Goal: Task Accomplishment & Management: Use online tool/utility

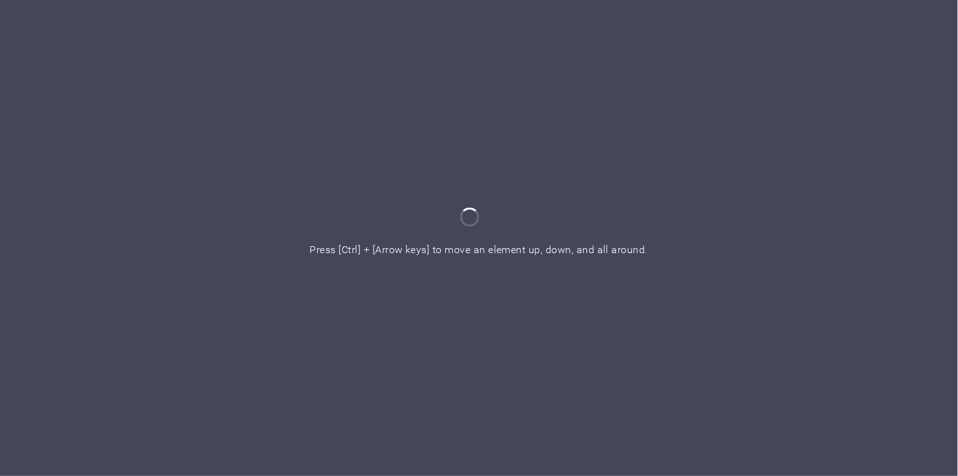
click at [446, 243] on div at bounding box center [479, 238] width 958 height 476
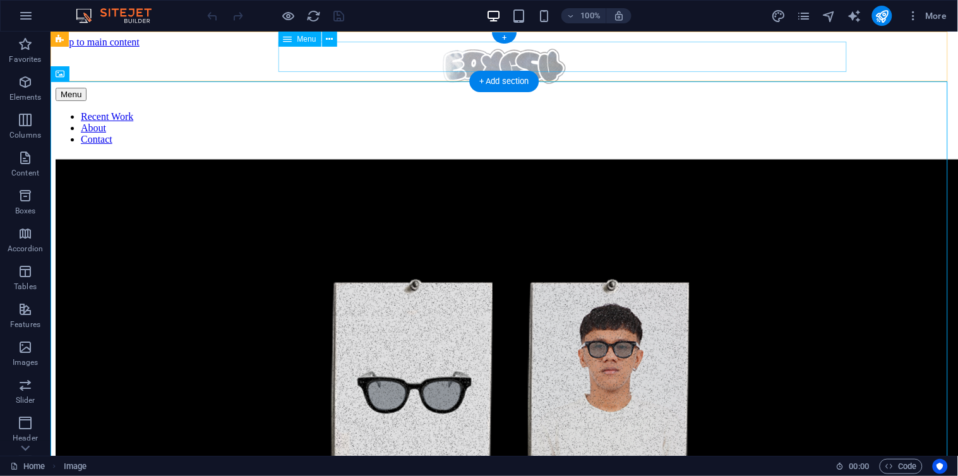
click at [357, 111] on nav "Recent Work About Contact" at bounding box center [503, 128] width 897 height 34
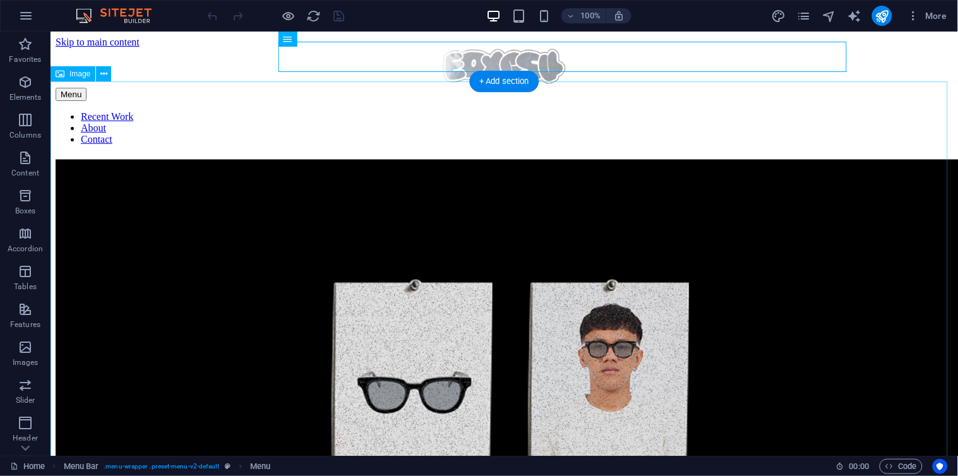
click at [388, 159] on figure at bounding box center [503, 388] width 897 height 459
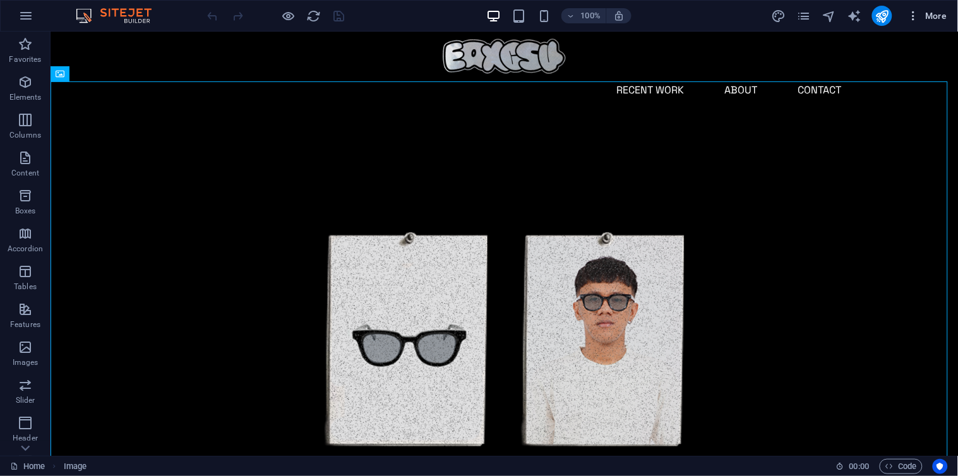
click at [935, 20] on span "More" at bounding box center [928, 15] width 40 height 13
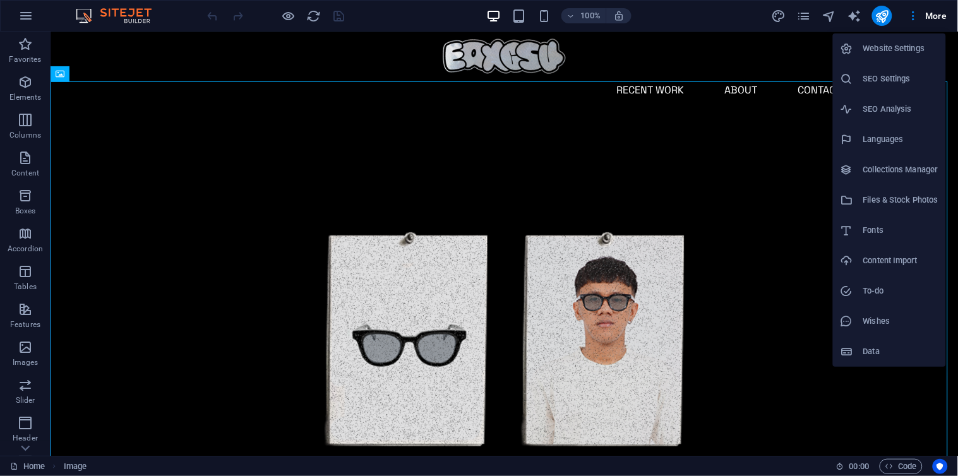
click at [798, 16] on div at bounding box center [479, 238] width 958 height 476
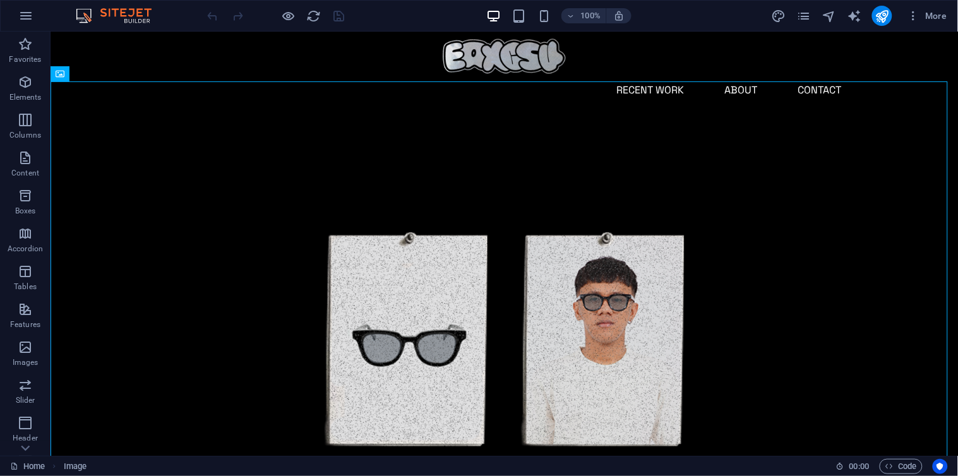
click at [805, 16] on div "Website Settings SEO Settings SEO Analysis Languages Collections Manager Files …" at bounding box center [479, 242] width 958 height 469
click at [810, 17] on icon "pages" at bounding box center [803, 16] width 15 height 15
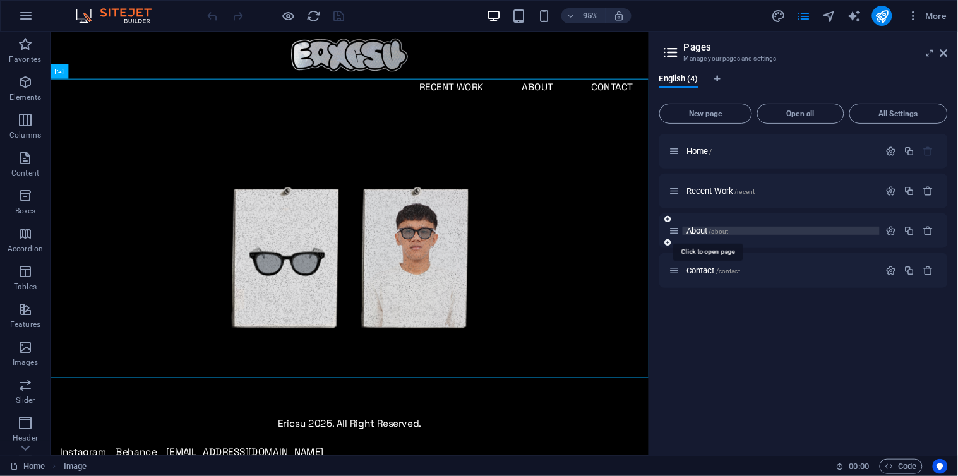
click at [712, 228] on span "/about" at bounding box center [719, 231] width 20 height 7
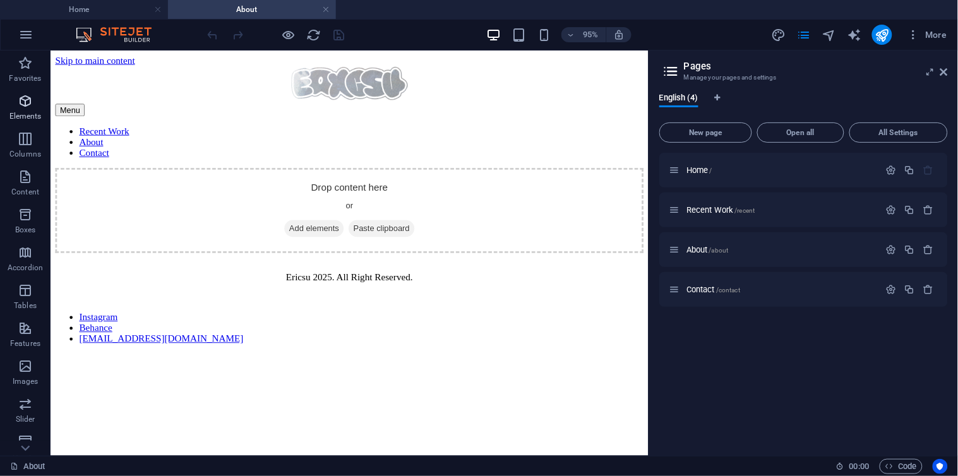
click at [28, 117] on p "Elements" at bounding box center [25, 116] width 32 height 10
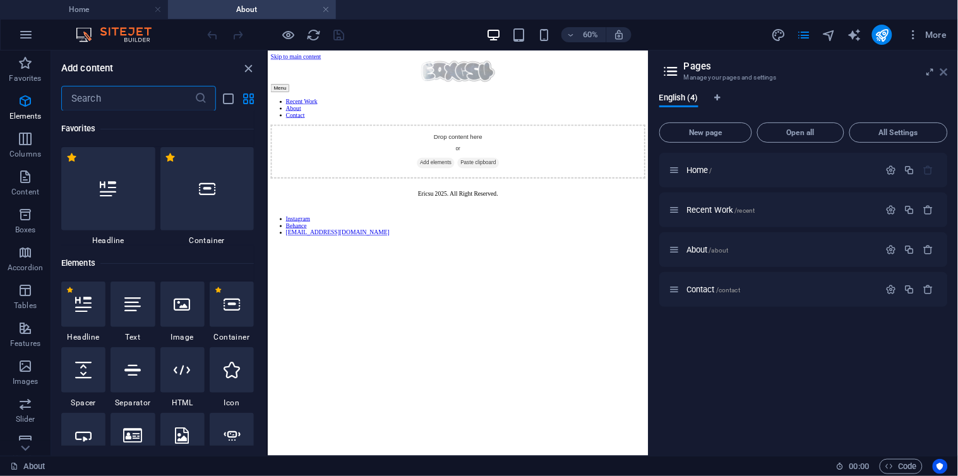
scroll to position [135, 0]
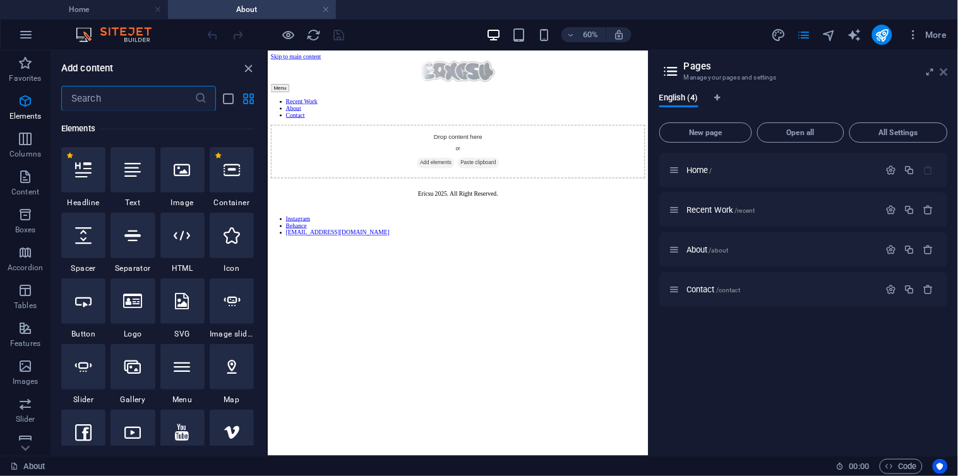
click at [940, 71] on icon at bounding box center [944, 72] width 8 height 10
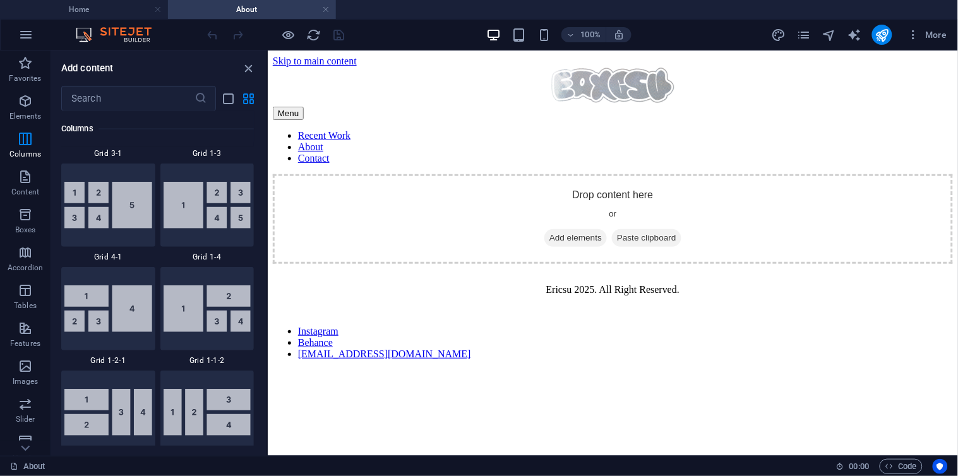
scroll to position [2099, 0]
click at [20, 196] on p "Content" at bounding box center [25, 192] width 28 height 10
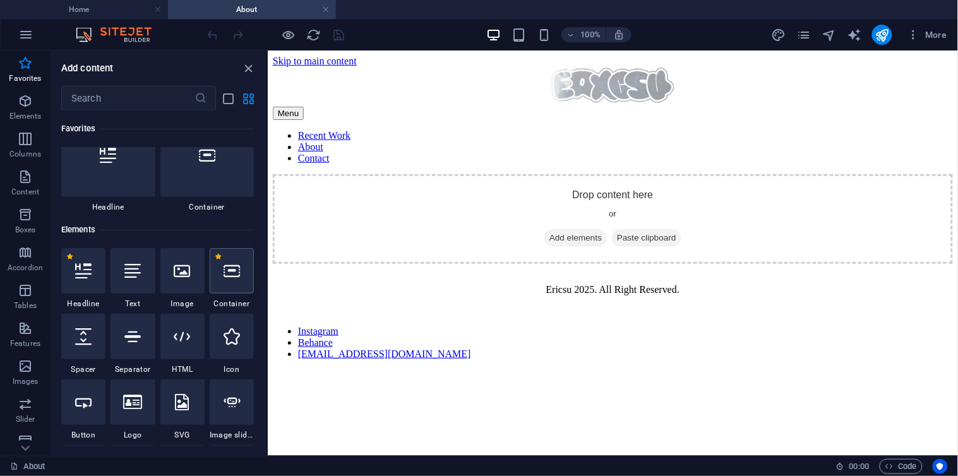
scroll to position [104, 0]
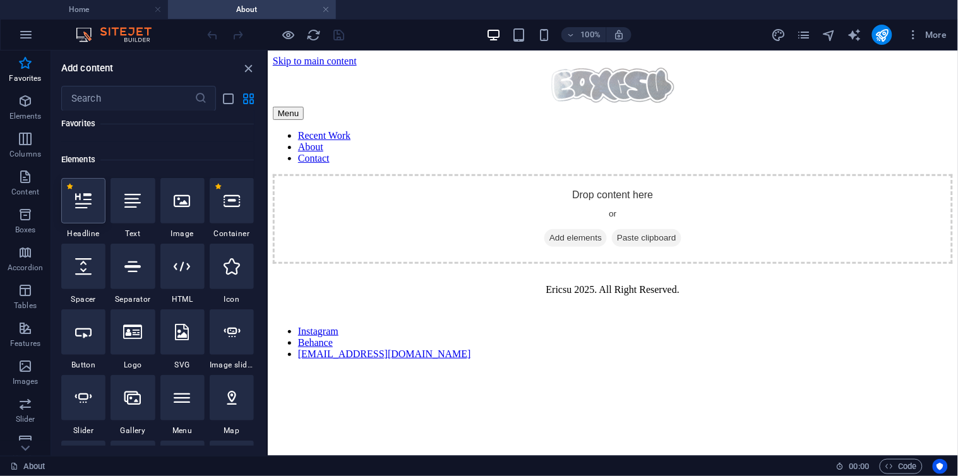
click at [92, 203] on div at bounding box center [83, 200] width 44 height 45
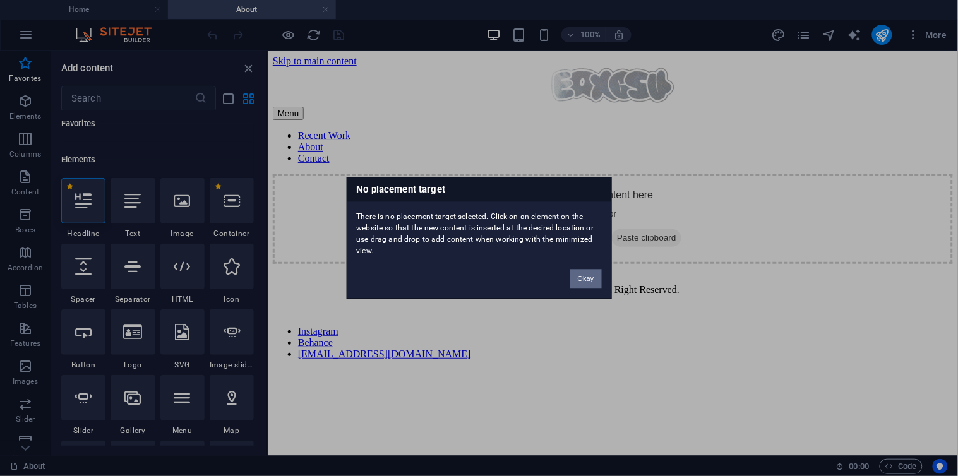
click at [585, 281] on button "Okay" at bounding box center [586, 279] width 32 height 19
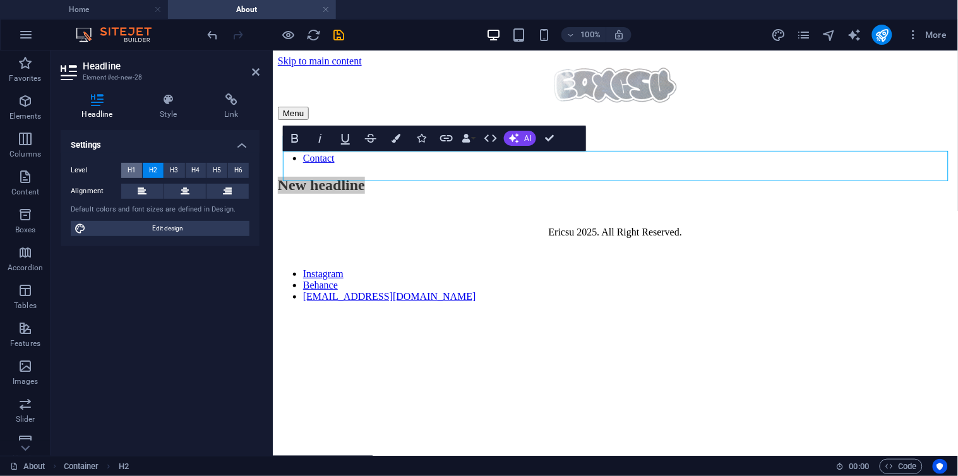
click at [129, 171] on span "H1" at bounding box center [132, 170] width 8 height 15
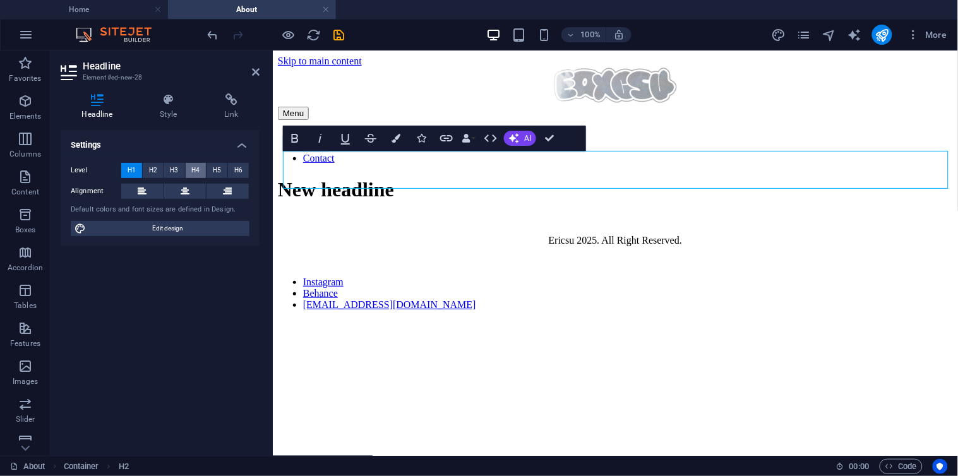
click at [198, 171] on span "H4" at bounding box center [195, 170] width 8 height 15
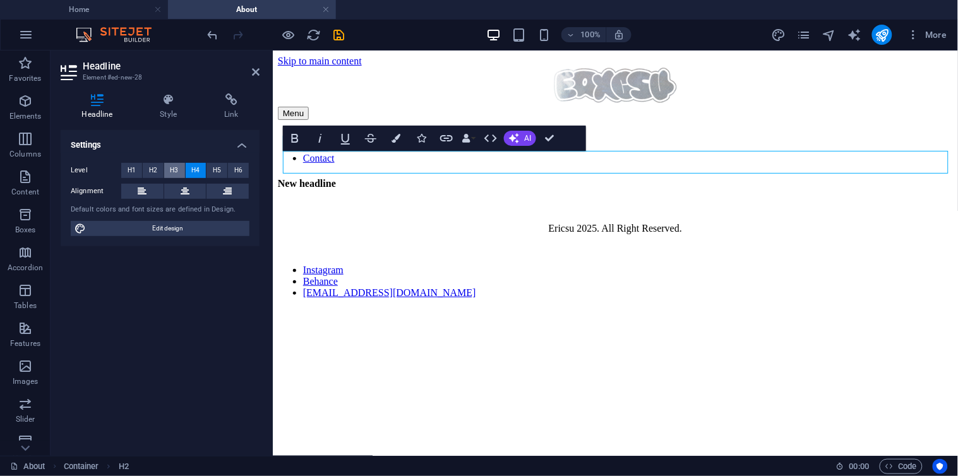
click at [177, 171] on span "H3" at bounding box center [175, 170] width 8 height 15
click at [162, 174] on button "H2" at bounding box center [153, 170] width 21 height 15
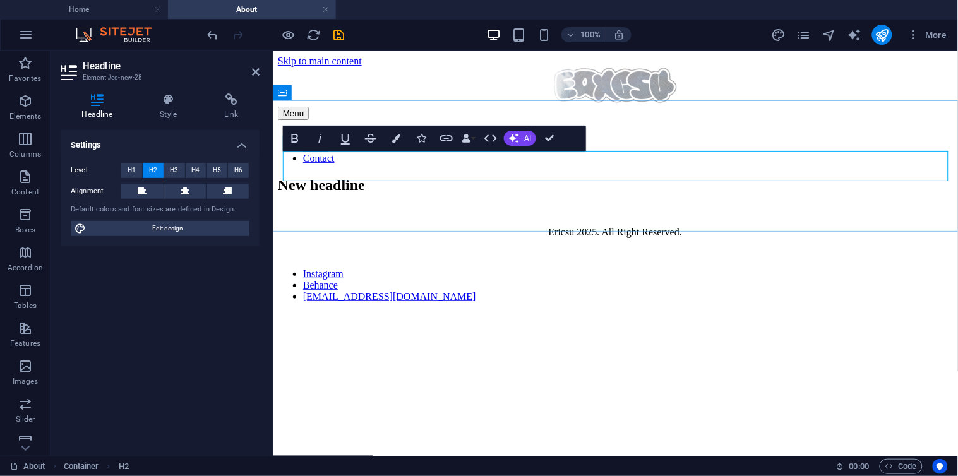
click at [404, 176] on h2 "New headline" at bounding box center [614, 184] width 675 height 17
drag, startPoint x: 419, startPoint y: 164, endPoint x: 255, endPoint y: 166, distance: 163.6
click at [272, 166] on html "Skip to main content Menu Recent Work About Contact About Me [PERSON_NAME] 2025…" at bounding box center [614, 183] width 685 height 267
click at [325, 143] on icon "button" at bounding box center [320, 138] width 15 height 15
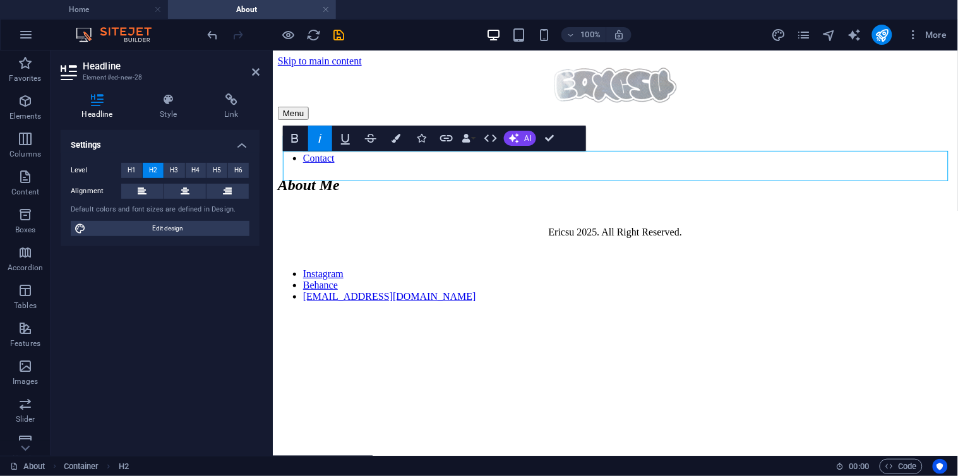
click at [323, 141] on icon "button" at bounding box center [320, 138] width 15 height 15
click at [296, 141] on icon "button" at bounding box center [294, 138] width 15 height 15
click at [302, 141] on icon "button" at bounding box center [294, 138] width 15 height 15
click at [400, 138] on icon "button" at bounding box center [396, 138] width 9 height 9
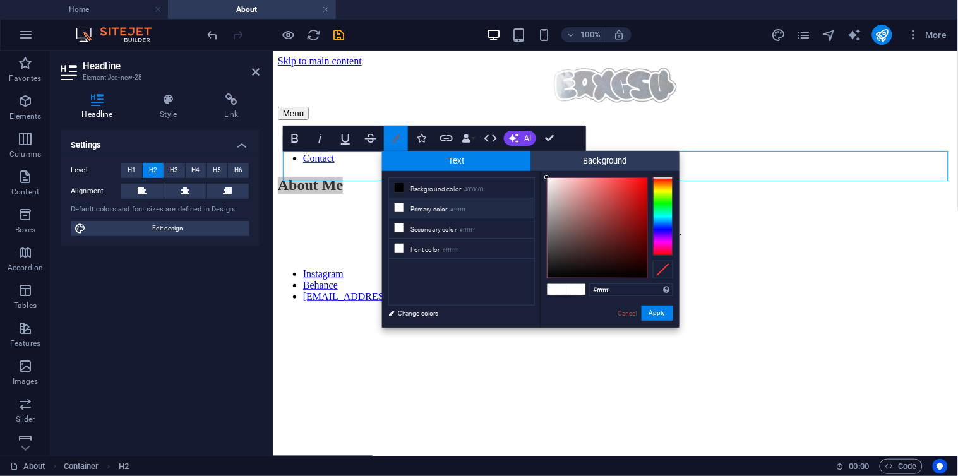
click at [400, 138] on icon "button" at bounding box center [396, 138] width 9 height 9
click at [469, 139] on icon "button" at bounding box center [466, 138] width 9 height 9
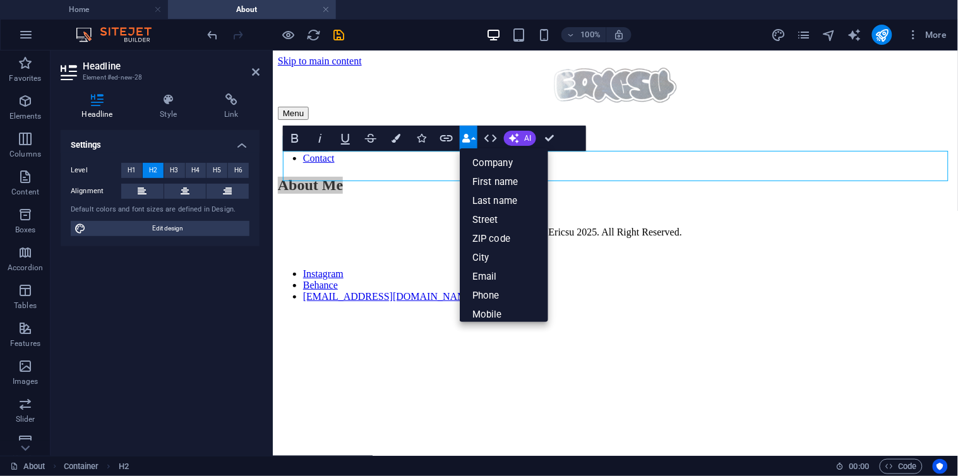
click at [469, 139] on icon "button" at bounding box center [466, 138] width 9 height 9
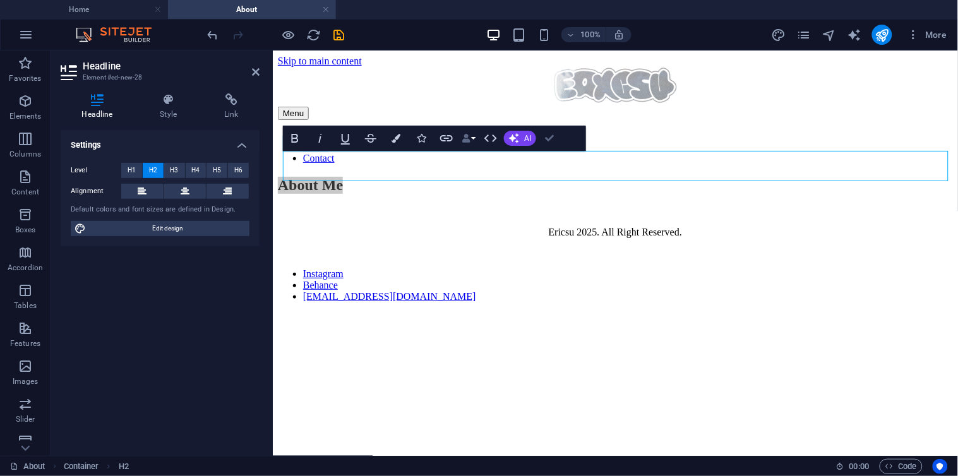
drag, startPoint x: 556, startPoint y: 140, endPoint x: 503, endPoint y: 90, distance: 73.3
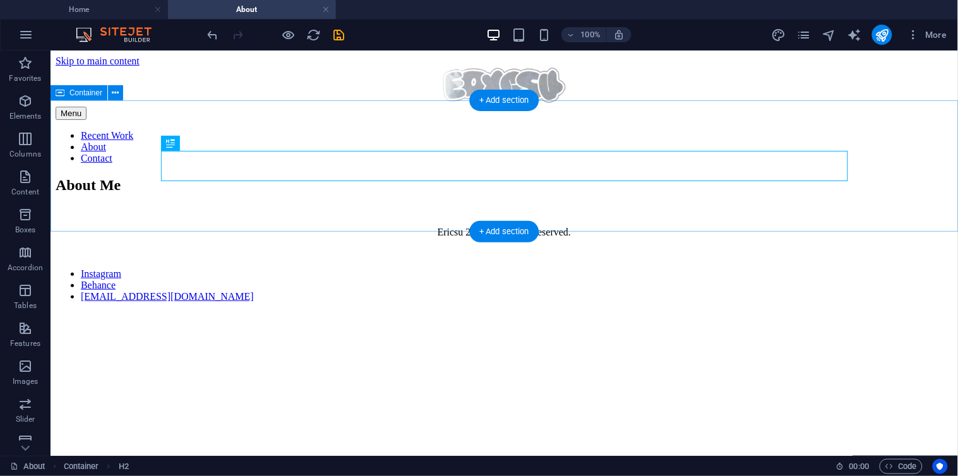
click at [327, 193] on div "About Me" at bounding box center [503, 184] width 897 height 17
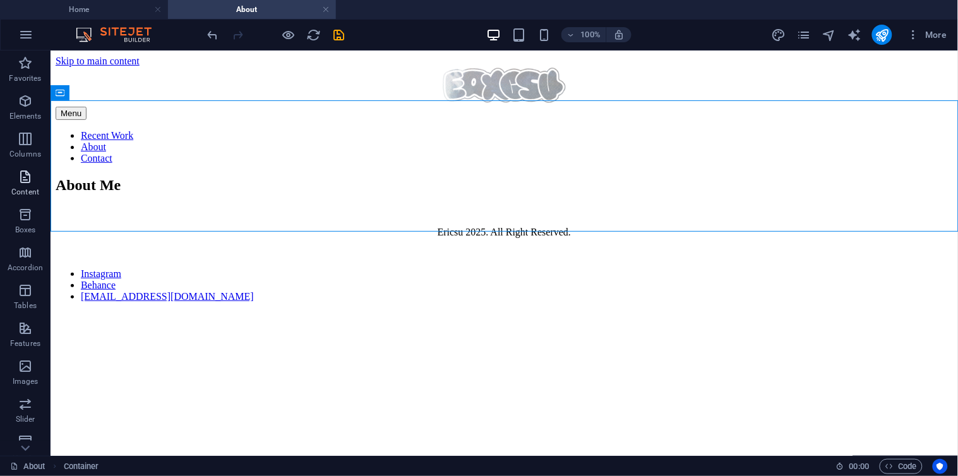
click at [28, 191] on p "Content" at bounding box center [25, 192] width 28 height 10
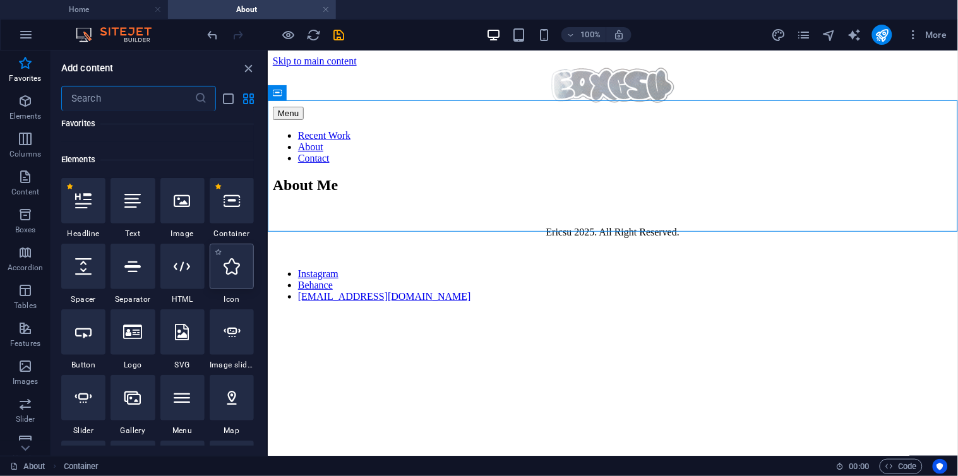
scroll to position [33, 0]
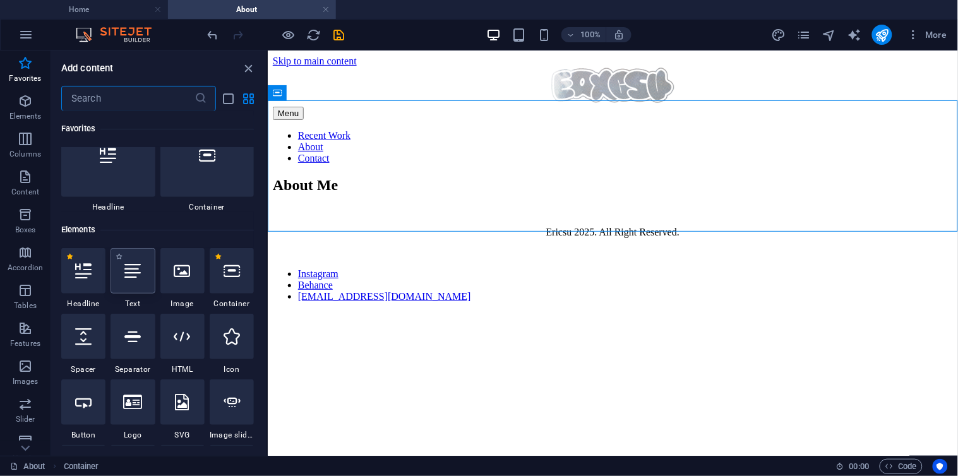
click at [125, 275] on icon at bounding box center [132, 271] width 16 height 16
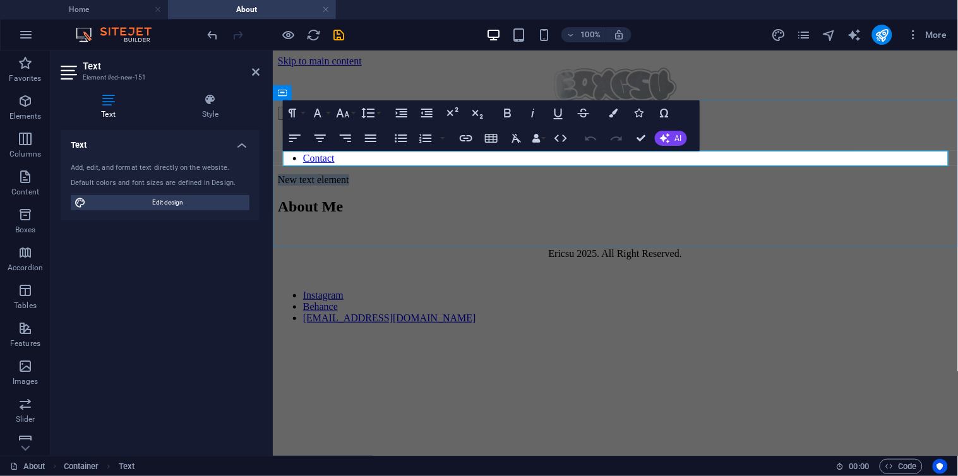
click at [436, 174] on p "New text element" at bounding box center [614, 179] width 675 height 11
click at [369, 74] on div at bounding box center [614, 86] width 675 height 40
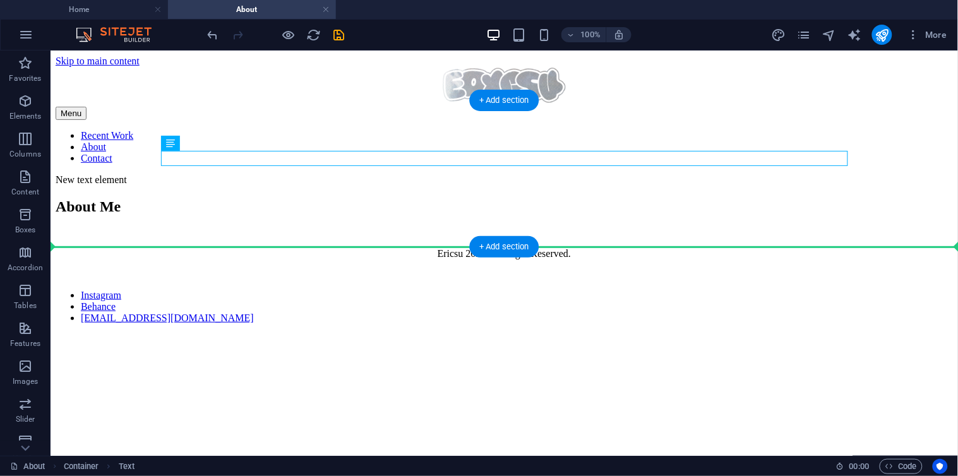
drag, startPoint x: 263, startPoint y: 158, endPoint x: 260, endPoint y: 204, distance: 46.2
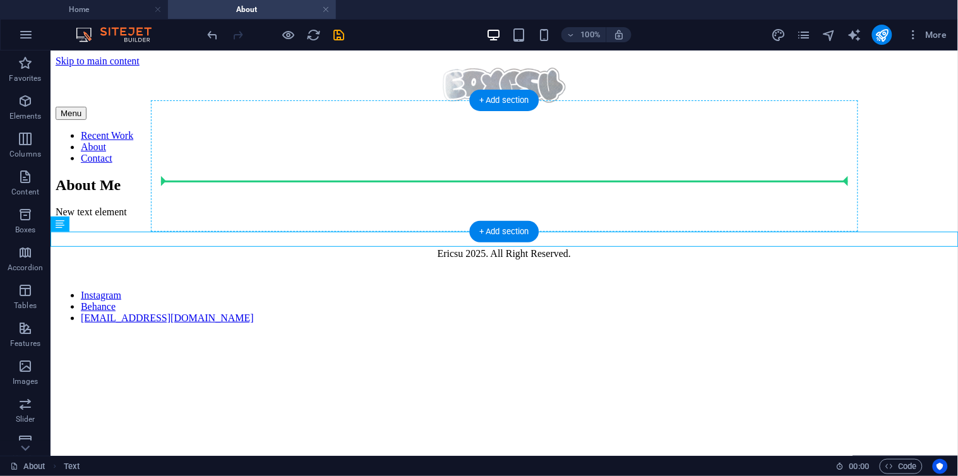
drag, startPoint x: 171, startPoint y: 235, endPoint x: 236, endPoint y: 177, distance: 86.8
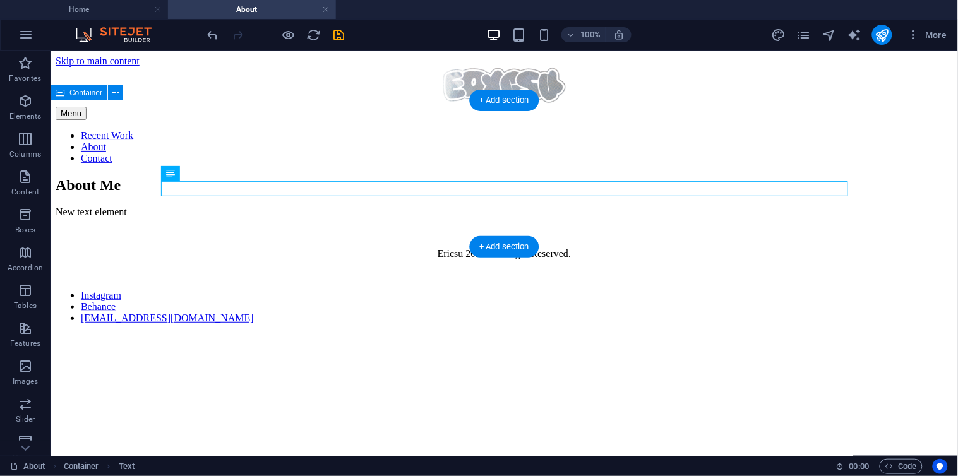
click at [244, 217] on div "About Me New text element" at bounding box center [503, 196] width 897 height 41
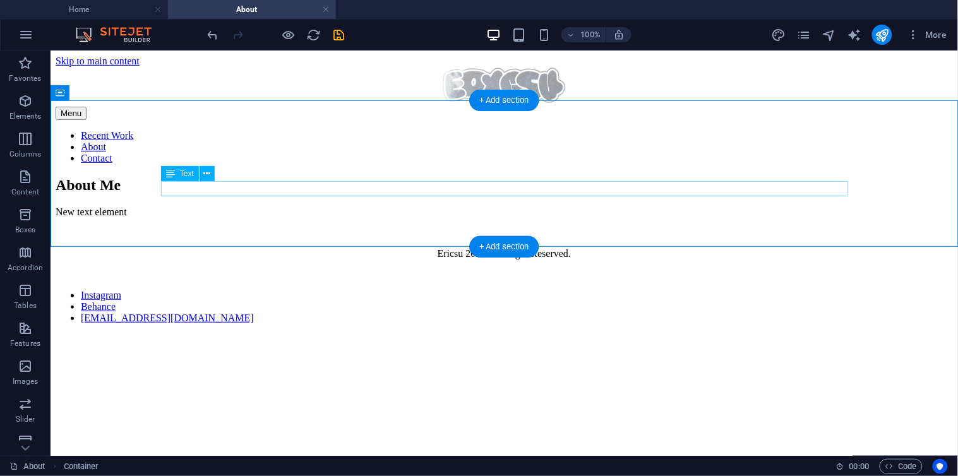
click at [244, 206] on div "New text element" at bounding box center [503, 211] width 897 height 11
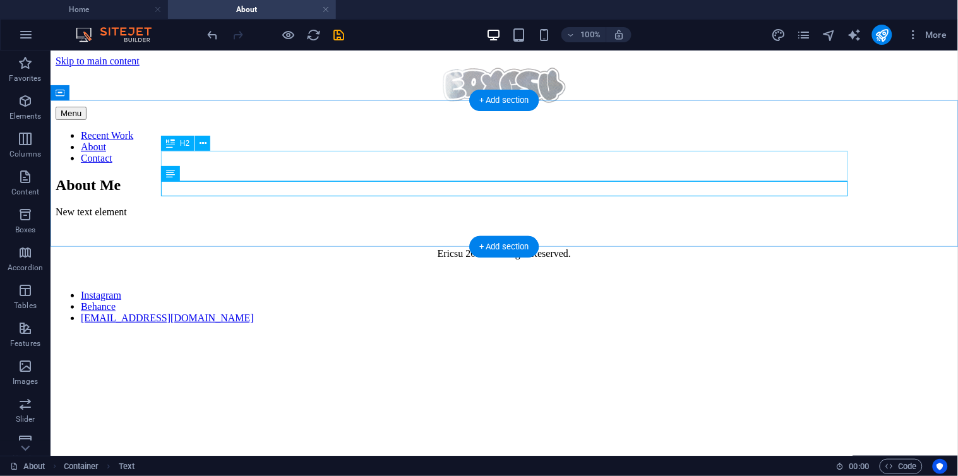
click at [231, 206] on div "New text element" at bounding box center [503, 211] width 897 height 11
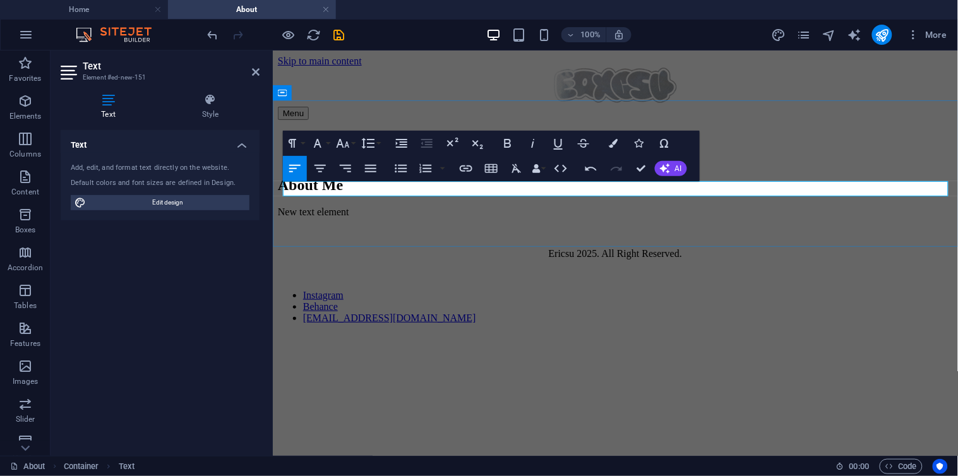
click at [402, 206] on p "New text element" at bounding box center [614, 211] width 675 height 11
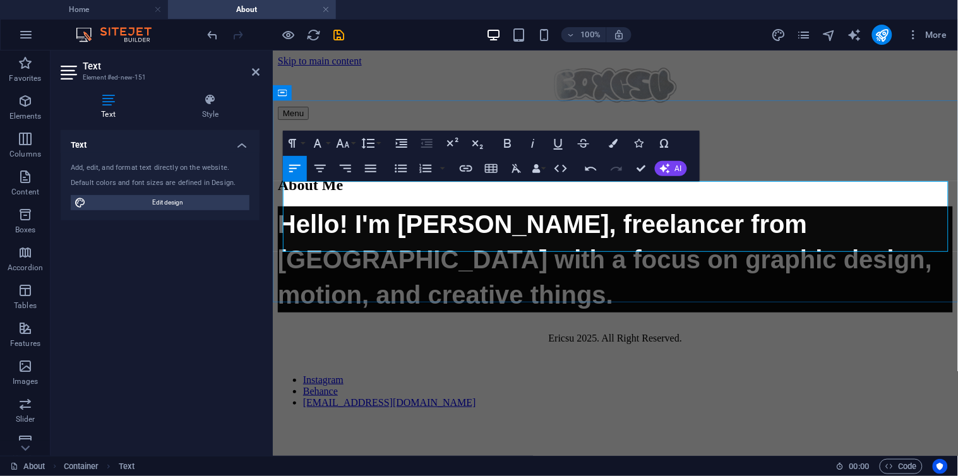
click at [482, 212] on h2 "Hello! I'm [PERSON_NAME], freelancer from [GEOGRAPHIC_DATA] with a focus on gra…" at bounding box center [614, 259] width 675 height 106
click at [754, 230] on h2 "Hello! I'm [PERSON_NAME], freelancer from [GEOGRAPHIC_DATA] with a focus on gra…" at bounding box center [614, 259] width 675 height 106
click at [710, 349] on html "Skip to main content Menu Recent Work About Contact About Me Hello! I'm [PERSON…" at bounding box center [614, 236] width 685 height 373
click at [432, 229] on h2 "Hello! I'm [PERSON_NAME], freelancer from [GEOGRAPHIC_DATA] with a focus on gra…" at bounding box center [614, 259] width 675 height 106
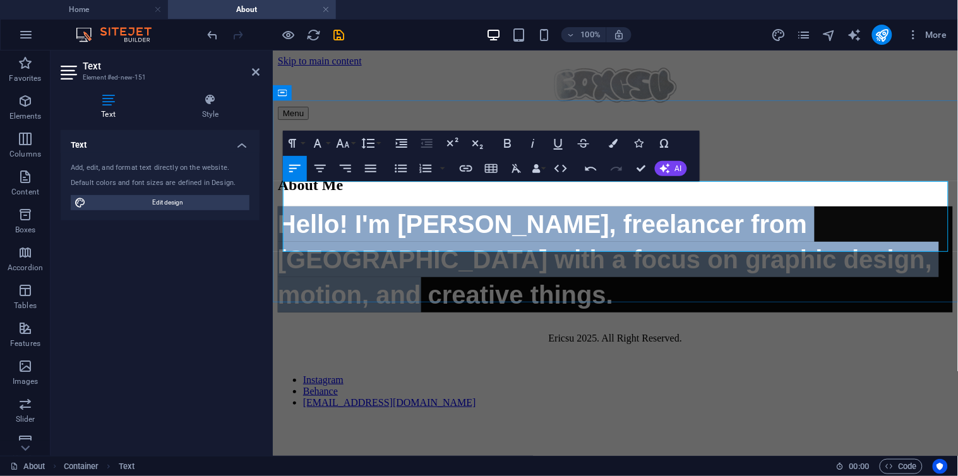
click at [376, 241] on h2 "Hello! I'm [PERSON_NAME], freelancer from [GEOGRAPHIC_DATA] with a focus on gra…" at bounding box center [614, 259] width 675 height 106
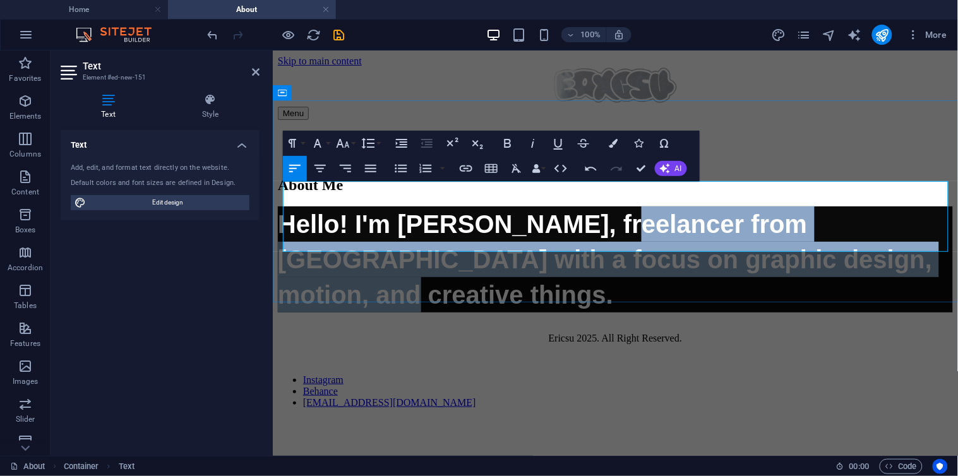
drag, startPoint x: 867, startPoint y: 232, endPoint x: 566, endPoint y: 212, distance: 301.2
click at [566, 212] on h2 "Hello! I'm [PERSON_NAME], freelancer from [GEOGRAPHIC_DATA] with a focus on gra…" at bounding box center [614, 259] width 675 height 106
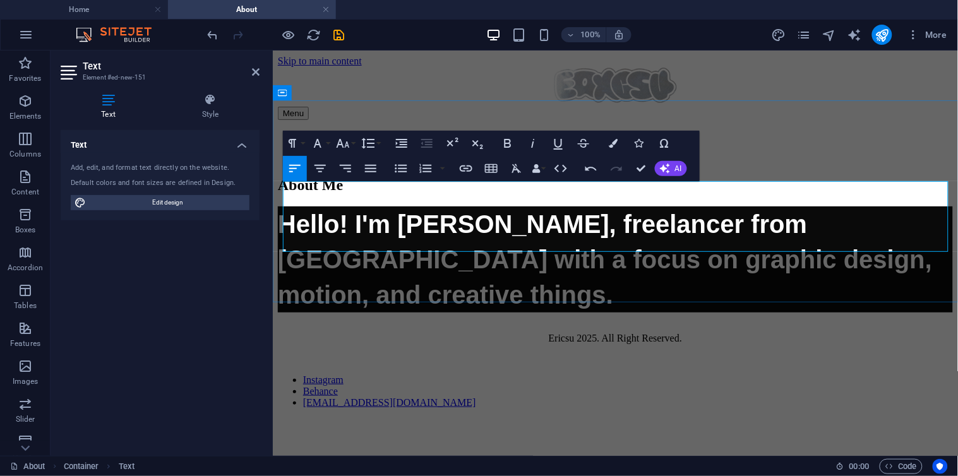
click at [793, 235] on h2 "Hello! I'm [PERSON_NAME], freelancer from [GEOGRAPHIC_DATA] with a focus on gra…" at bounding box center [614, 259] width 675 height 106
click at [563, 340] on html "Skip to main content Menu Recent Work About Contact About Me Hello! I'm [PERSON…" at bounding box center [614, 236] width 685 height 373
click at [728, 176] on div "About Me Hello! I'm [PERSON_NAME], freelancer from [GEOGRAPHIC_DATA] with a foc…" at bounding box center [614, 244] width 675 height 136
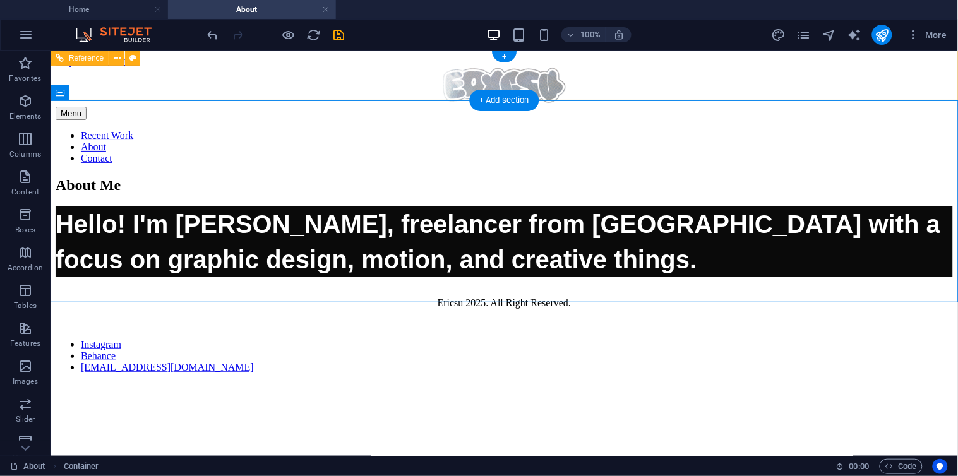
click at [585, 93] on div "Menu Recent Work About Contact" at bounding box center [503, 114] width 897 height 97
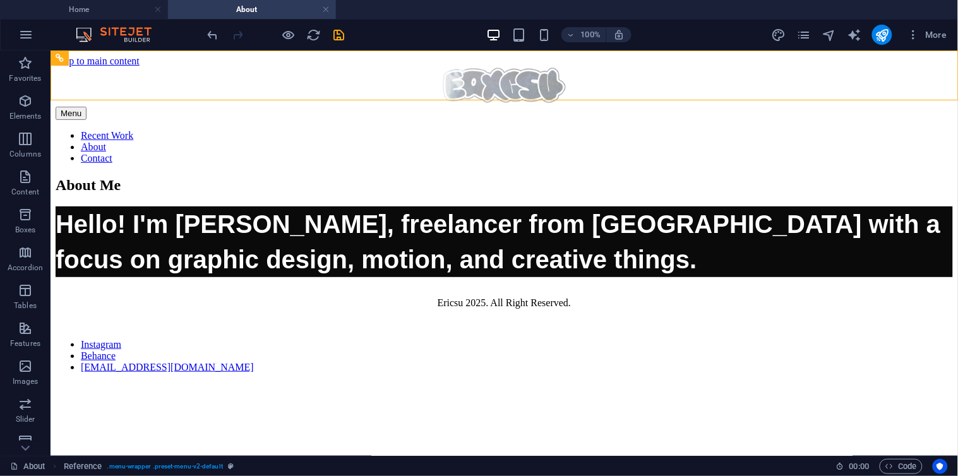
click at [681, 388] on html "Skip to main content Menu Recent Work About Contact About Me Hello! I'm [PERSON…" at bounding box center [504, 219] width 908 height 338
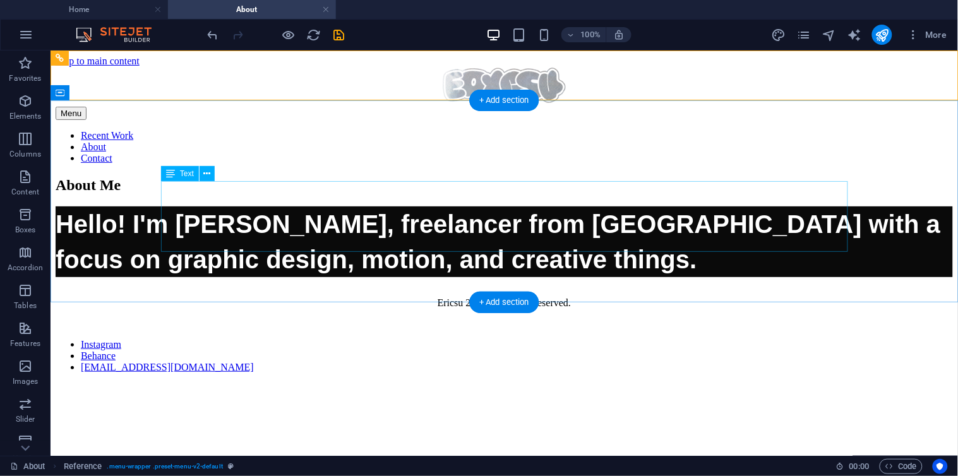
click at [659, 229] on div "Hello! I'm [PERSON_NAME], freelancer from [GEOGRAPHIC_DATA] with a focus on gra…" at bounding box center [503, 241] width 897 height 71
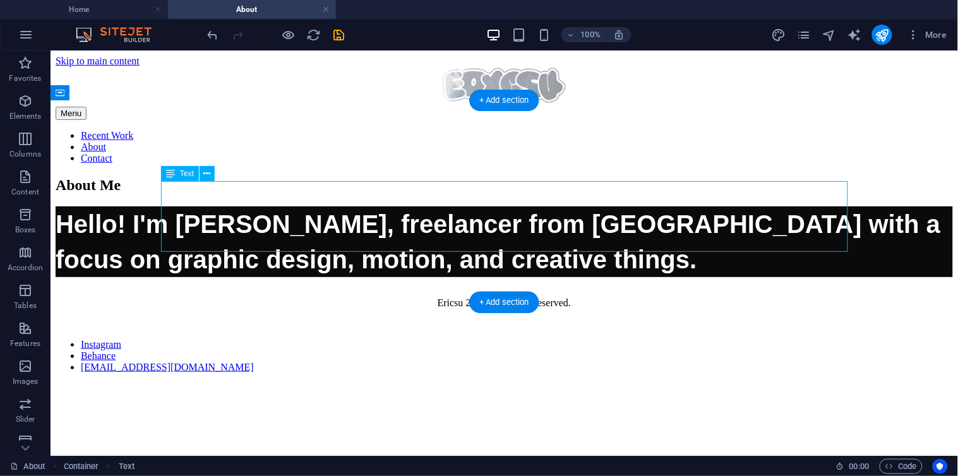
click at [659, 229] on div "Hello! I'm [PERSON_NAME], freelancer from [GEOGRAPHIC_DATA] with a focus on gra…" at bounding box center [503, 241] width 897 height 71
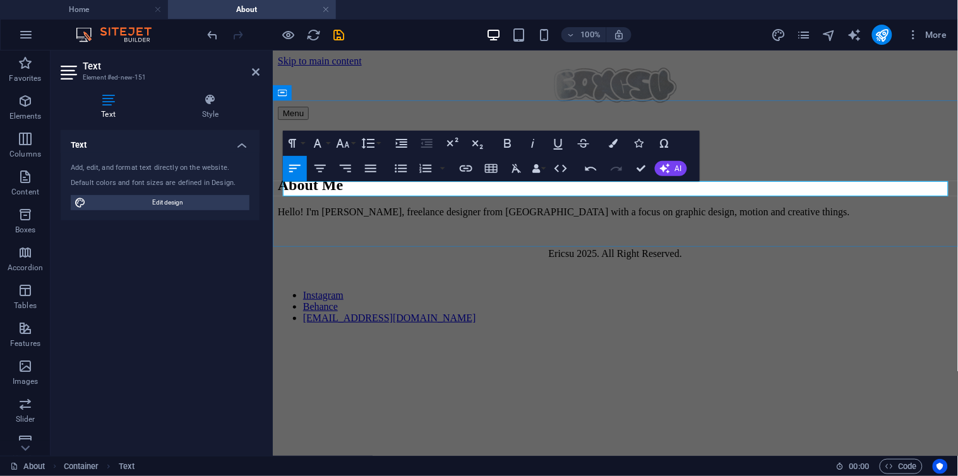
click at [426, 206] on p "​Hello! I'm [PERSON_NAME], freelance designer from [GEOGRAPHIC_DATA] with a foc…" at bounding box center [614, 211] width 675 height 11
click at [321, 141] on icon "button" at bounding box center [317, 143] width 15 height 15
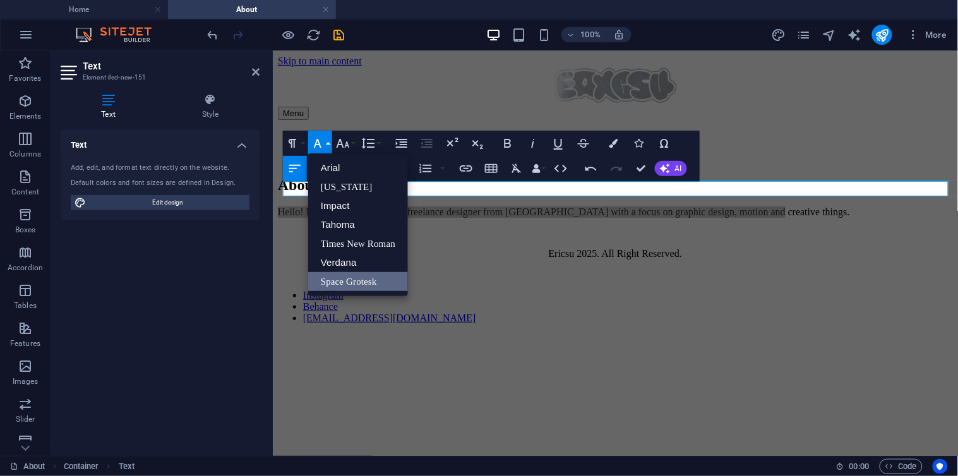
scroll to position [0, 0]
click at [345, 140] on icon "button" at bounding box center [342, 143] width 15 height 15
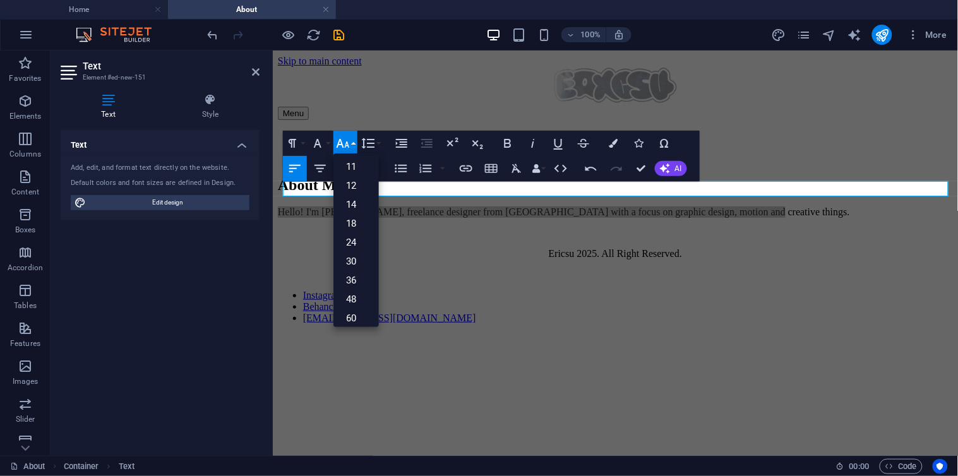
scroll to position [101, 0]
click at [362, 316] on link "96" at bounding box center [355, 313] width 45 height 19
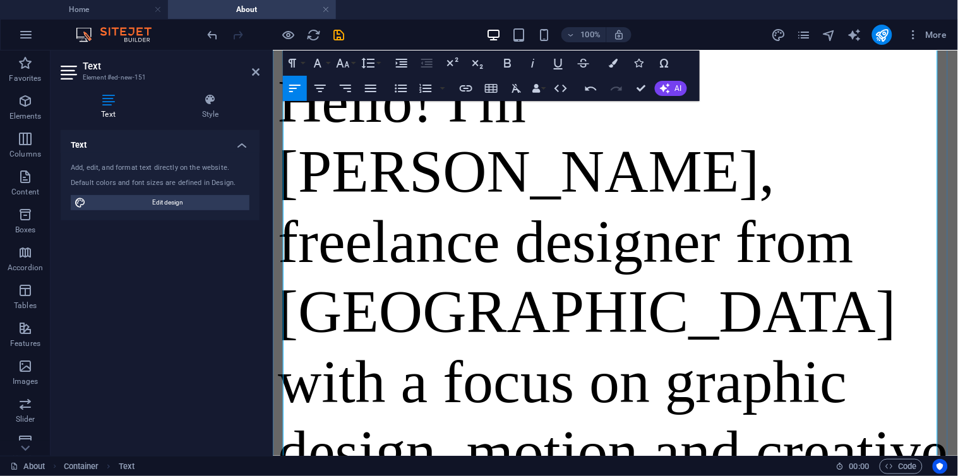
scroll to position [70, 0]
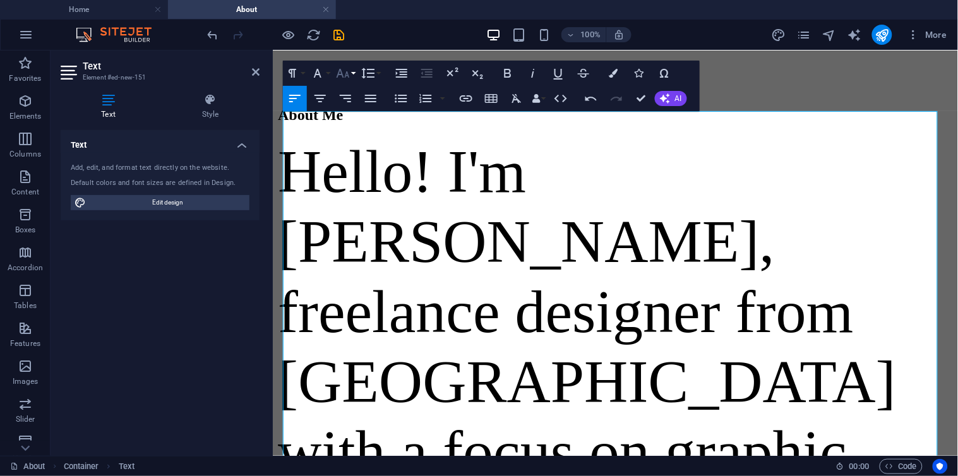
click at [352, 75] on button "Font Size" at bounding box center [345, 73] width 24 height 25
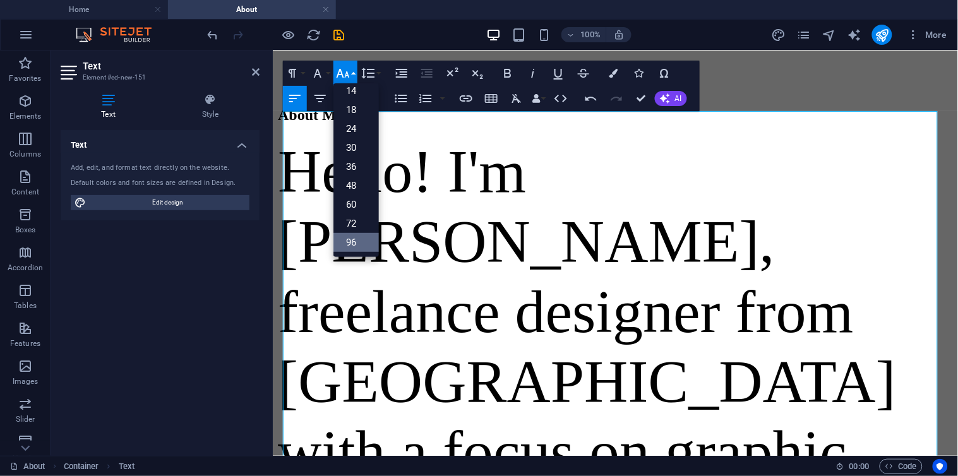
scroll to position [101, 0]
click at [364, 219] on link "72" at bounding box center [355, 224] width 45 height 19
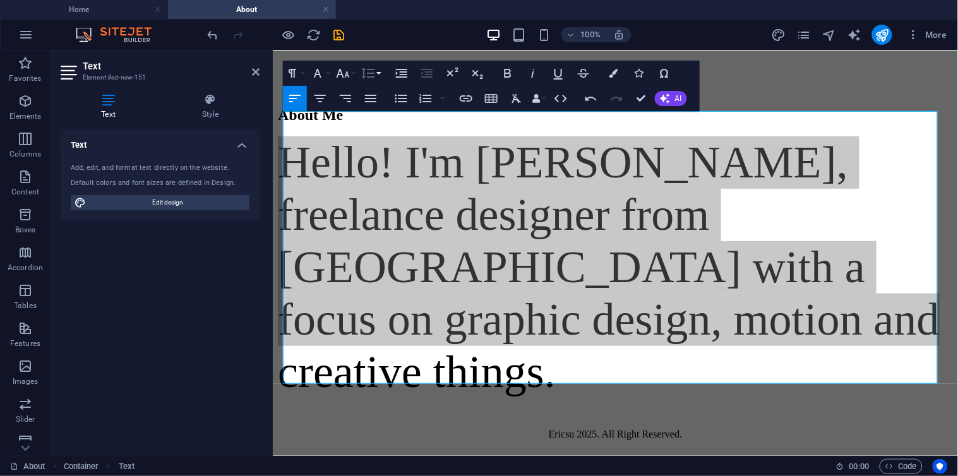
click at [371, 72] on icon "button" at bounding box center [368, 73] width 15 height 15
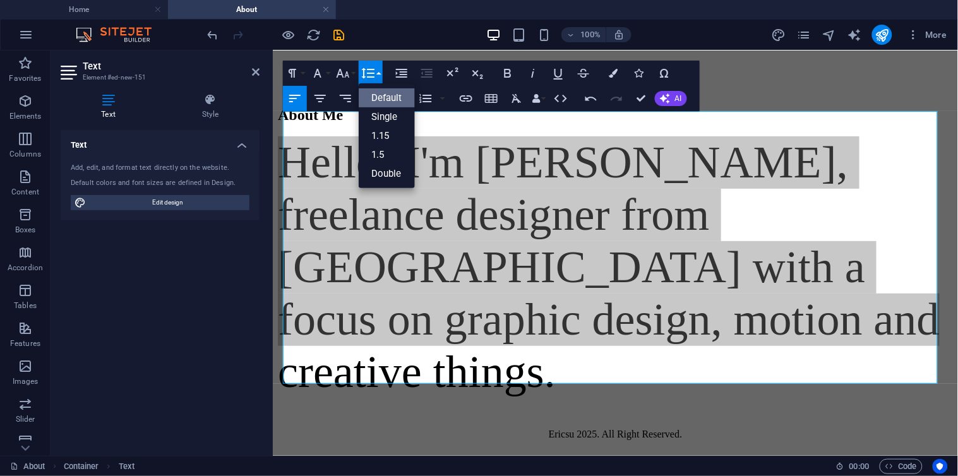
scroll to position [0, 0]
click at [371, 72] on icon "button" at bounding box center [368, 73] width 15 height 15
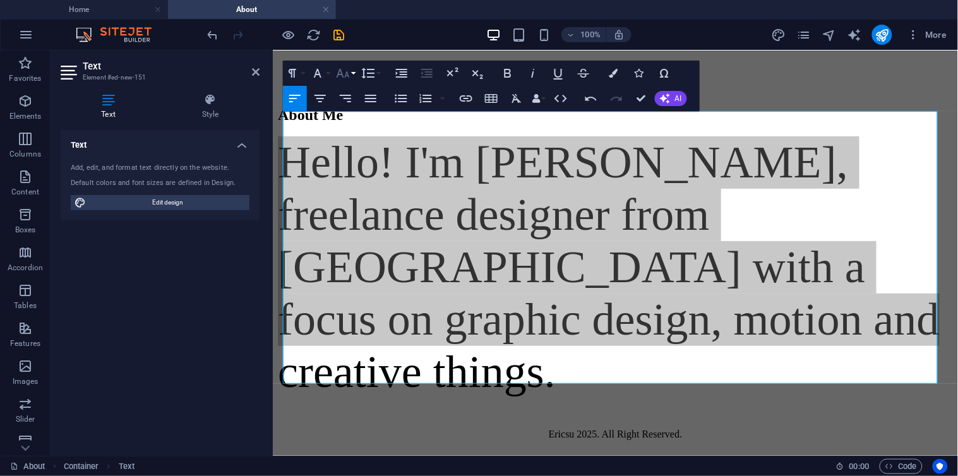
click at [350, 73] on icon "button" at bounding box center [342, 73] width 15 height 15
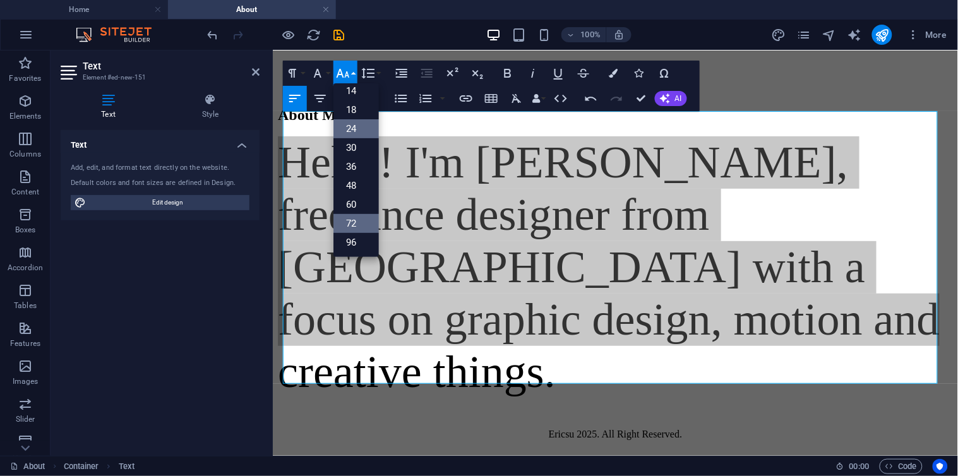
scroll to position [101, 0]
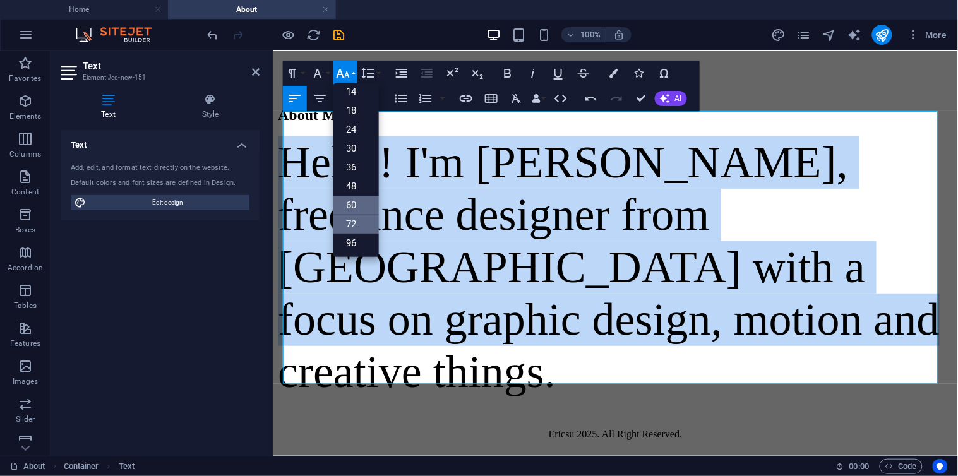
click at [365, 203] on link "60" at bounding box center [355, 205] width 45 height 19
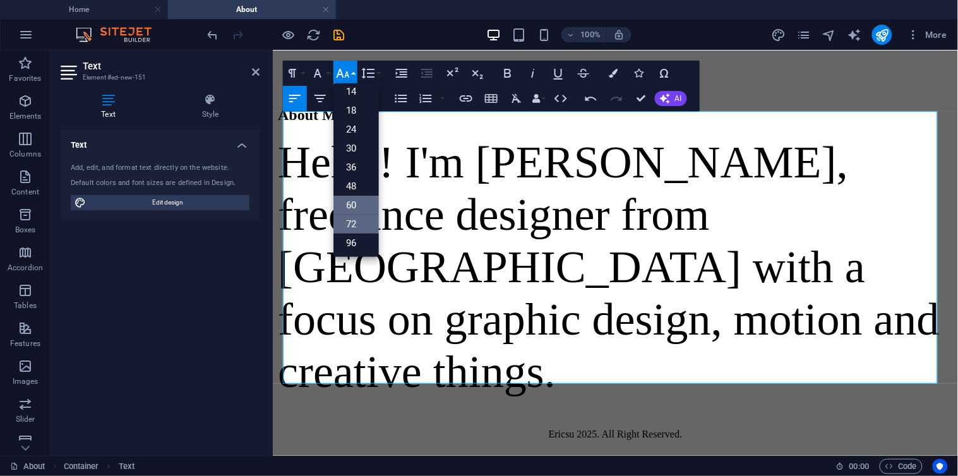
scroll to position [33, 0]
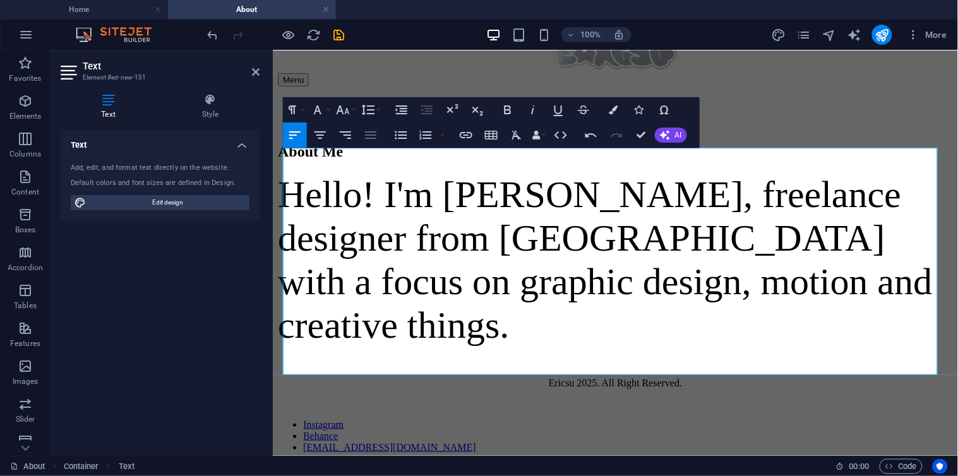
click at [375, 137] on icon "button" at bounding box center [370, 135] width 15 height 15
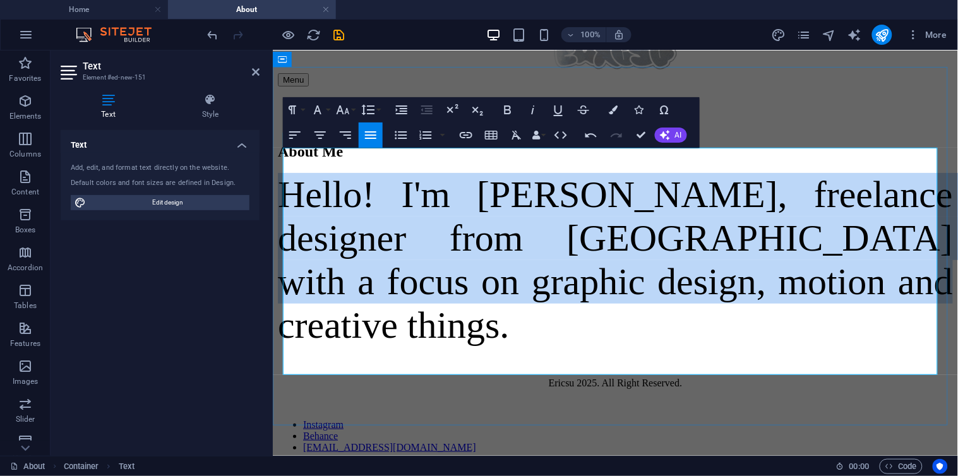
click at [458, 198] on span "​Hello! I'm [PERSON_NAME], freelance designer from [GEOGRAPHIC_DATA] with a foc…" at bounding box center [614, 259] width 675 height 172
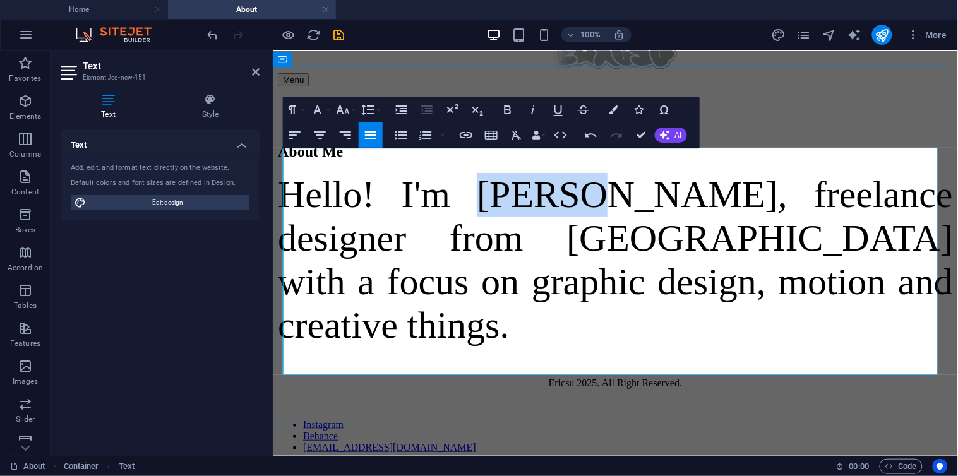
drag, startPoint x: 460, startPoint y: 173, endPoint x: 571, endPoint y: 179, distance: 110.7
click at [571, 179] on span "​Hello! I'm [PERSON_NAME], freelance designer from [GEOGRAPHIC_DATA] with a foc…" at bounding box center [614, 259] width 675 height 172
click at [509, 111] on icon "button" at bounding box center [508, 109] width 7 height 9
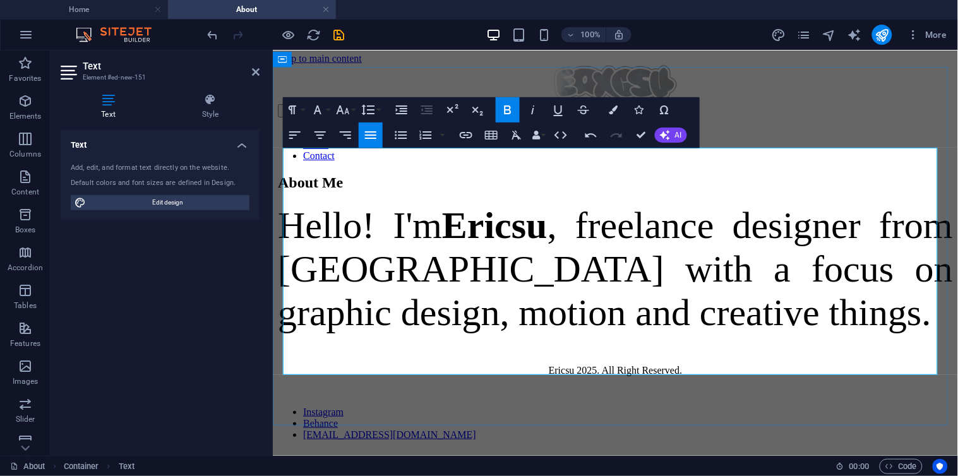
click at [541, 253] on span "​Hello! I'm [PERSON_NAME] , freelance designer from [GEOGRAPHIC_DATA] with a fo…" at bounding box center [614, 268] width 675 height 129
click at [476, 235] on span "​Hello! I'm [PERSON_NAME] , freelance designer from [GEOGRAPHIC_DATA] with a fo…" at bounding box center [614, 268] width 675 height 129
click at [606, 334] on p "​Hello! I'm [PERSON_NAME] , freelance designer from [GEOGRAPHIC_DATA] with a fo…" at bounding box center [614, 268] width 675 height 131
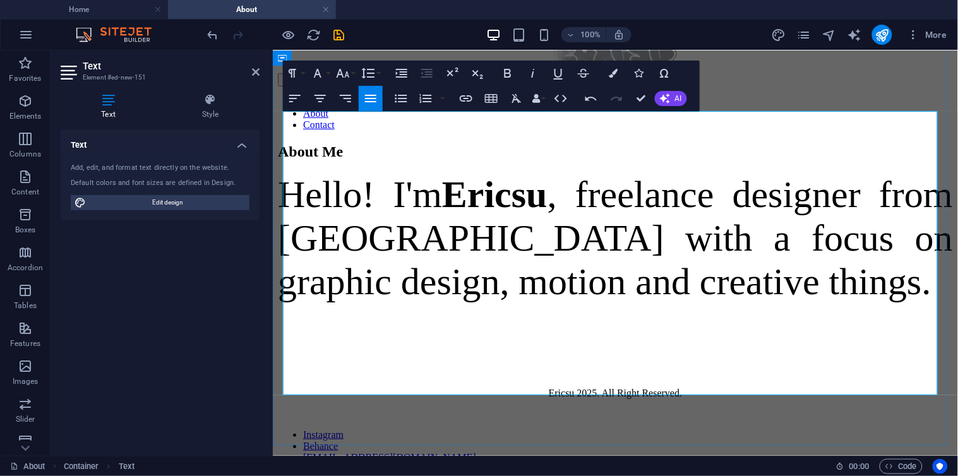
scroll to position [70, 0]
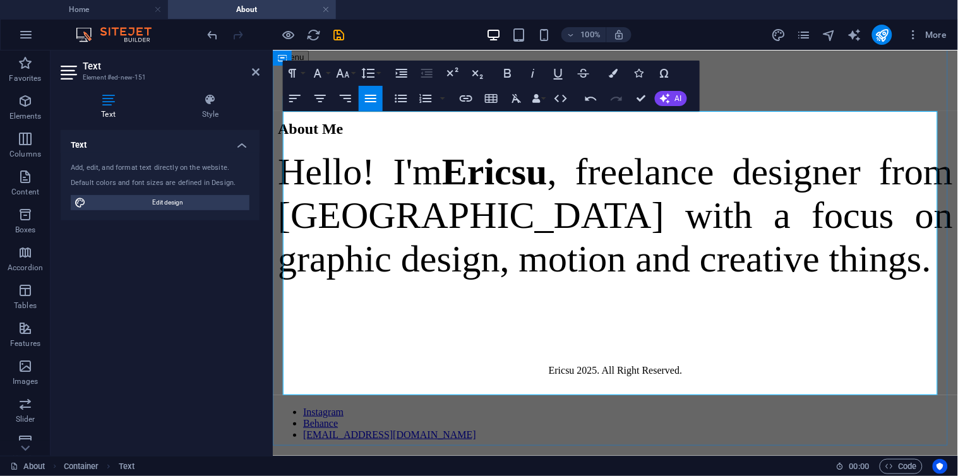
click at [545, 334] on p "​" at bounding box center [614, 313] width 675 height 44
click at [530, 334] on p "​" at bounding box center [614, 313] width 675 height 44
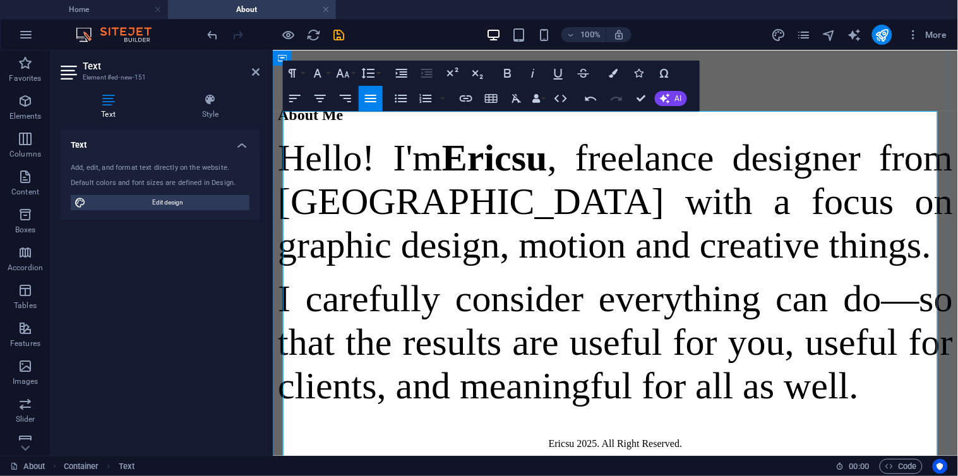
scroll to position [1135, 1]
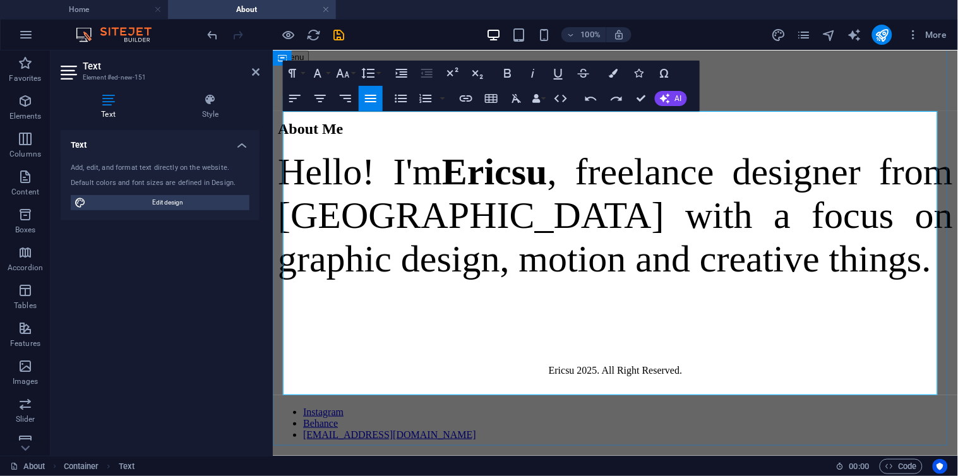
click at [425, 334] on p "​" at bounding box center [614, 313] width 675 height 44
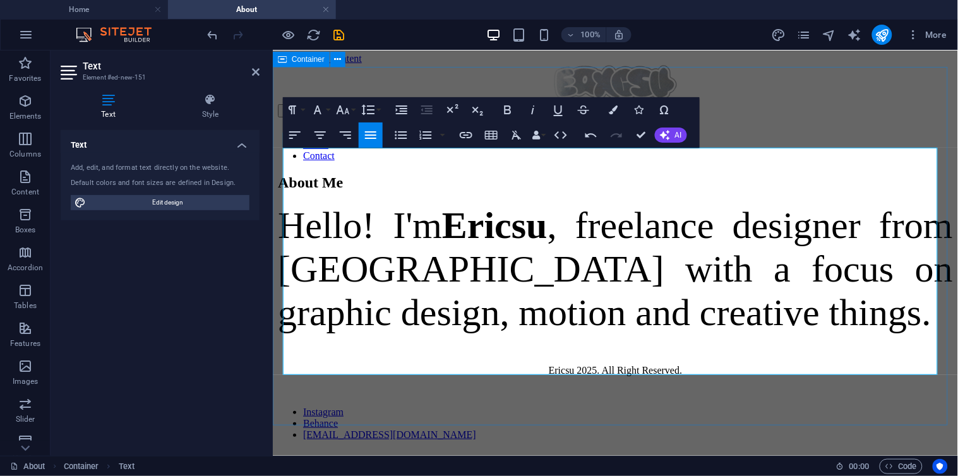
click at [486, 334] on div "About Me Hello! I'm [PERSON_NAME] , freelance designer from [GEOGRAPHIC_DATA] w…" at bounding box center [614, 254] width 675 height 160
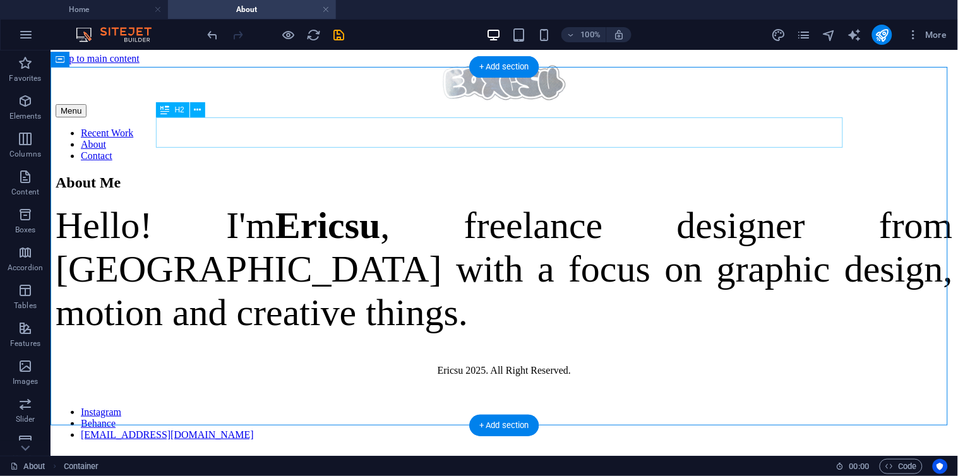
click at [214, 174] on div "About Me" at bounding box center [503, 182] width 897 height 17
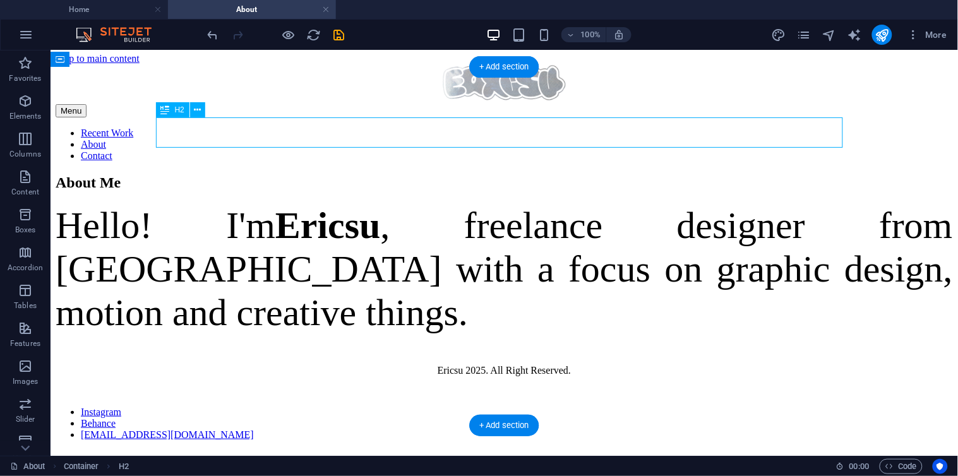
click at [214, 174] on div "About Me" at bounding box center [503, 182] width 897 height 17
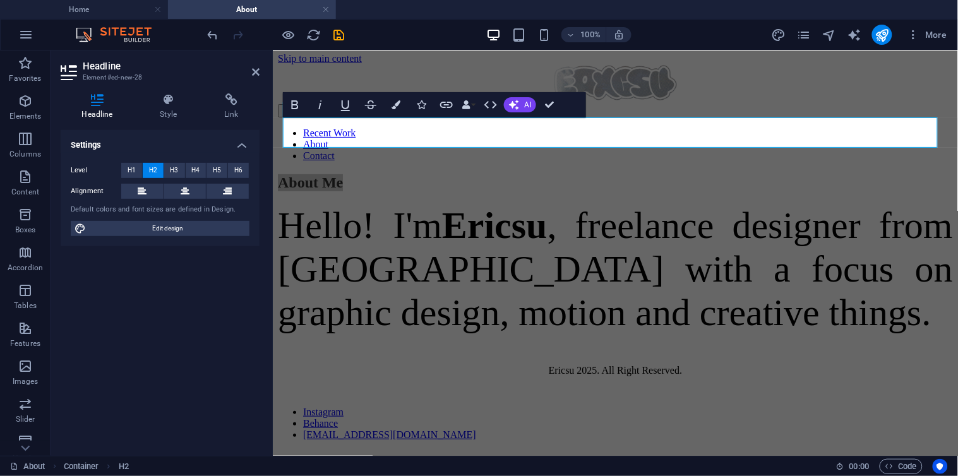
click at [215, 138] on h4 "Settings" at bounding box center [160, 141] width 199 height 23
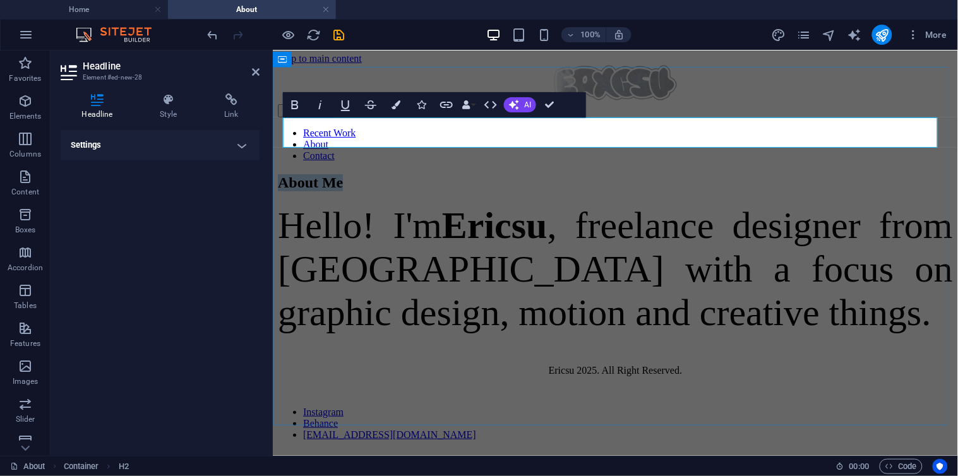
click at [361, 174] on h2 "About Me" at bounding box center [614, 182] width 675 height 17
click at [174, 112] on h4 "Style" at bounding box center [171, 106] width 64 height 27
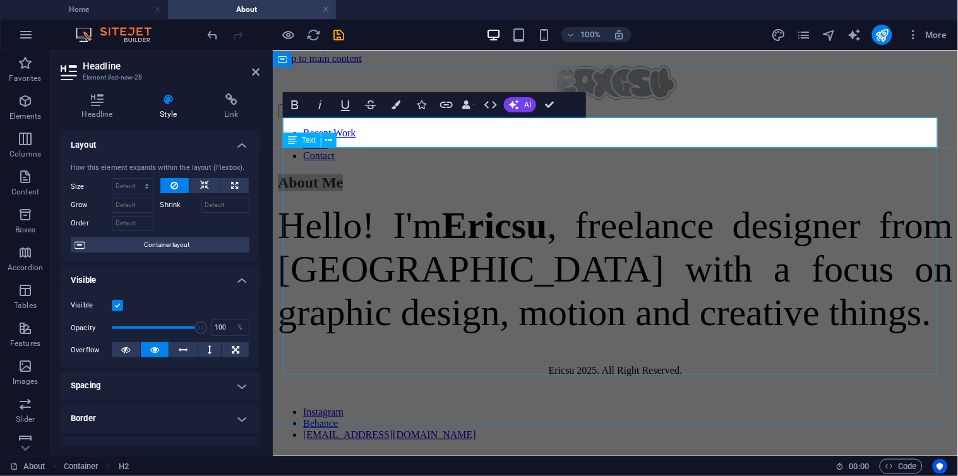
click at [432, 203] on div "Hello! I'm [PERSON_NAME] , freelance designer from [GEOGRAPHIC_DATA] with a foc…" at bounding box center [614, 268] width 675 height 131
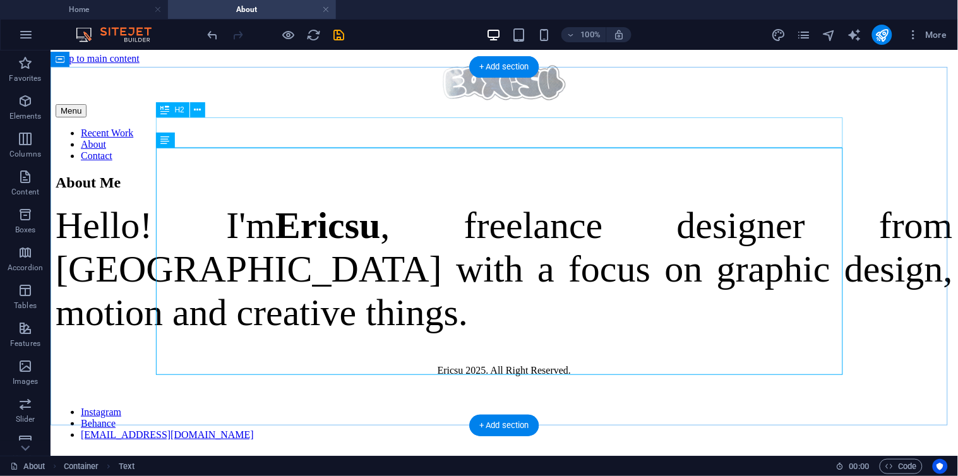
click at [405, 174] on div "About Me" at bounding box center [503, 182] width 897 height 17
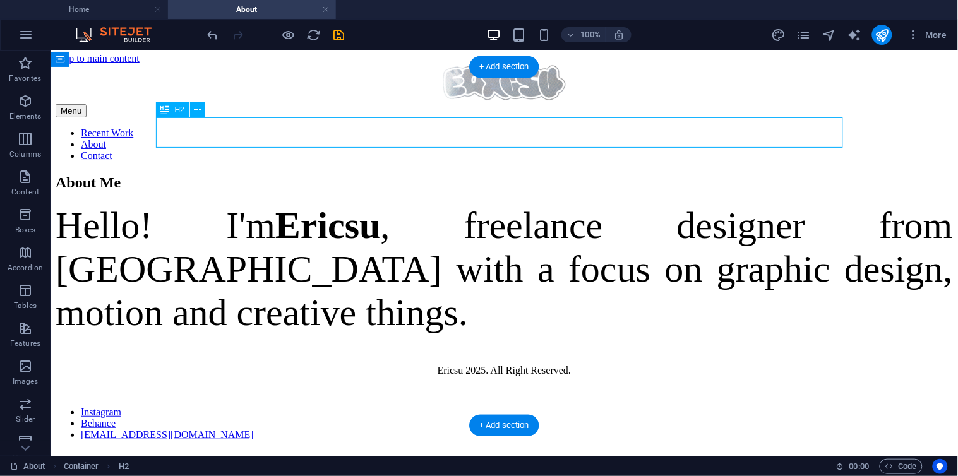
scroll to position [3, 0]
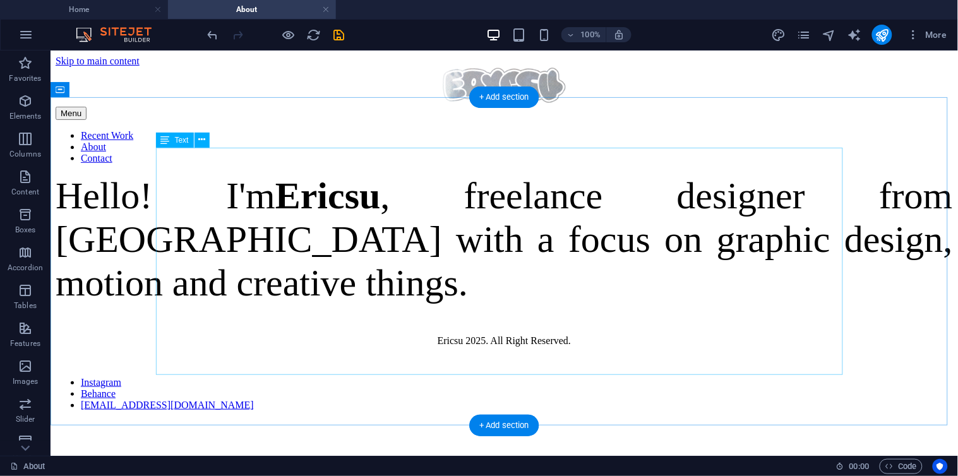
click at [349, 180] on div "Hello! I'm [PERSON_NAME] , freelance designer from [GEOGRAPHIC_DATA] with a foc…" at bounding box center [503, 239] width 897 height 131
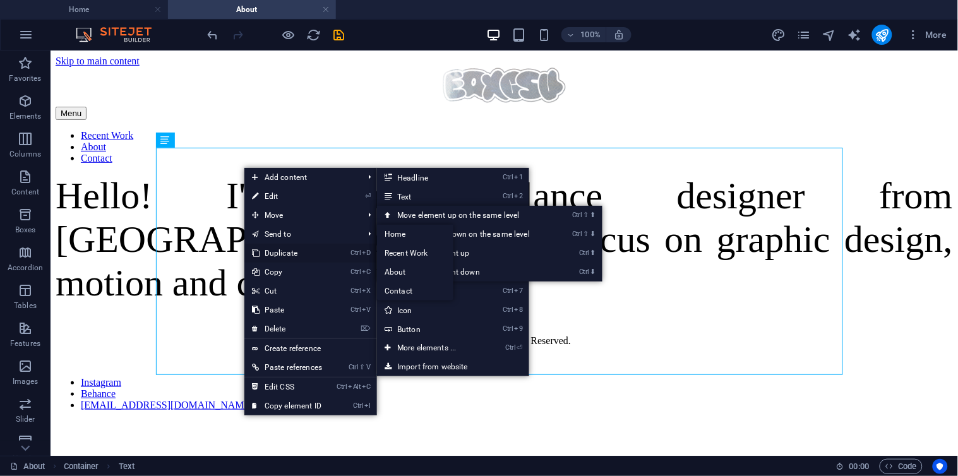
click at [327, 255] on link "Ctrl D Duplicate" at bounding box center [286, 253] width 85 height 19
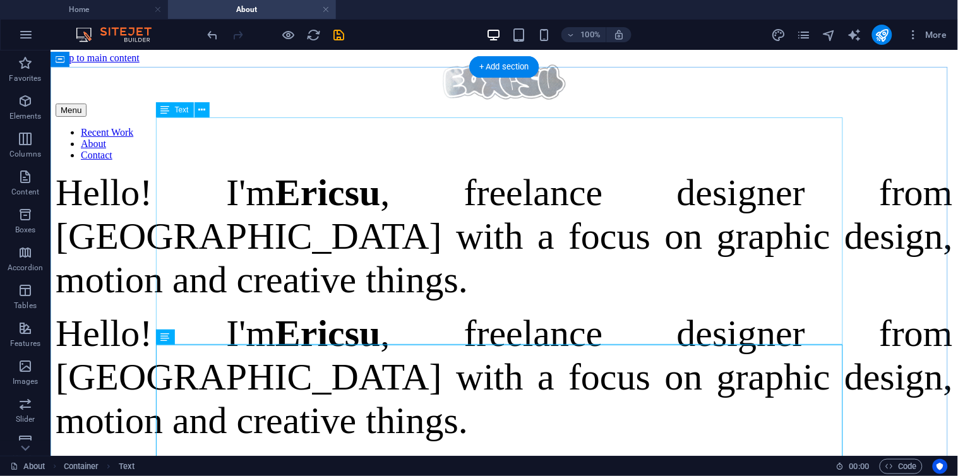
scroll to position [33, 0]
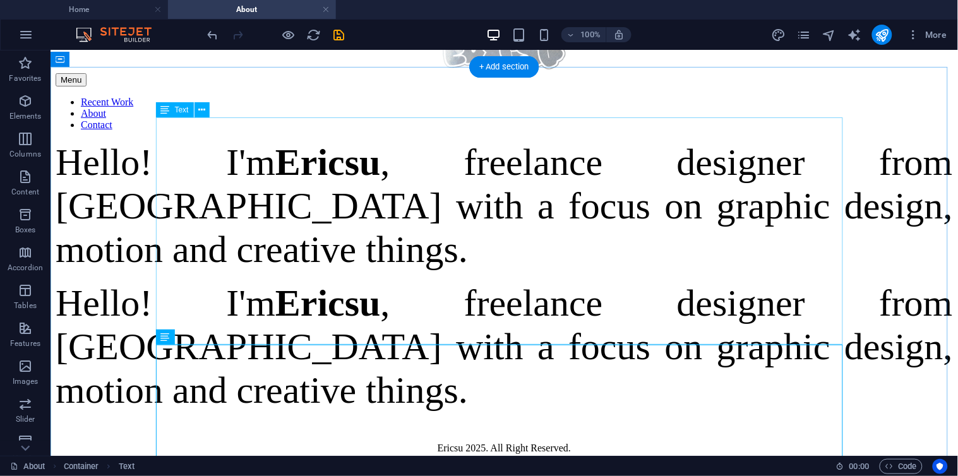
click at [262, 167] on div "Hello! I'm [PERSON_NAME] , freelance designer from [GEOGRAPHIC_DATA] with a foc…" at bounding box center [503, 205] width 897 height 131
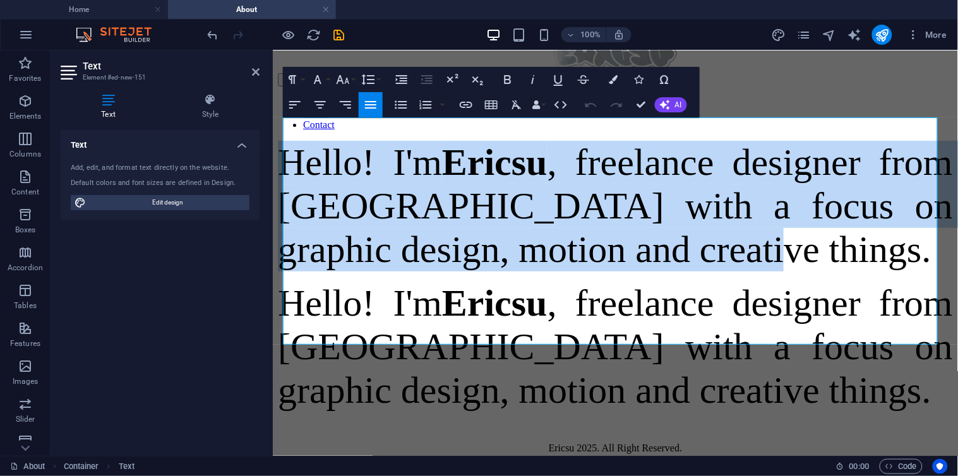
scroll to position [18, 0]
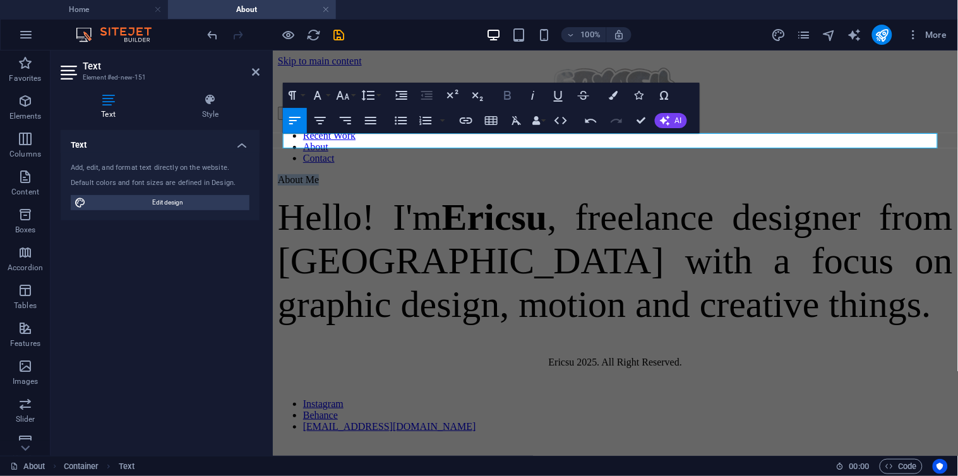
click at [505, 97] on icon "button" at bounding box center [508, 95] width 7 height 9
click at [349, 99] on icon "button" at bounding box center [343, 95] width 13 height 9
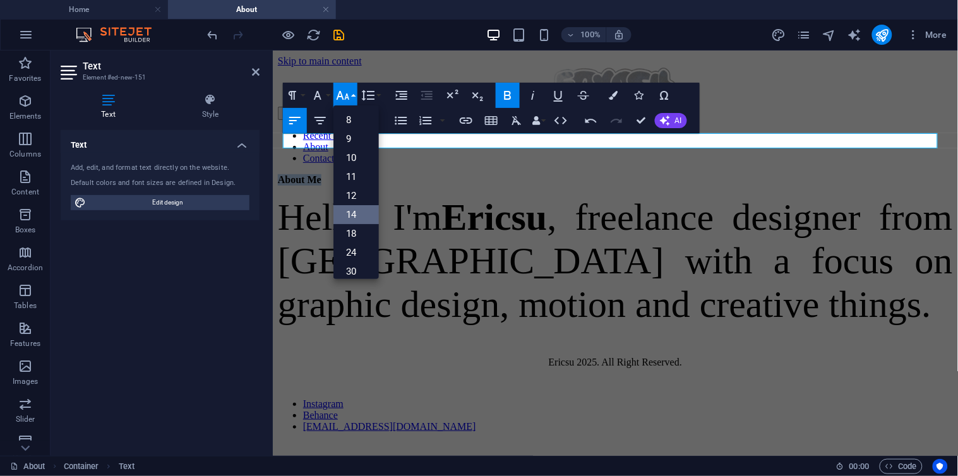
click at [362, 213] on link "14" at bounding box center [355, 214] width 45 height 19
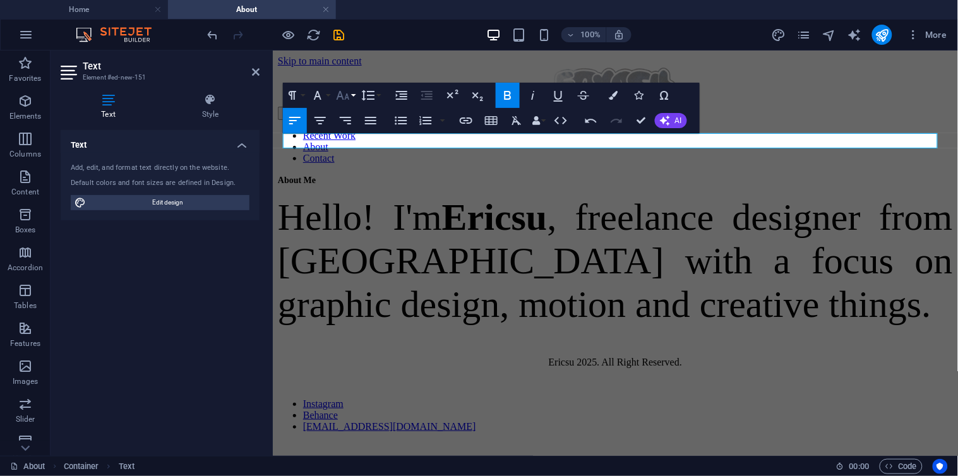
click at [355, 95] on button "Font Size" at bounding box center [345, 95] width 24 height 25
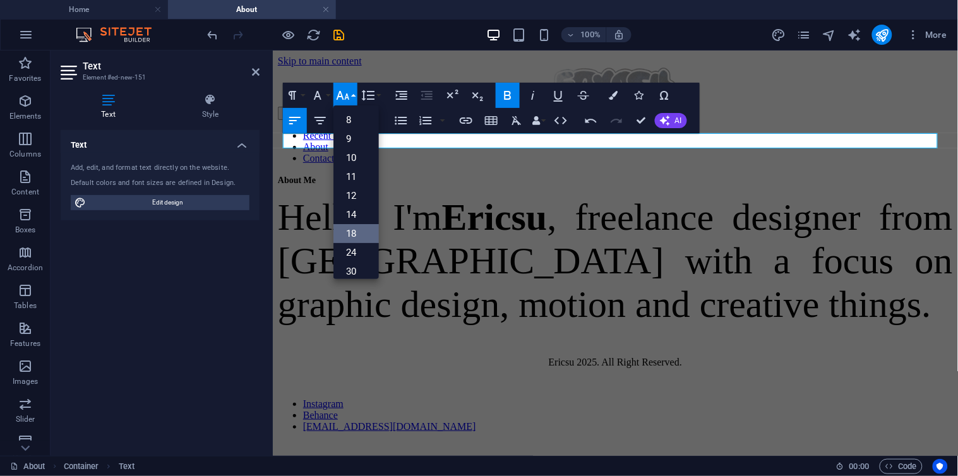
click at [365, 237] on link "18" at bounding box center [355, 233] width 45 height 19
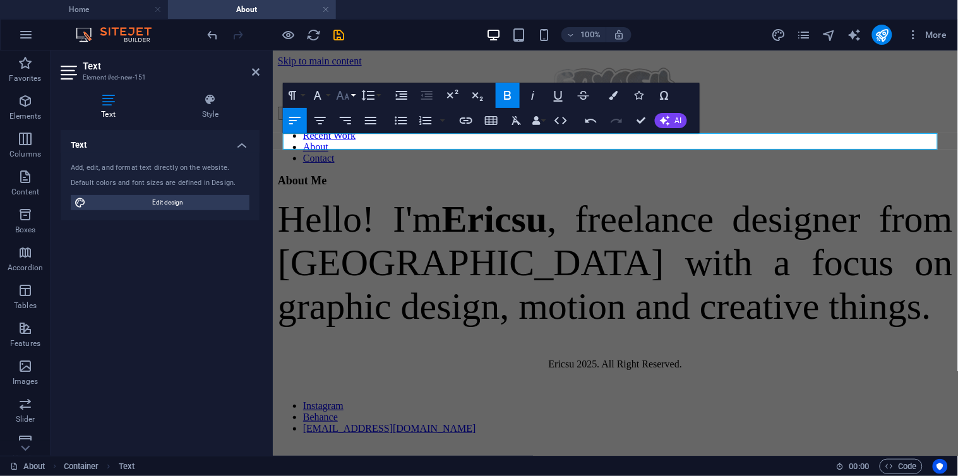
click at [352, 92] on button "Font Size" at bounding box center [345, 95] width 24 height 25
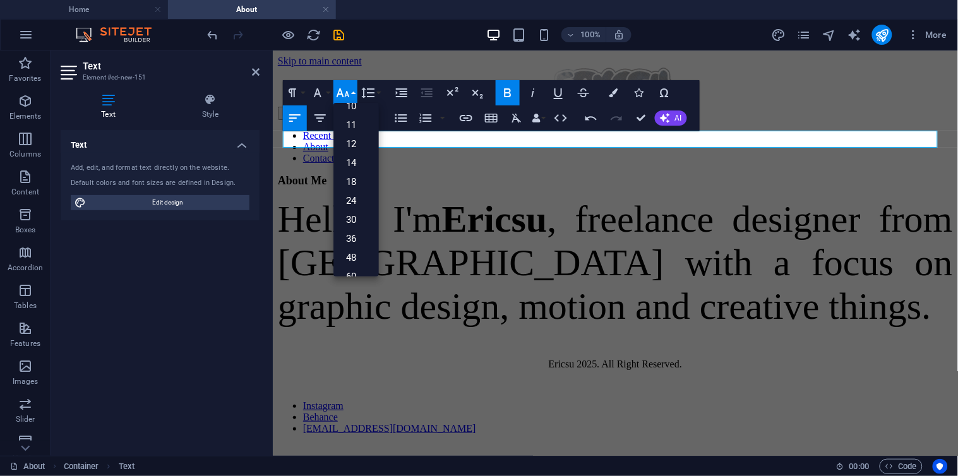
scroll to position [101, 0]
click at [363, 169] on link "30" at bounding box center [355, 168] width 45 height 19
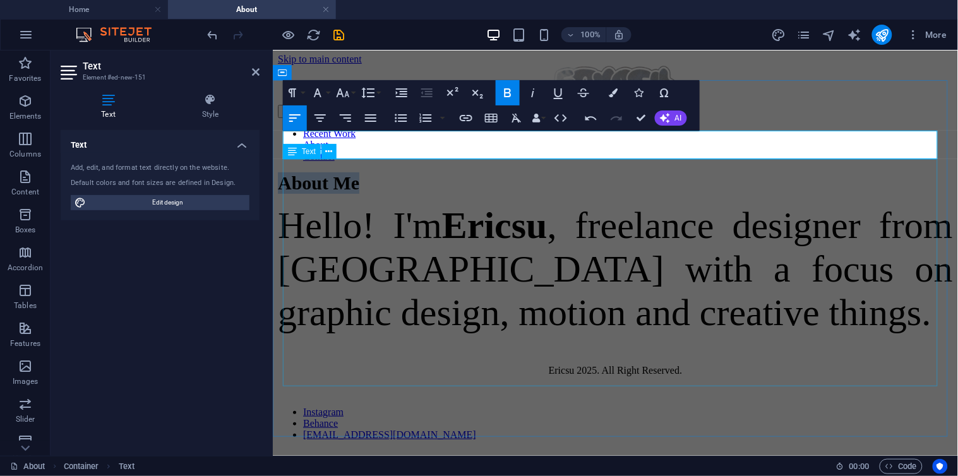
click at [505, 203] on div "Hello! I'm [PERSON_NAME] , freelance designer from [GEOGRAPHIC_DATA] with a foc…" at bounding box center [614, 268] width 675 height 131
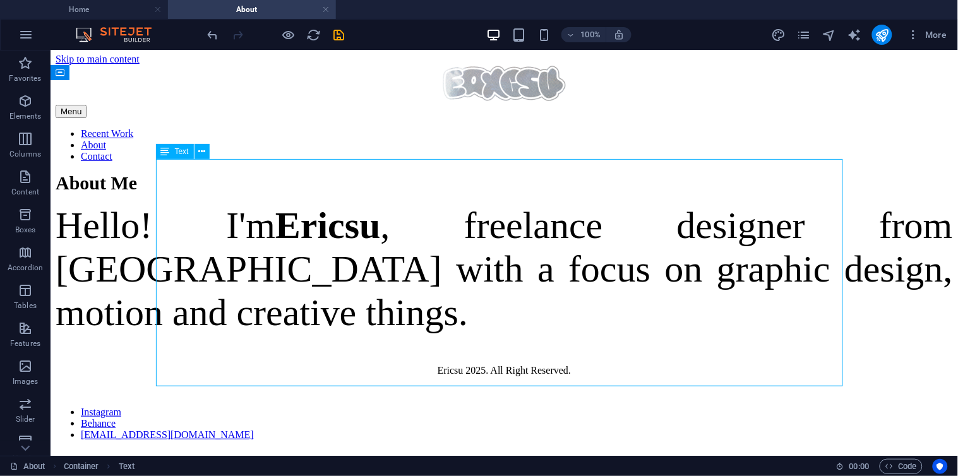
click at [856, 172] on div "About Me Hello! I'm [PERSON_NAME] , freelance designer from [GEOGRAPHIC_DATA] w…" at bounding box center [503, 253] width 897 height 162
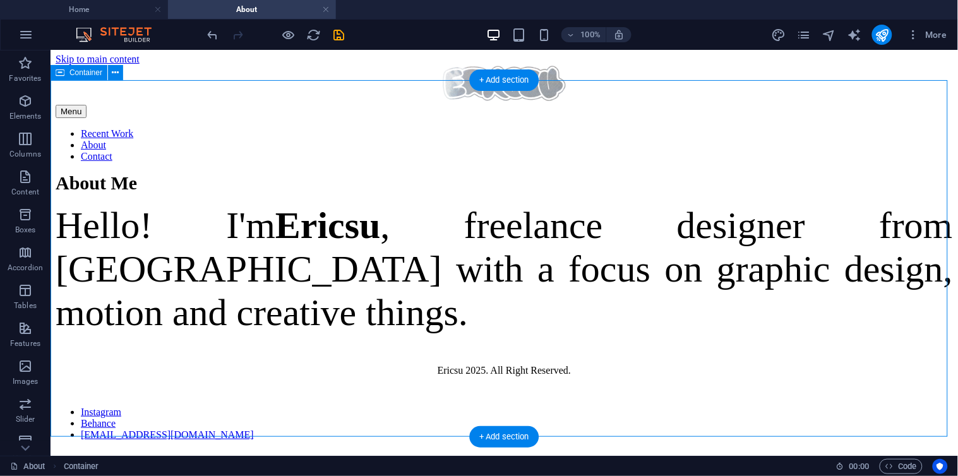
scroll to position [32, 0]
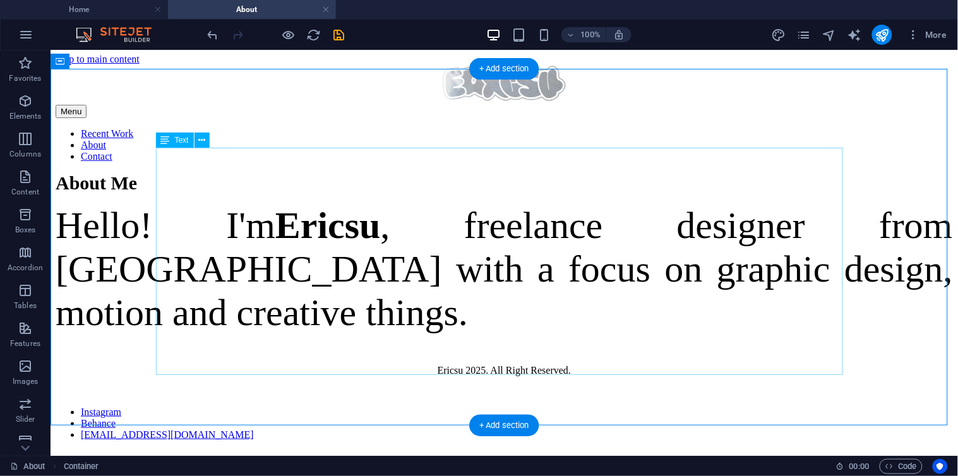
click at [652, 225] on div "Hello! I'm [PERSON_NAME] , freelance designer from [GEOGRAPHIC_DATA] with a foc…" at bounding box center [503, 268] width 897 height 131
click at [903, 224] on div "About Me Hello! I'm [PERSON_NAME] , freelance designer from [GEOGRAPHIC_DATA] w…" at bounding box center [503, 253] width 897 height 162
click at [658, 214] on div "Hello! I'm [PERSON_NAME] , freelance designer from [GEOGRAPHIC_DATA] with a foc…" at bounding box center [503, 268] width 897 height 131
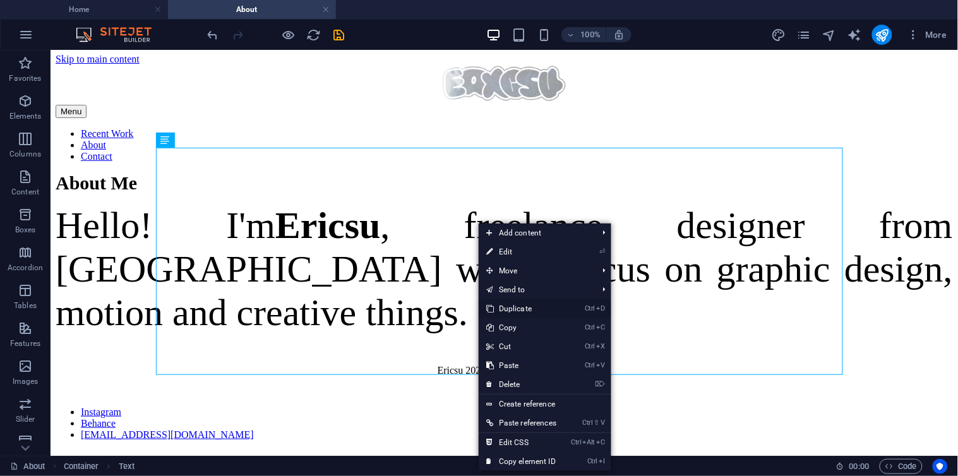
click at [558, 310] on link "Ctrl D Duplicate" at bounding box center [521, 308] width 85 height 19
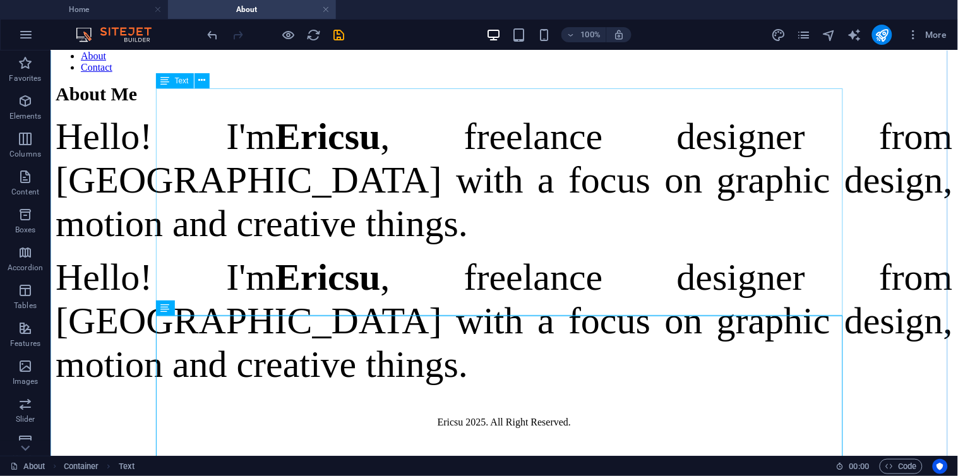
scroll to position [172, 0]
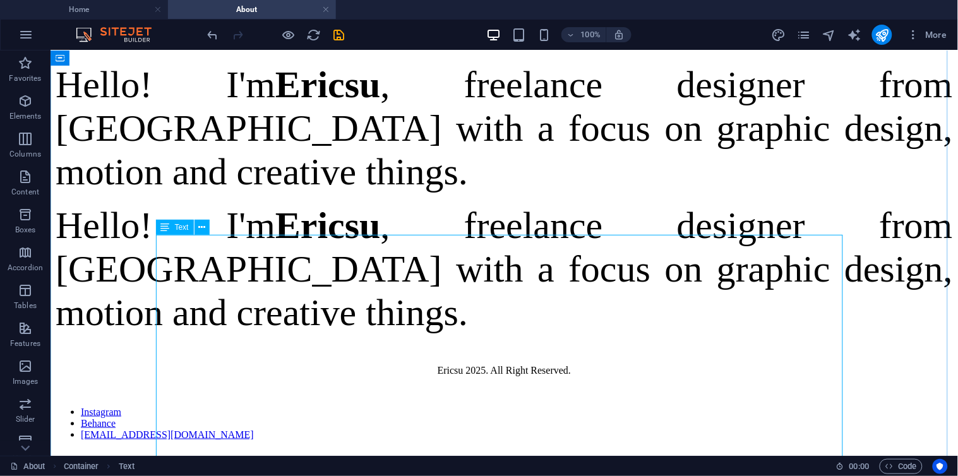
click at [505, 324] on div "Hello! I'm [PERSON_NAME] , freelance designer from [GEOGRAPHIC_DATA] with a foc…" at bounding box center [503, 268] width 897 height 131
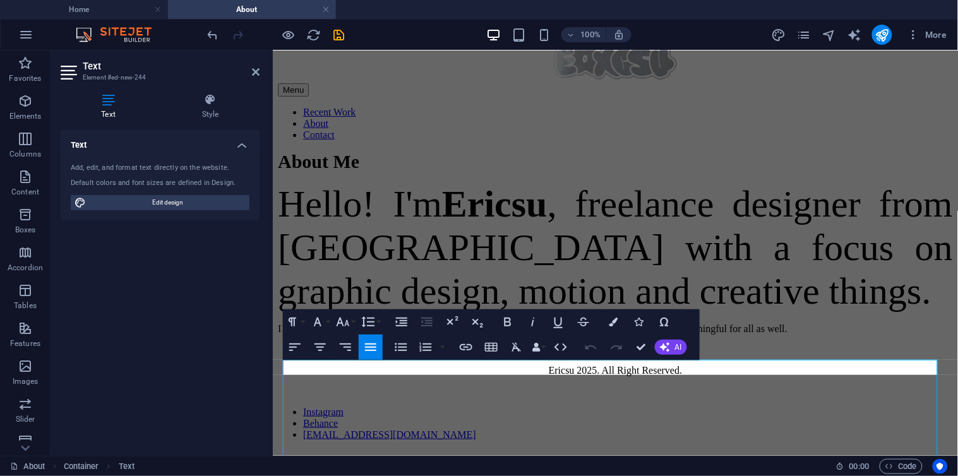
scroll to position [1135, 1]
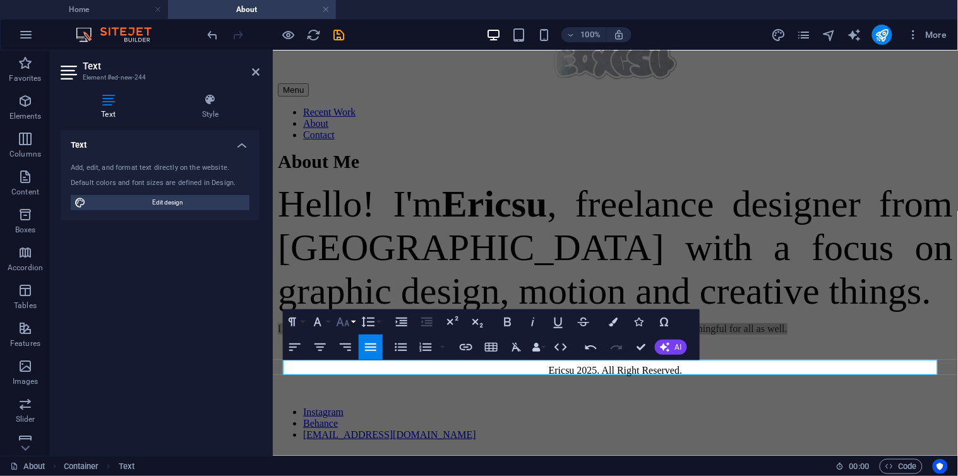
click at [351, 323] on button "Font Size" at bounding box center [345, 321] width 24 height 25
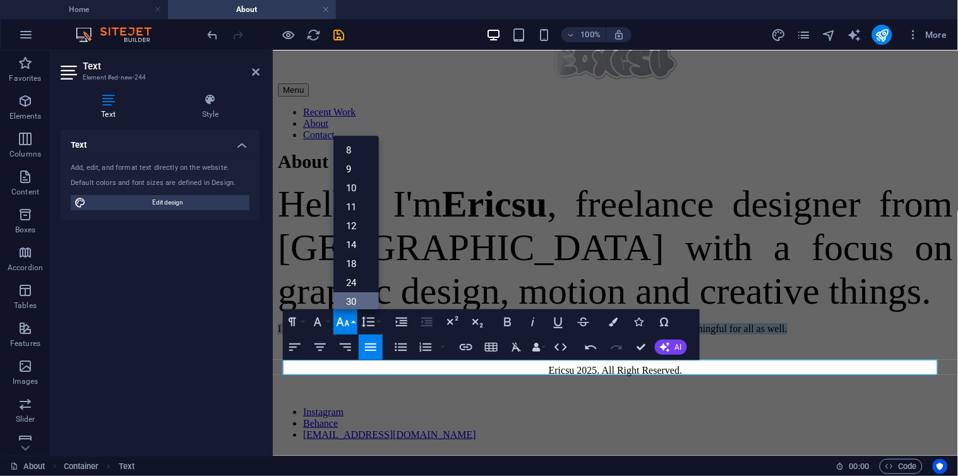
click at [359, 301] on link "30" at bounding box center [355, 301] width 45 height 19
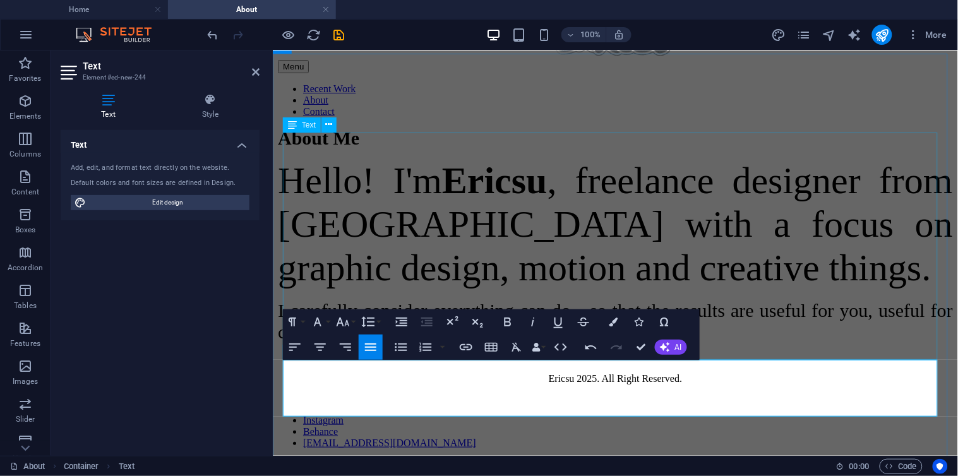
click at [536, 253] on div "Hello! I'm [PERSON_NAME] , freelance designer from [GEOGRAPHIC_DATA] with a foc…" at bounding box center [614, 224] width 675 height 131
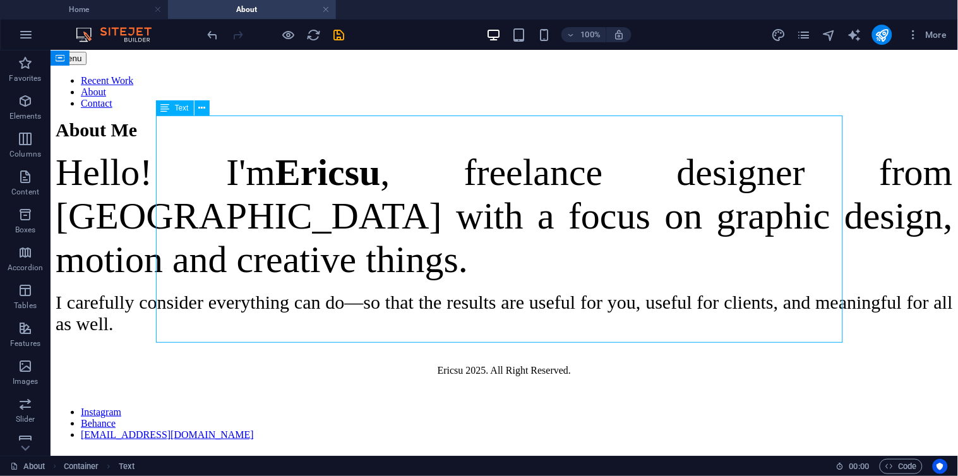
scroll to position [88, 0]
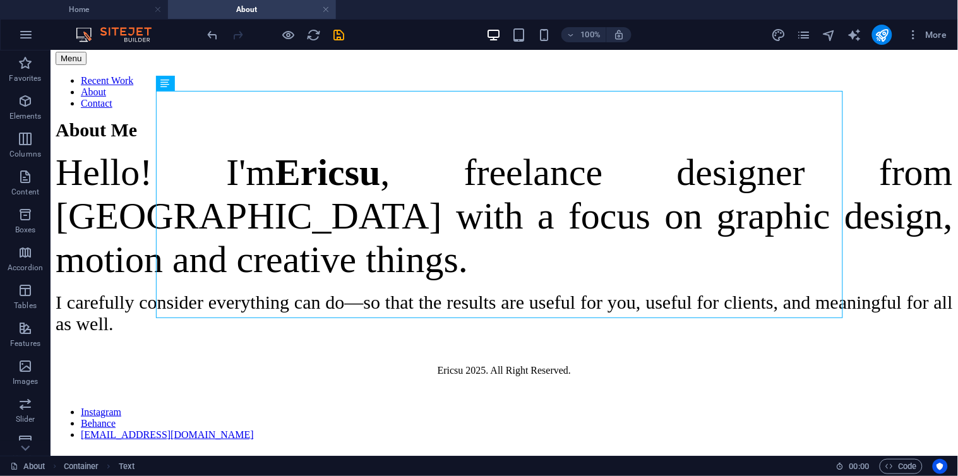
click at [931, 280] on div "About Me Hello! I'm [PERSON_NAME] , freelance designer from [GEOGRAPHIC_DATA] w…" at bounding box center [503, 226] width 897 height 215
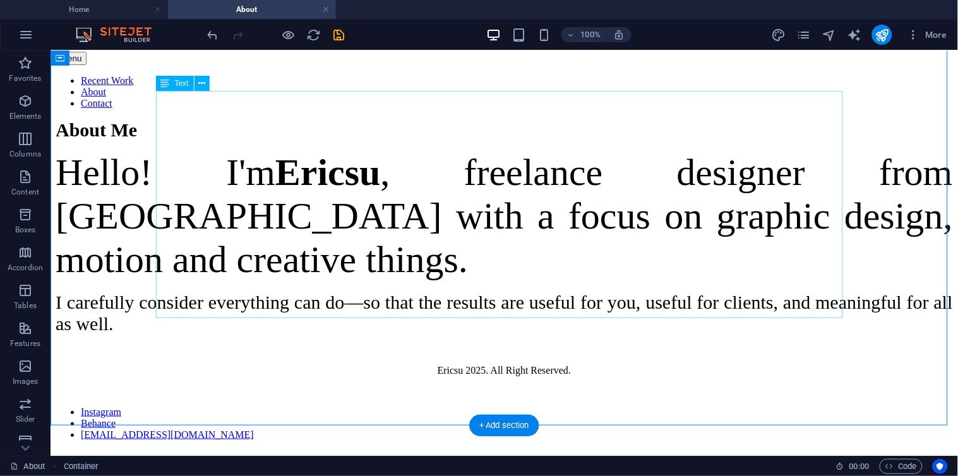
click at [692, 196] on div "Hello! I'm [PERSON_NAME] , freelance designer from [GEOGRAPHIC_DATA] with a foc…" at bounding box center [503, 215] width 897 height 131
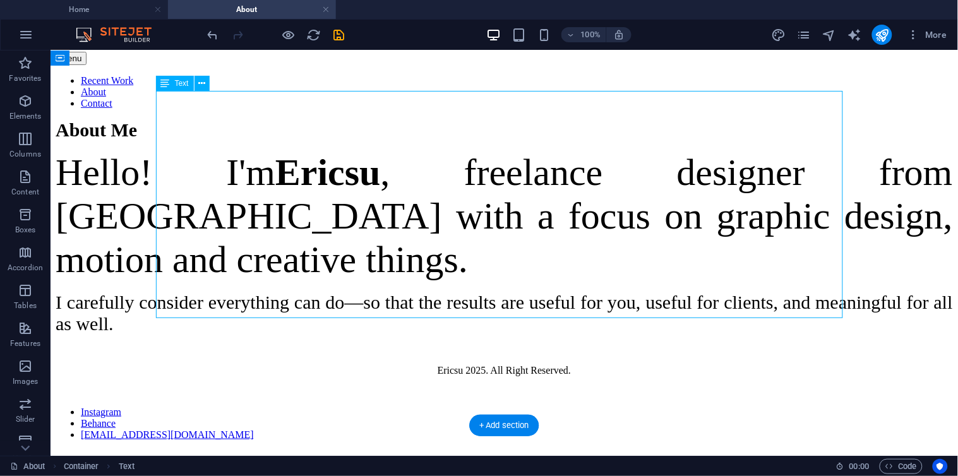
click at [692, 196] on div "Hello! I'm [PERSON_NAME] , freelance designer from [GEOGRAPHIC_DATA] with a foc…" at bounding box center [503, 215] width 897 height 131
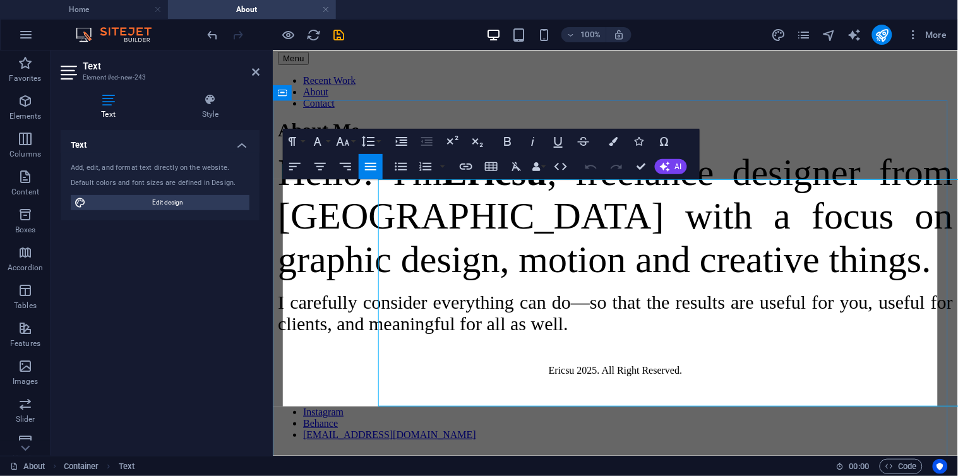
scroll to position [0, 0]
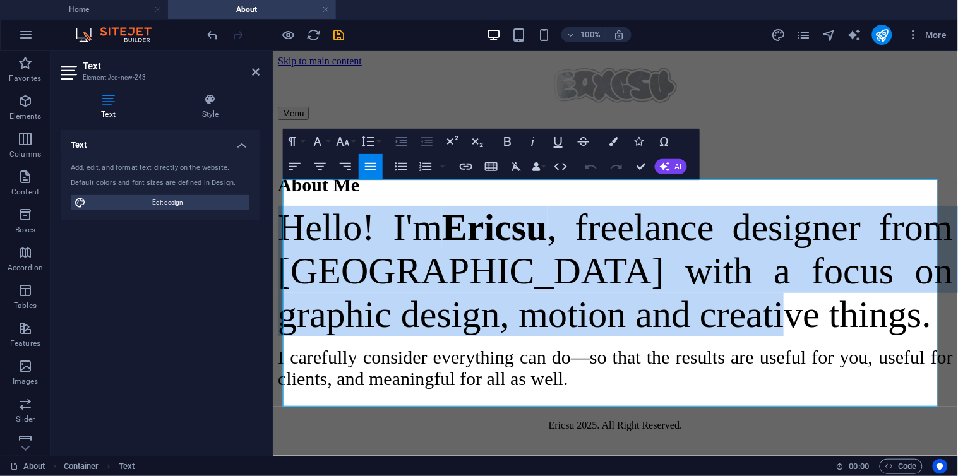
click at [400, 144] on icon "button" at bounding box center [401, 141] width 15 height 15
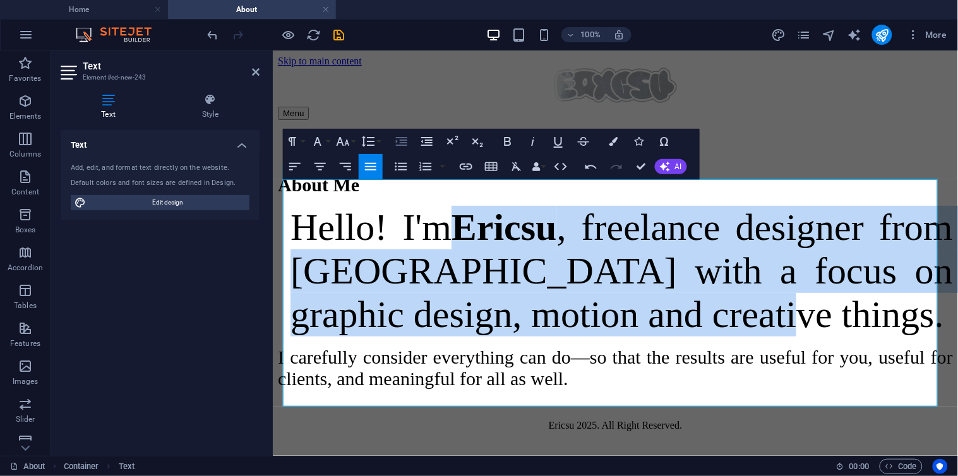
click at [400, 144] on icon "button" at bounding box center [401, 141] width 15 height 15
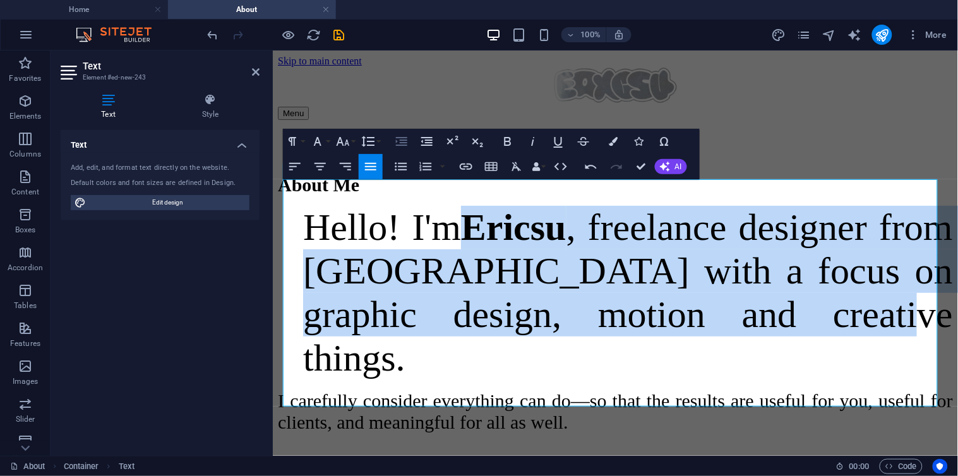
click at [400, 144] on icon "button" at bounding box center [401, 141] width 15 height 15
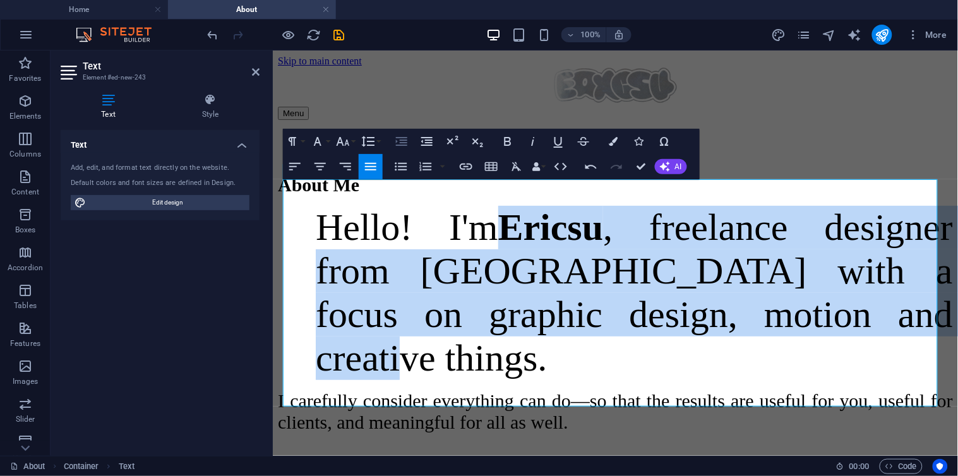
click at [400, 144] on icon "button" at bounding box center [401, 141] width 15 height 15
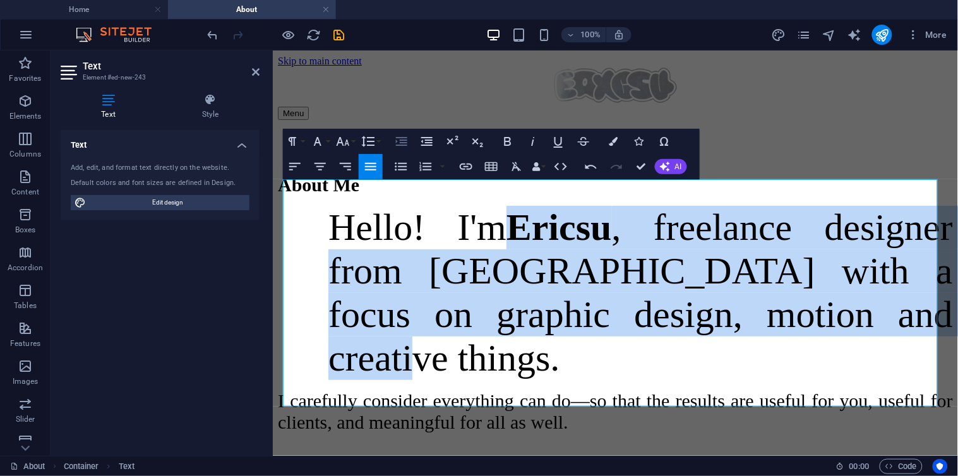
click at [400, 144] on icon "button" at bounding box center [401, 141] width 15 height 15
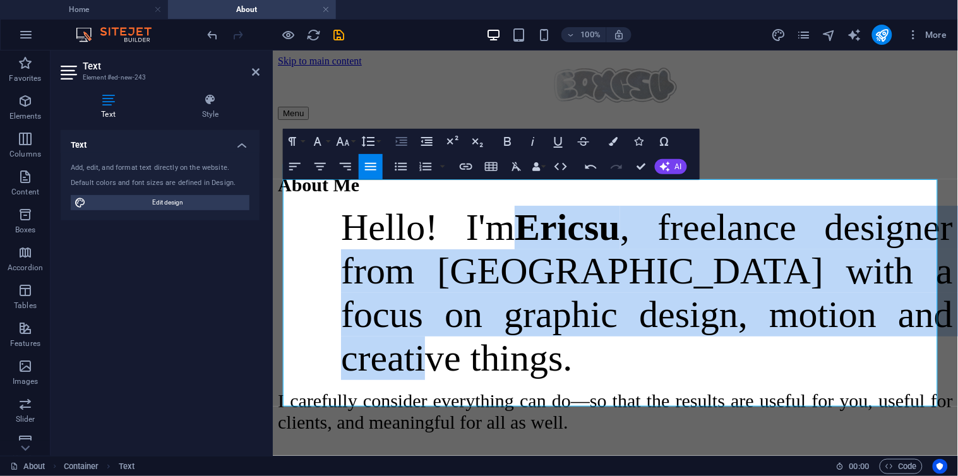
click at [400, 144] on icon "button" at bounding box center [401, 141] width 15 height 15
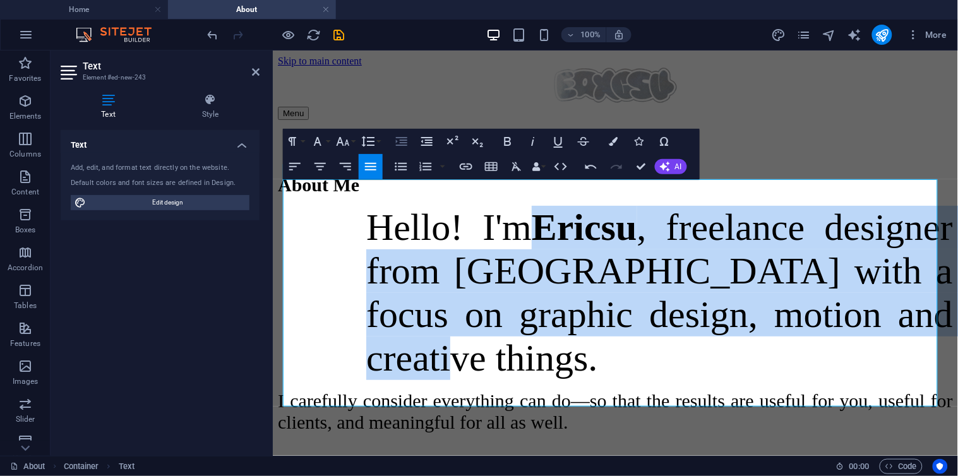
click at [400, 144] on icon "button" at bounding box center [401, 141] width 15 height 15
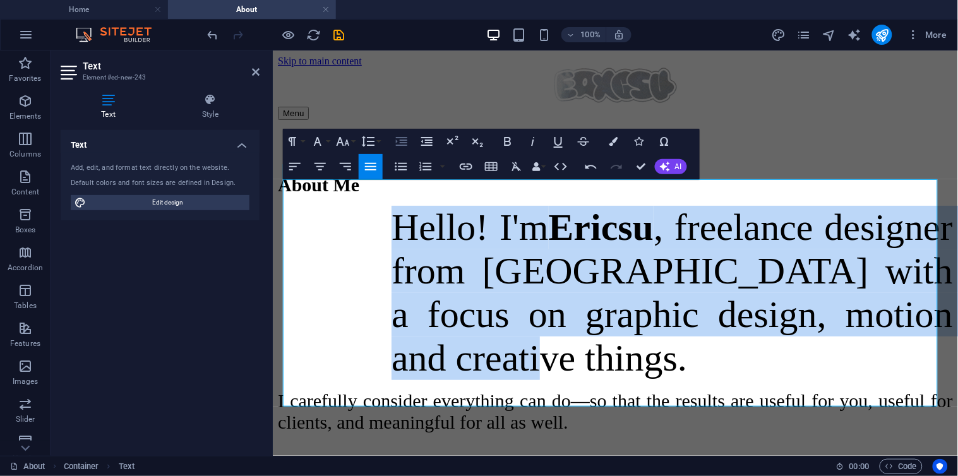
click at [400, 144] on icon "button" at bounding box center [401, 141] width 15 height 15
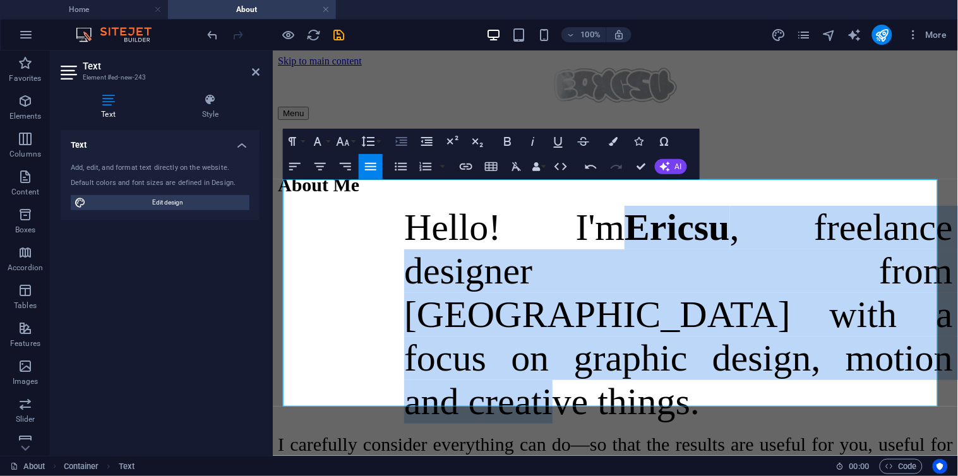
click at [400, 144] on icon "button" at bounding box center [401, 141] width 15 height 15
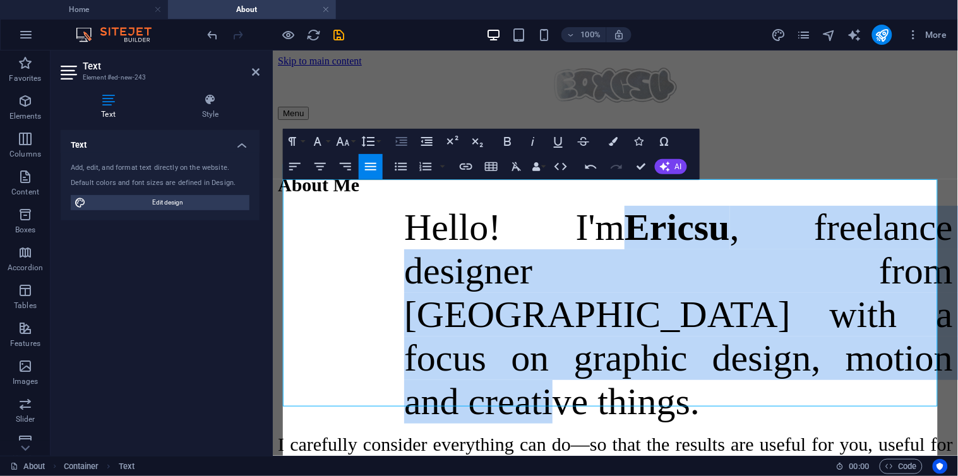
click at [400, 144] on icon "button" at bounding box center [401, 141] width 15 height 15
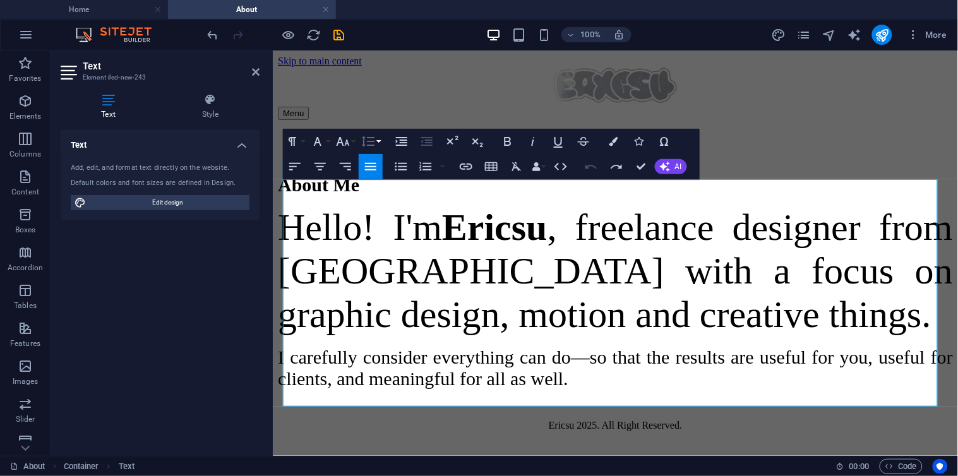
click at [380, 145] on button "Line Height" at bounding box center [371, 141] width 24 height 25
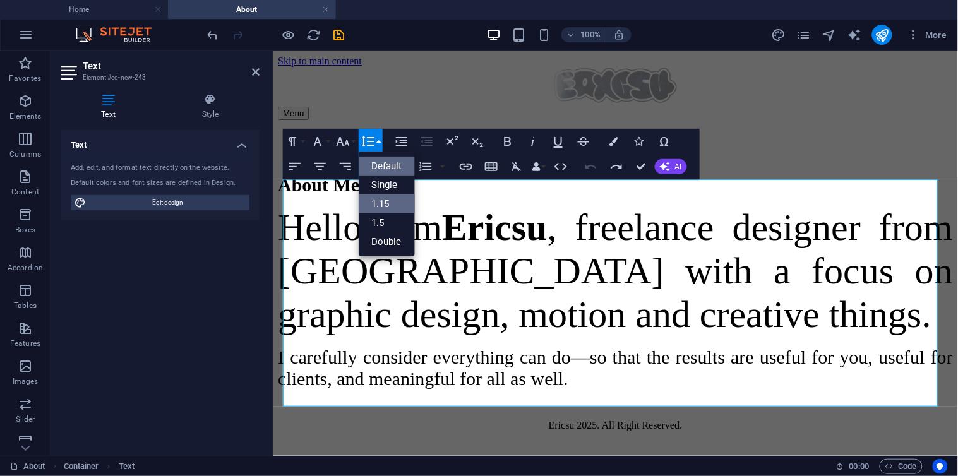
click at [400, 207] on link "1.15" at bounding box center [387, 204] width 56 height 19
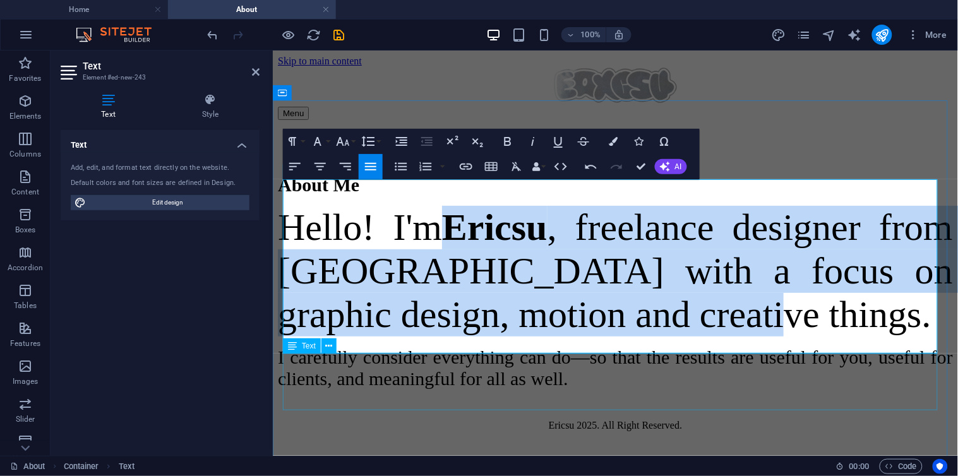
click at [660, 353] on div "I carefully consider everything can do—so that the results are useful for you, …" at bounding box center [614, 367] width 675 height 43
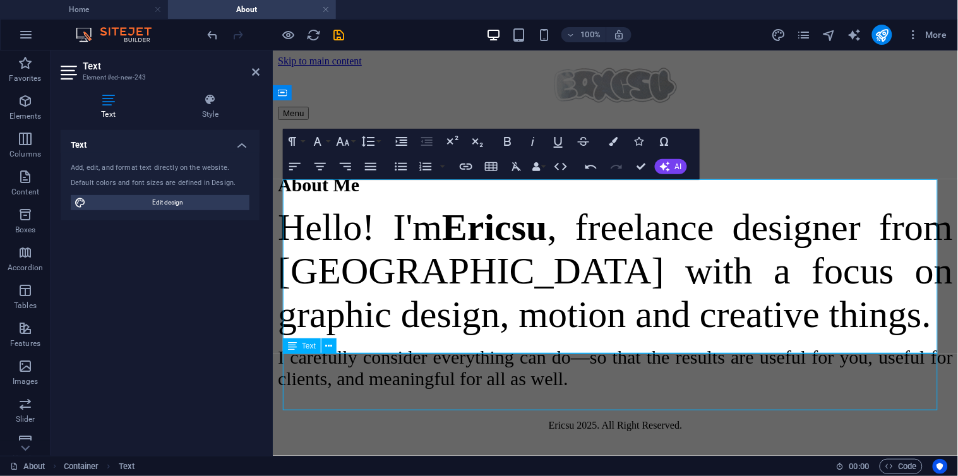
click at [856, 387] on div "I carefully consider everything can do—so that the results are useful for you, …" at bounding box center [614, 367] width 675 height 43
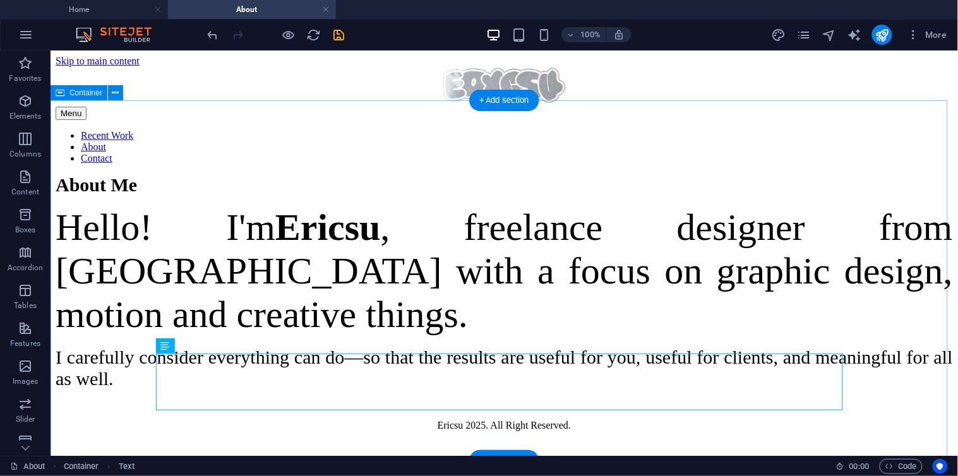
click at [939, 256] on div "About Me Hello! I'm [PERSON_NAME] , freelance designer from [GEOGRAPHIC_DATA] w…" at bounding box center [503, 281] width 897 height 215
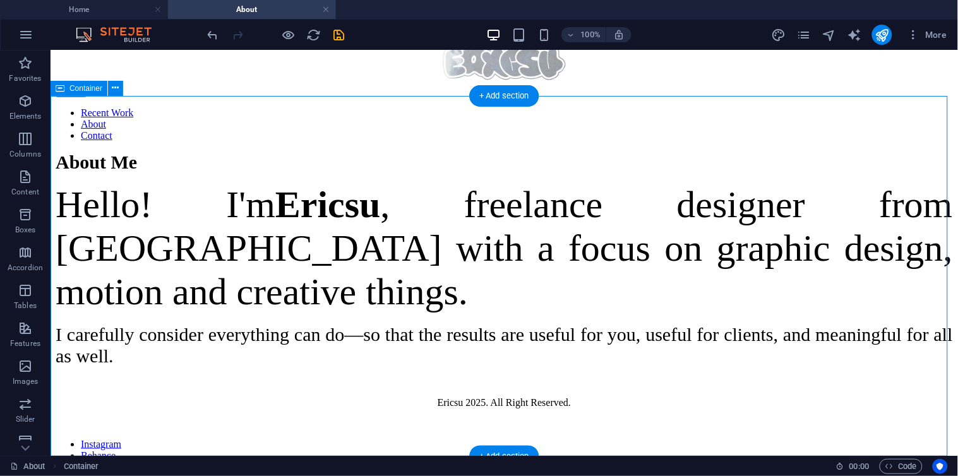
scroll to position [35, 0]
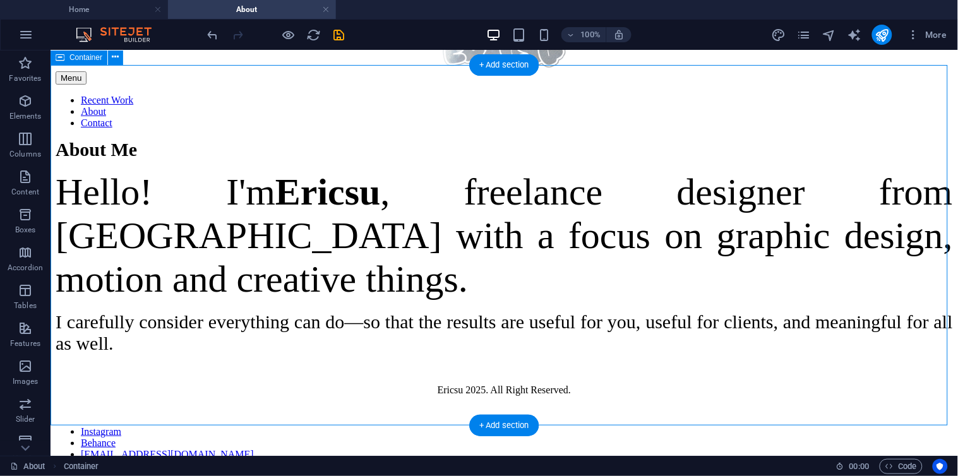
click at [59, 159] on div "About Me Hello! I'm [PERSON_NAME] , freelance designer from [GEOGRAPHIC_DATA] w…" at bounding box center [503, 245] width 897 height 215
click at [398, 57] on div "Menu Recent Work About Contact" at bounding box center [503, 79] width 897 height 97
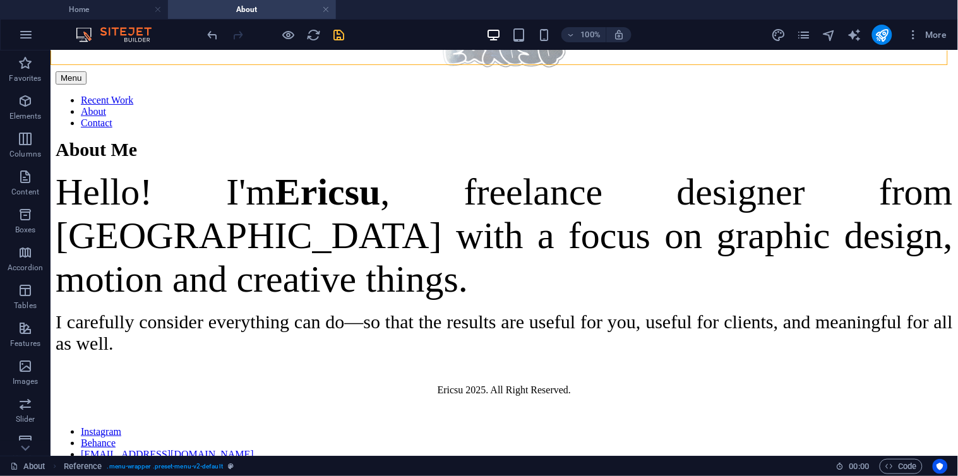
click at [346, 39] on span "save" at bounding box center [339, 35] width 15 height 15
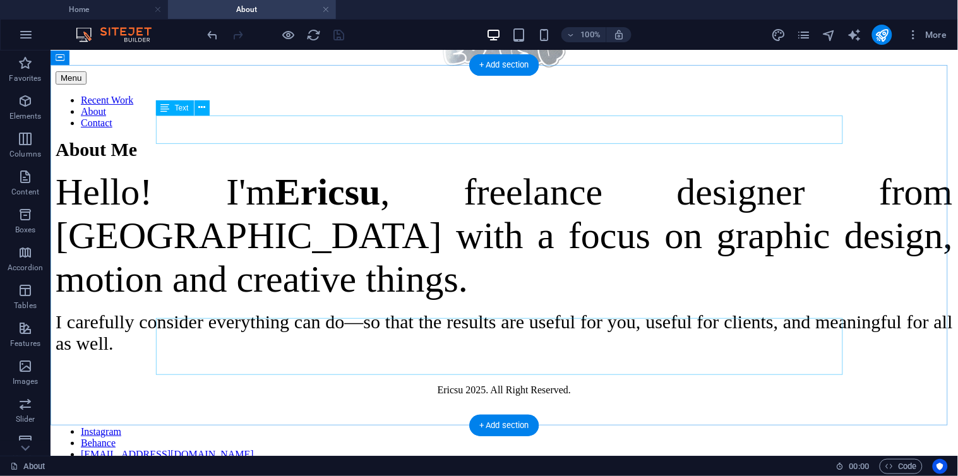
click at [198, 138] on div "About Me" at bounding box center [503, 148] width 897 height 21
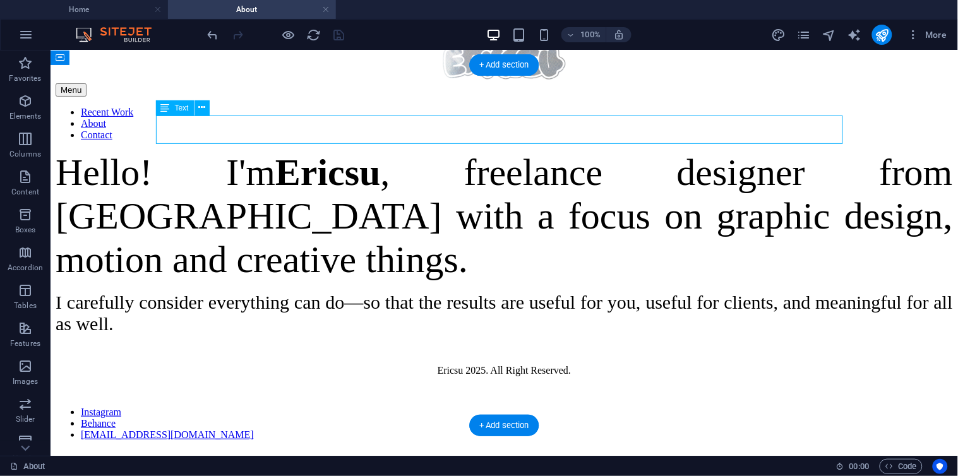
scroll to position [7, 0]
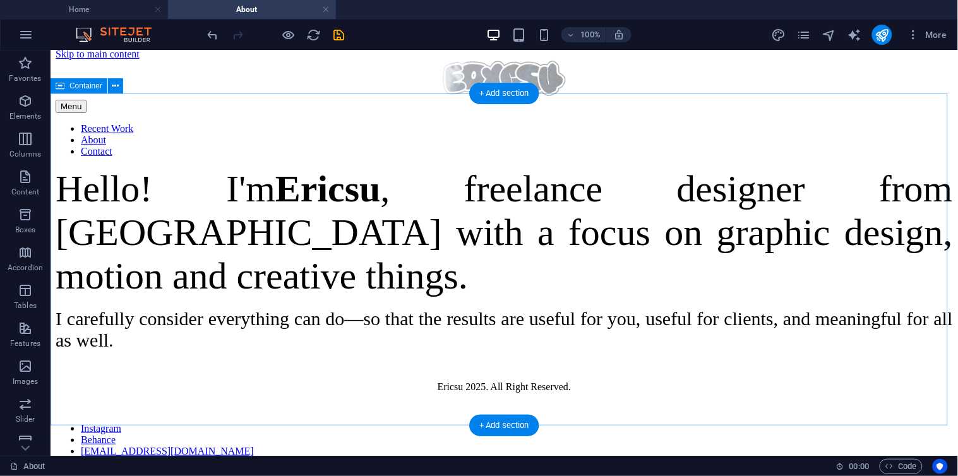
click at [234, 167] on div "Hello! I'm [PERSON_NAME] , freelance designer from [GEOGRAPHIC_DATA] with a foc…" at bounding box center [503, 259] width 897 height 184
click at [933, 210] on div "Hello! I'm [PERSON_NAME] , freelance designer from [GEOGRAPHIC_DATA] with a foc…" at bounding box center [503, 259] width 897 height 184
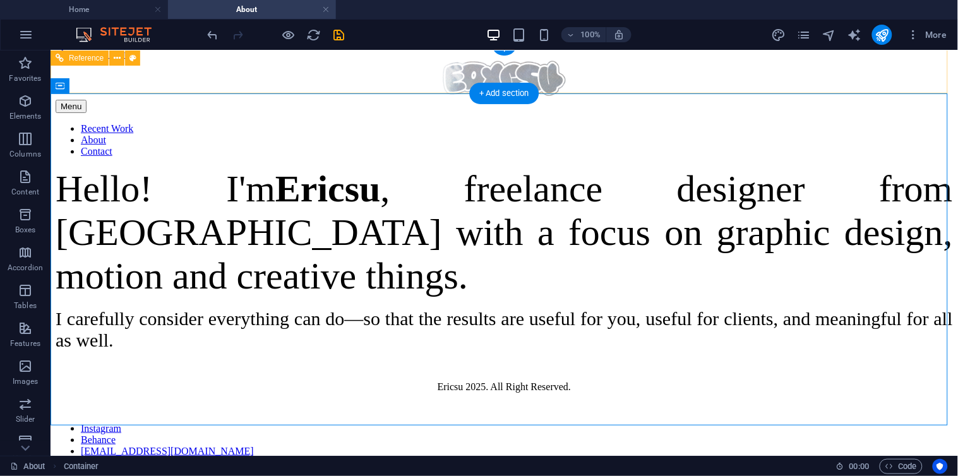
click at [395, 123] on nav "Recent Work About Contact" at bounding box center [503, 140] width 897 height 34
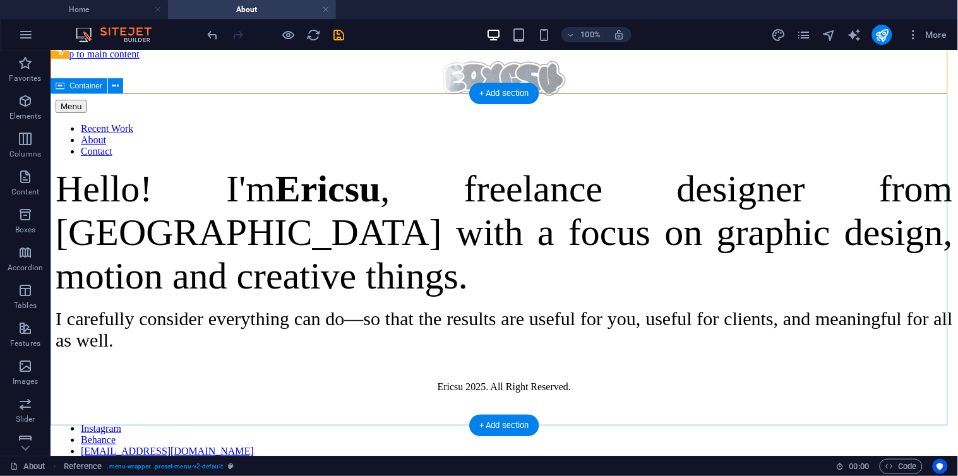
click at [885, 167] on div "Hello! I'm [PERSON_NAME] , freelance designer from [GEOGRAPHIC_DATA] with a foc…" at bounding box center [503, 259] width 897 height 184
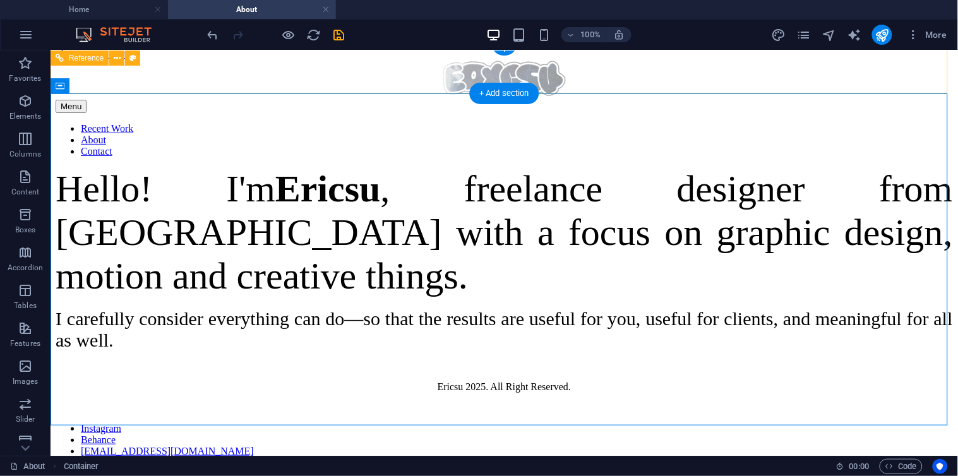
click at [636, 123] on nav "Recent Work About Contact" at bounding box center [503, 140] width 897 height 34
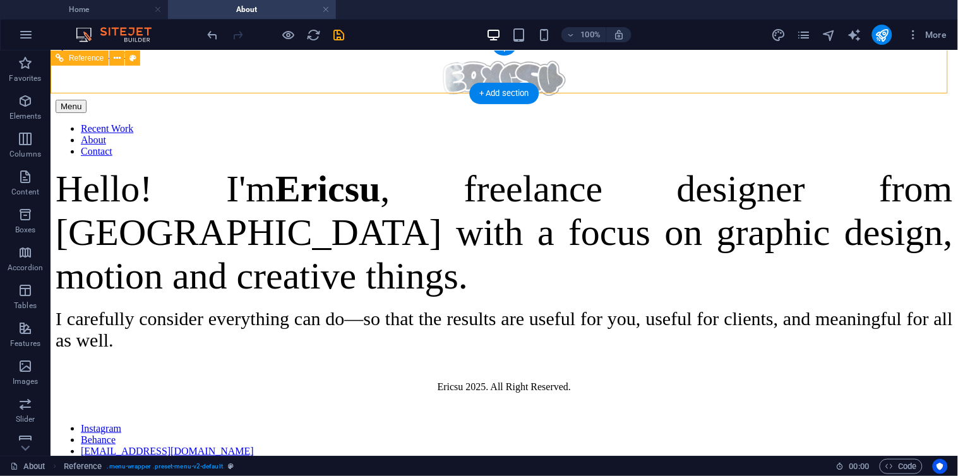
drag, startPoint x: 636, startPoint y: 68, endPoint x: 299, endPoint y: 78, distance: 336.8
click at [636, 123] on nav "Recent Work About Contact" at bounding box center [503, 140] width 897 height 34
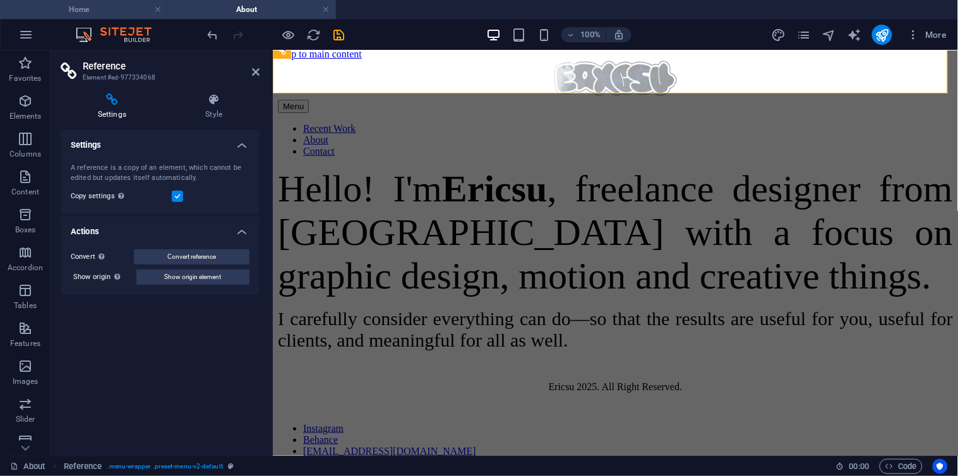
click at [64, 7] on h4 "Home" at bounding box center [84, 10] width 168 height 14
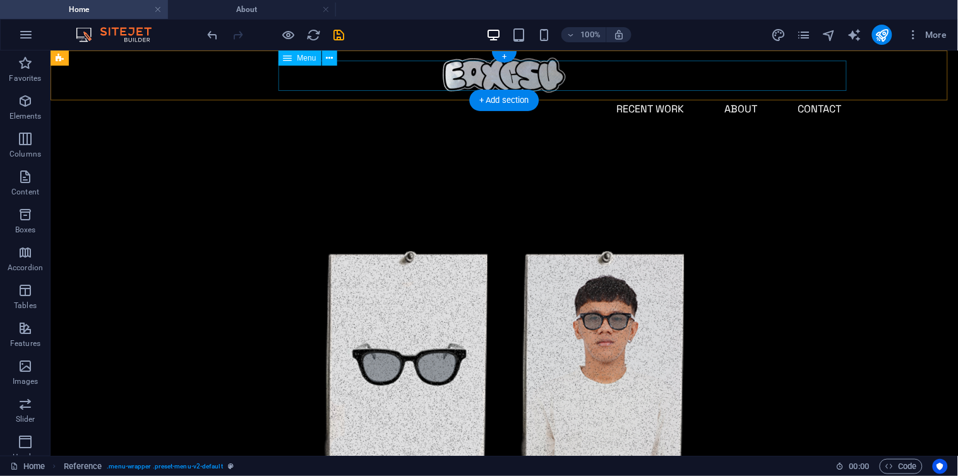
click at [671, 93] on nav "Recent Work About Contact" at bounding box center [504, 108] width 695 height 30
select select "1"
select select
select select "2"
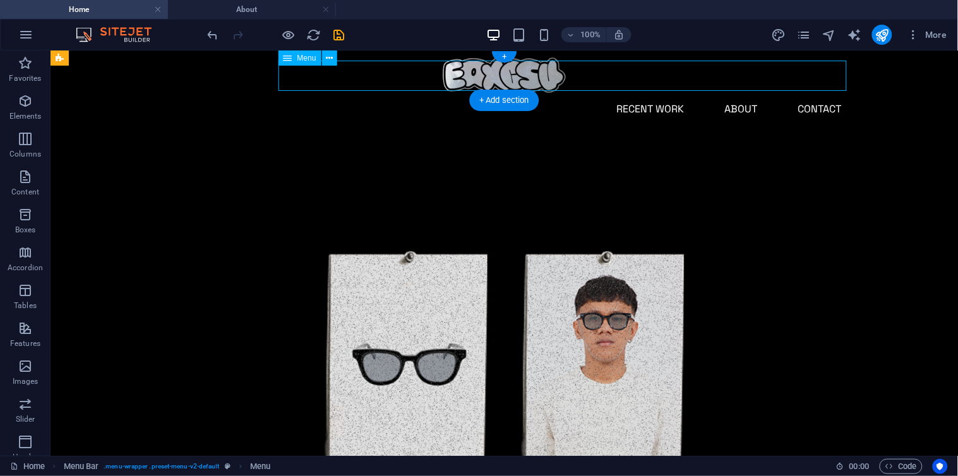
select select
select select "3"
select select
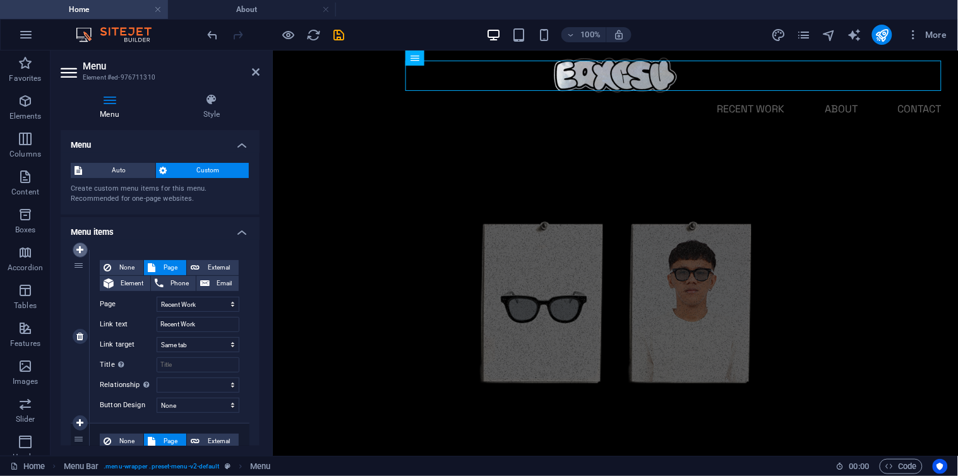
click at [78, 249] on icon at bounding box center [79, 250] width 7 height 9
select select
select select "1"
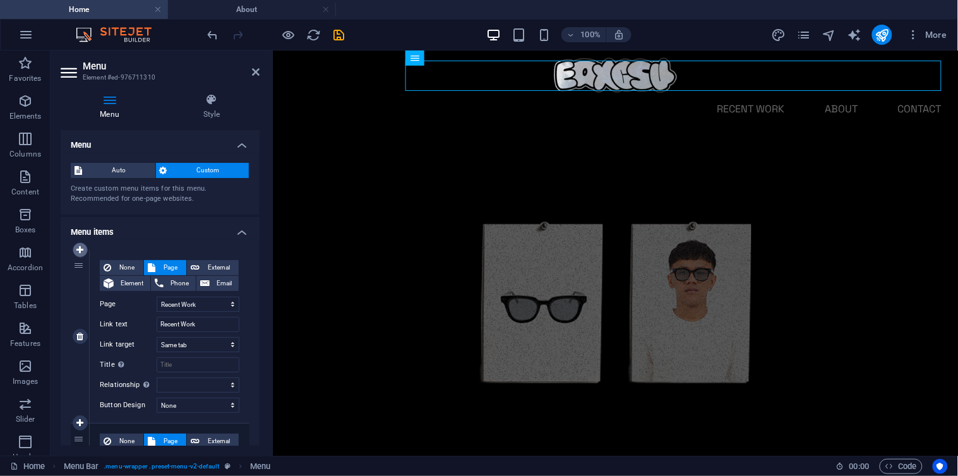
type input "Recent Work"
select select
select select "2"
type input "About"
select select
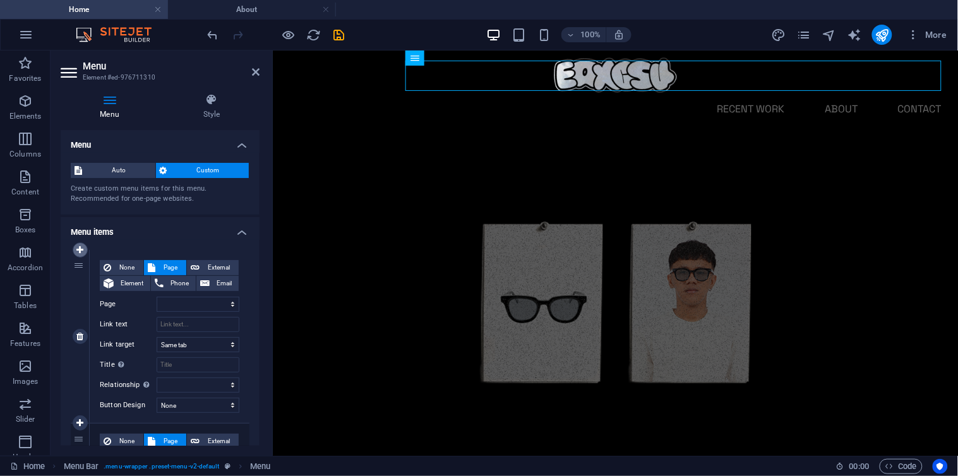
select select "3"
select select
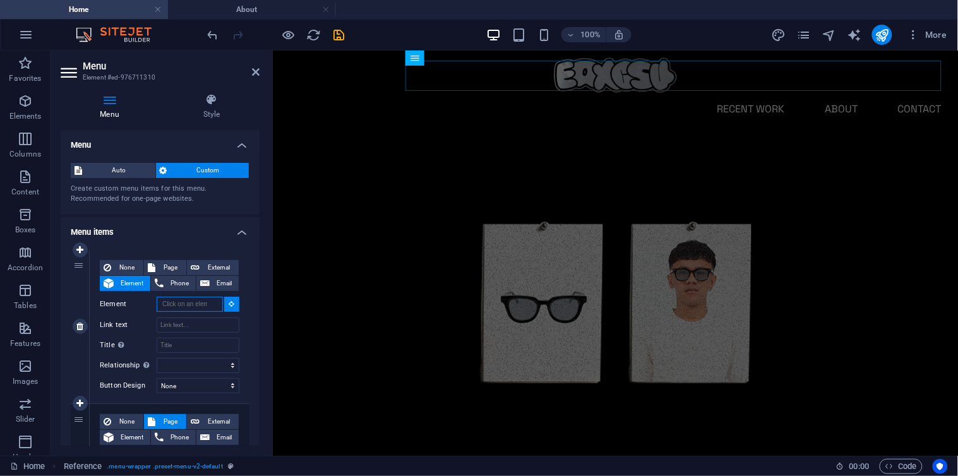
click at [192, 304] on input "Element" at bounding box center [190, 304] width 66 height 15
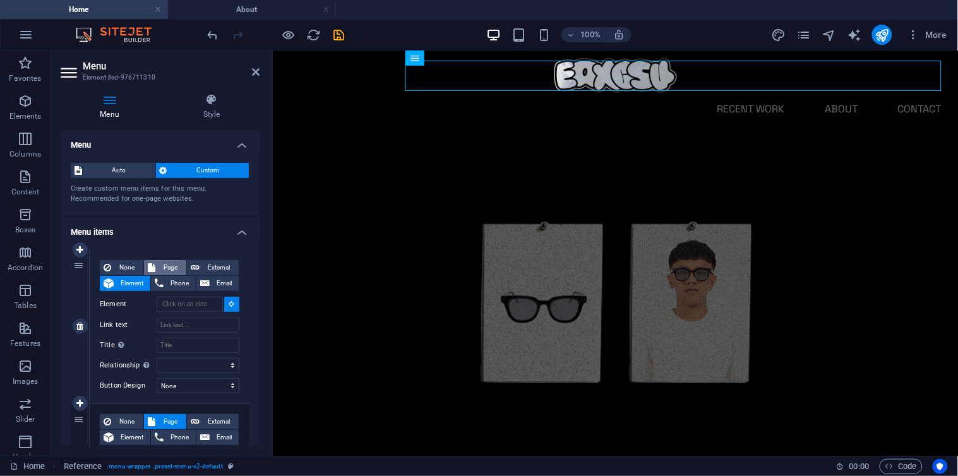
click at [167, 268] on span "Page" at bounding box center [170, 267] width 23 height 15
select select
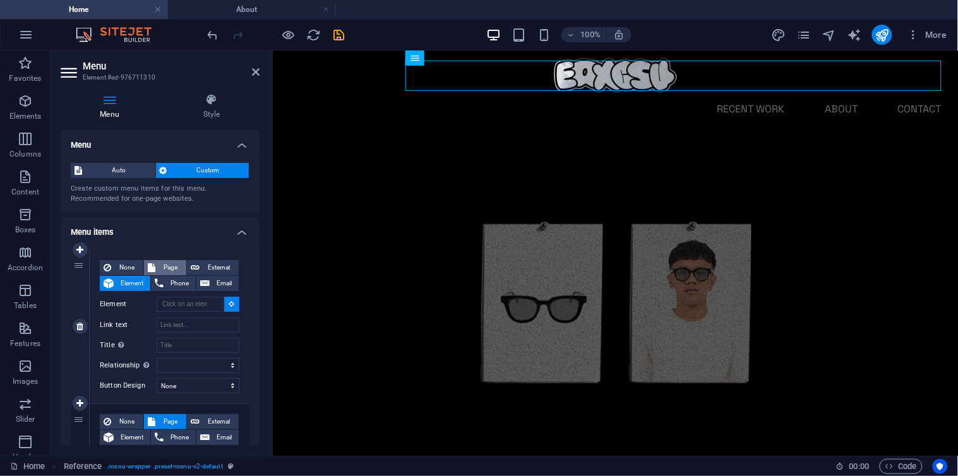
select select
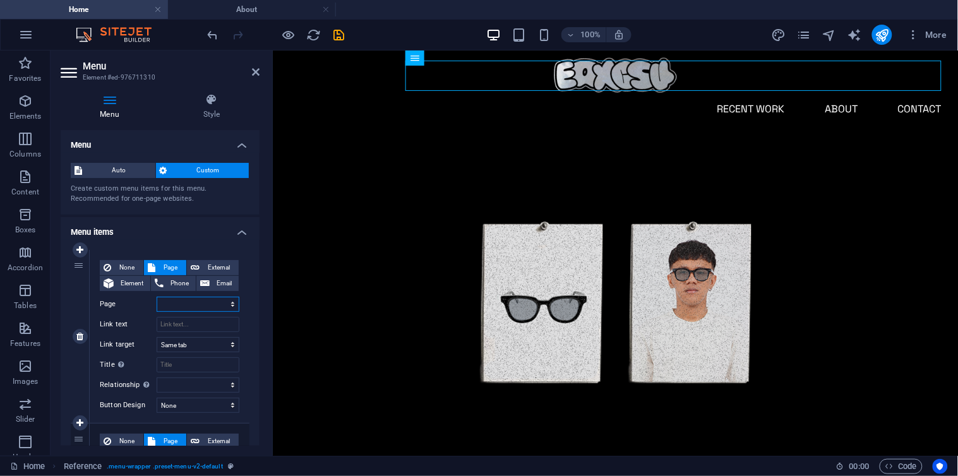
click at [193, 303] on select "Home Recent Work About Contact" at bounding box center [198, 304] width 83 height 15
select select "0"
click at [157, 297] on select "Home Recent Work About Contact" at bounding box center [198, 304] width 83 height 15
select select
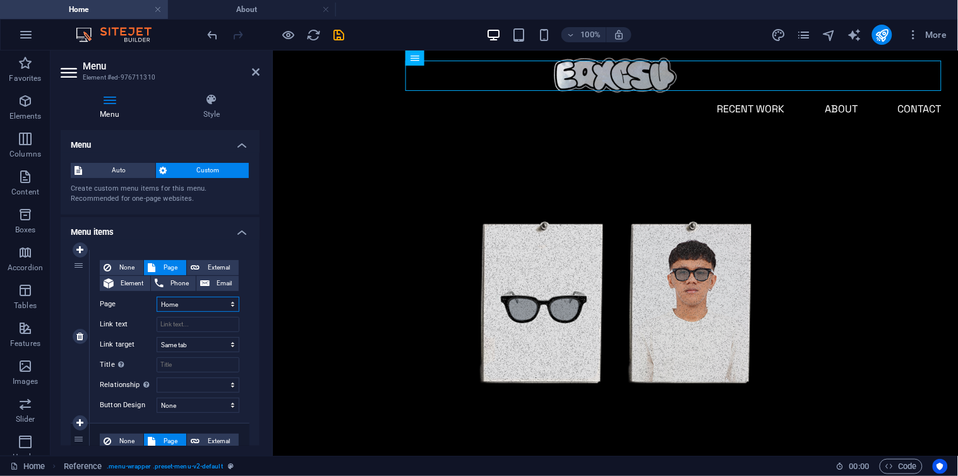
select select
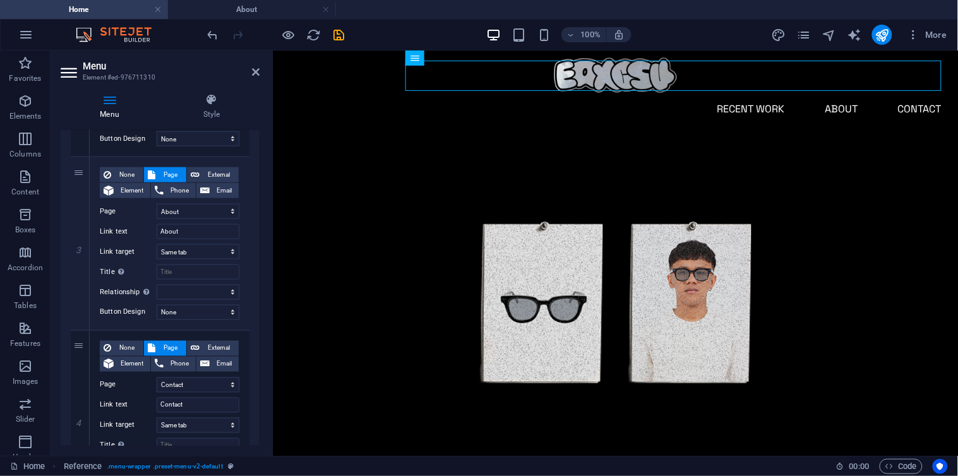
scroll to position [532, 0]
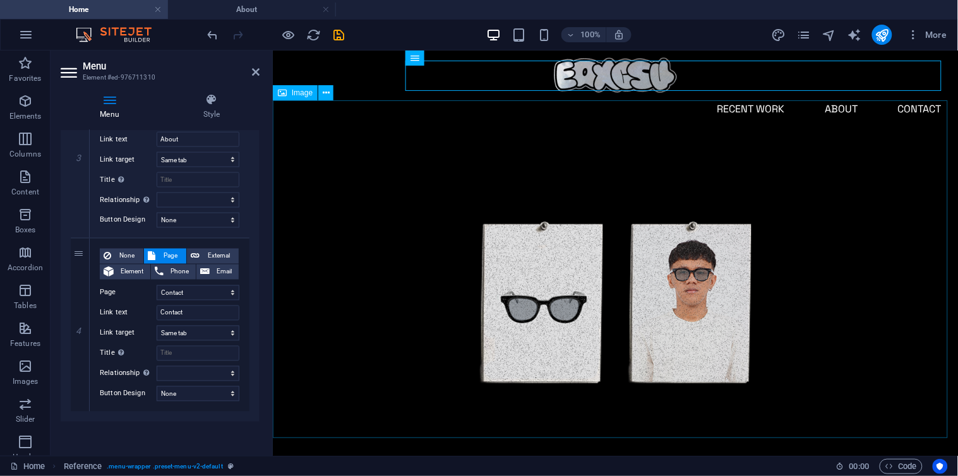
click at [324, 298] on figure at bounding box center [614, 301] width 685 height 343
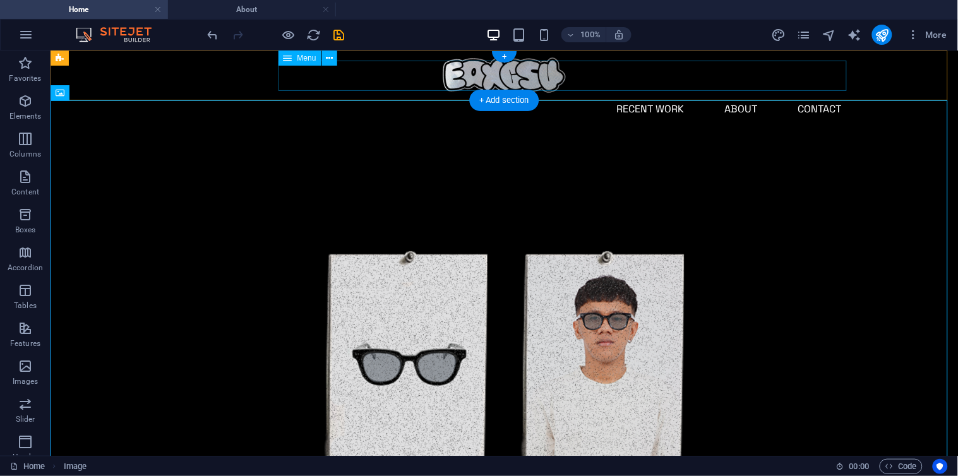
click at [648, 93] on nav "Recent Work About Contact" at bounding box center [504, 108] width 695 height 30
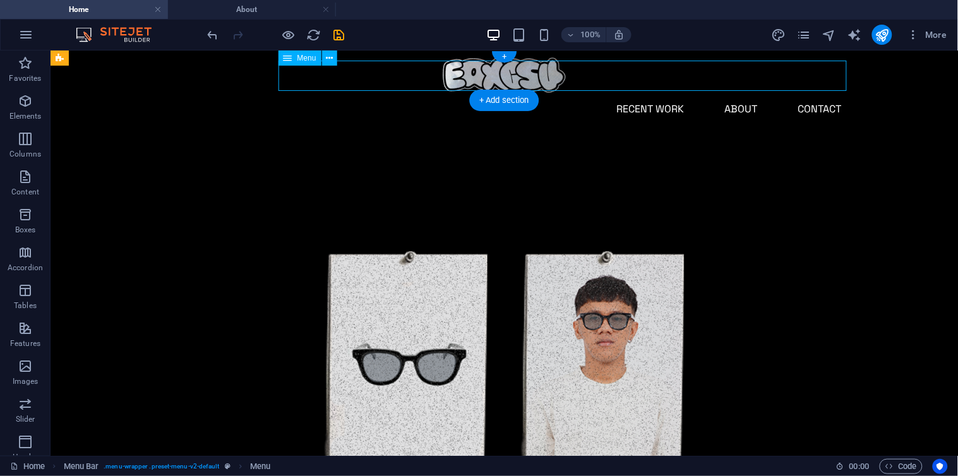
click at [599, 93] on nav "Recent Work About Contact" at bounding box center [504, 108] width 695 height 30
select select
select select "1"
select select
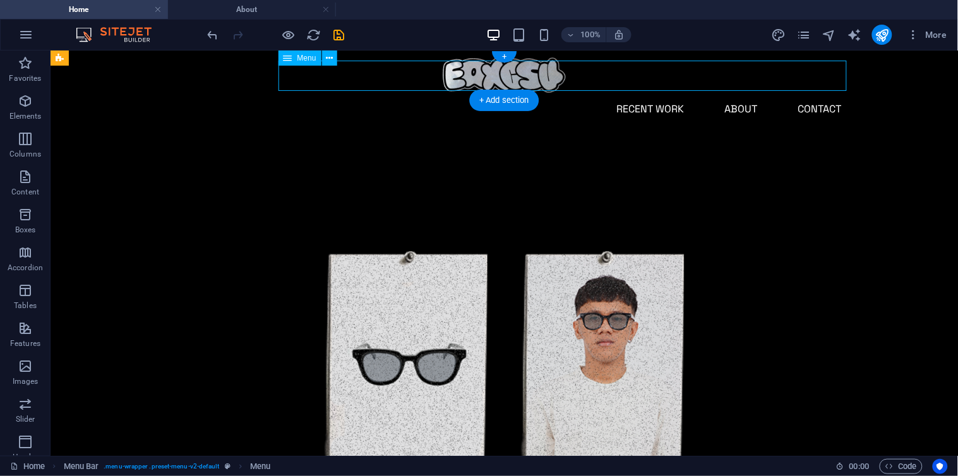
select select "2"
select select
select select "3"
select select
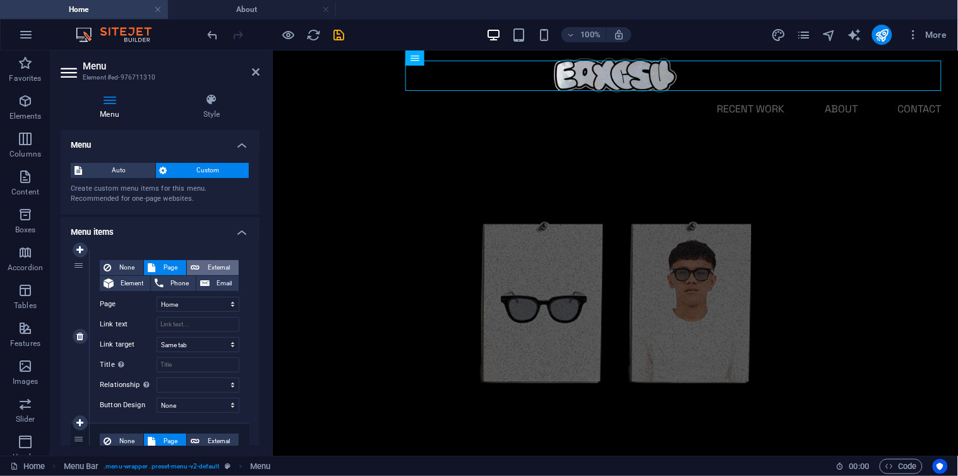
click at [213, 260] on span "External" at bounding box center [219, 267] width 32 height 15
select select "blank"
select select
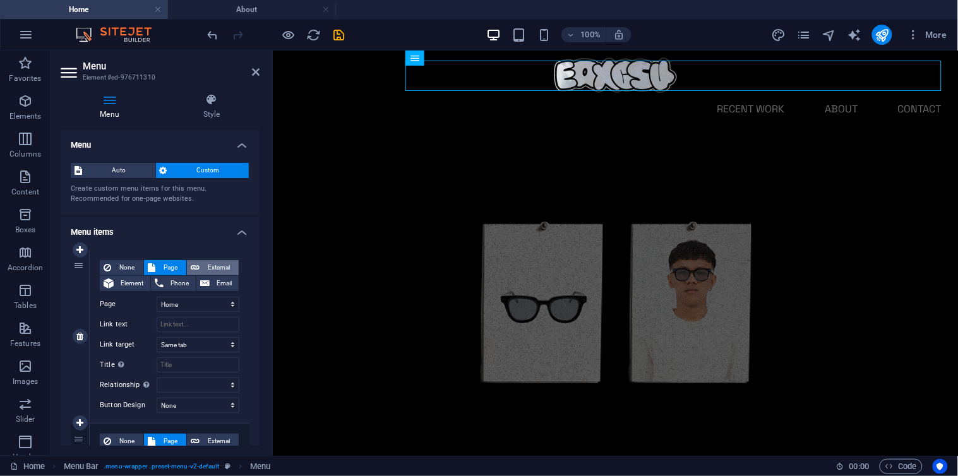
select select
click at [174, 282] on span "Phone" at bounding box center [179, 283] width 25 height 15
select select
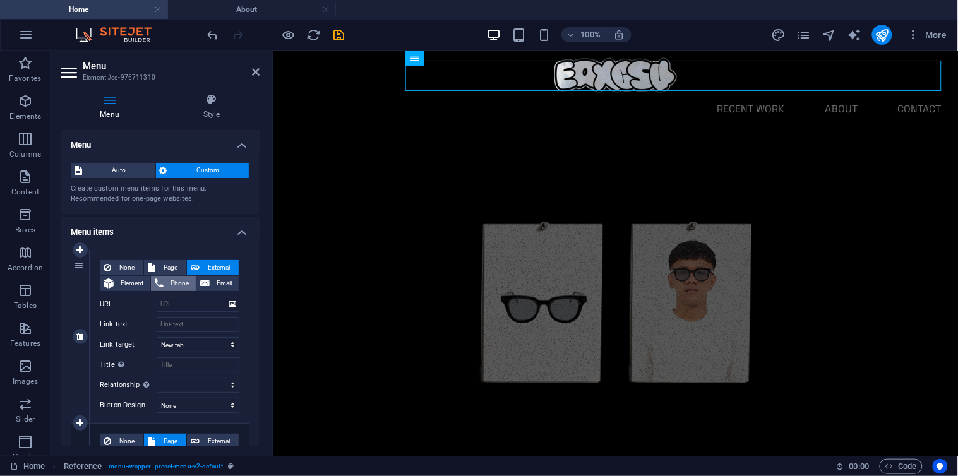
select select
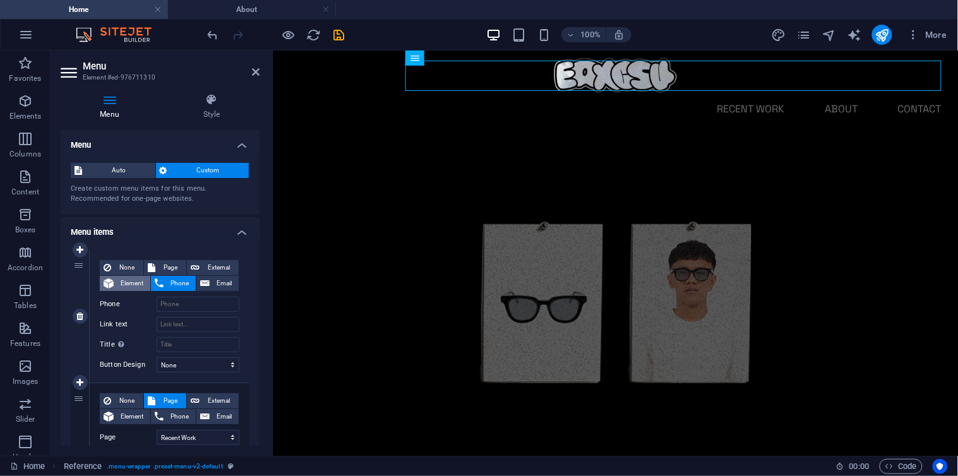
click at [121, 286] on span "Element" at bounding box center [131, 283] width 29 height 15
select select
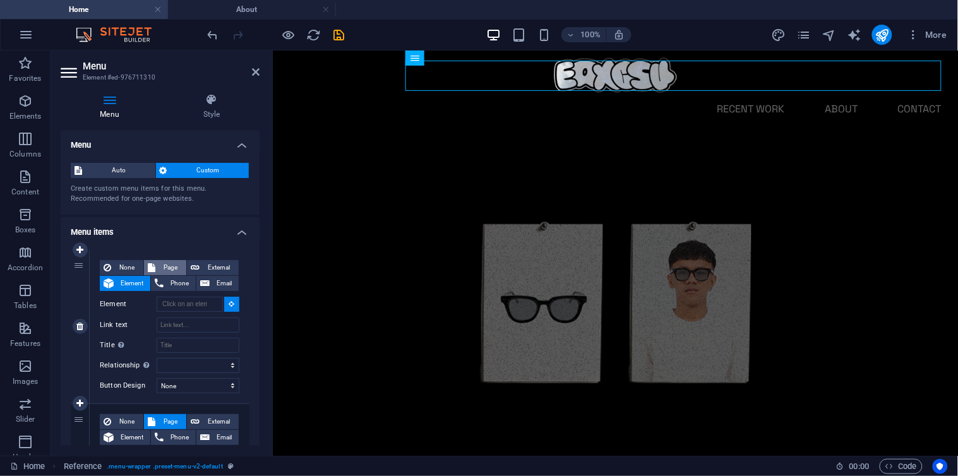
click at [171, 268] on span "Page" at bounding box center [170, 267] width 23 height 15
select select
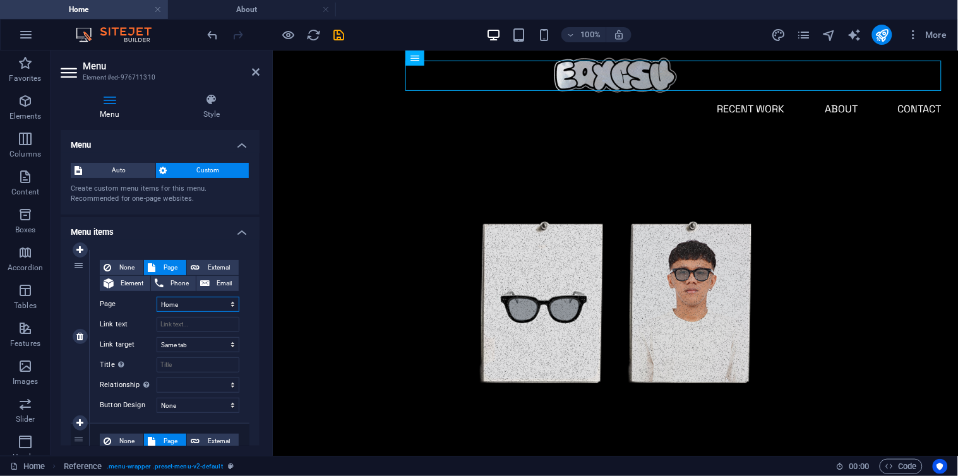
click at [193, 306] on select "Home Recent Work About Contact" at bounding box center [198, 304] width 83 height 15
select select "1"
click at [157, 297] on select "Home Recent Work About Contact" at bounding box center [198, 304] width 83 height 15
select select
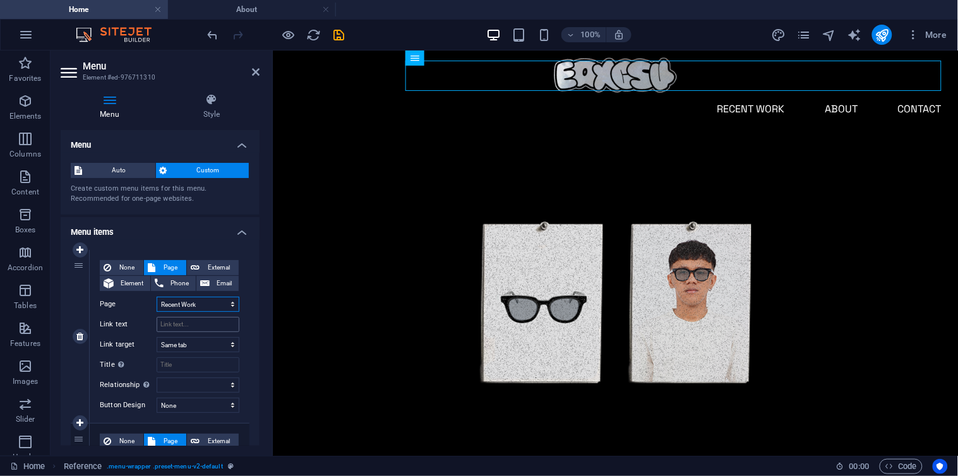
select select
click at [198, 313] on div "None Page External Element Phone Email Page Home Recent Work About Contact Elem…" at bounding box center [170, 326] width 140 height 133
click at [200, 302] on select "Home Recent Work About Contact" at bounding box center [198, 304] width 83 height 15
select select "0"
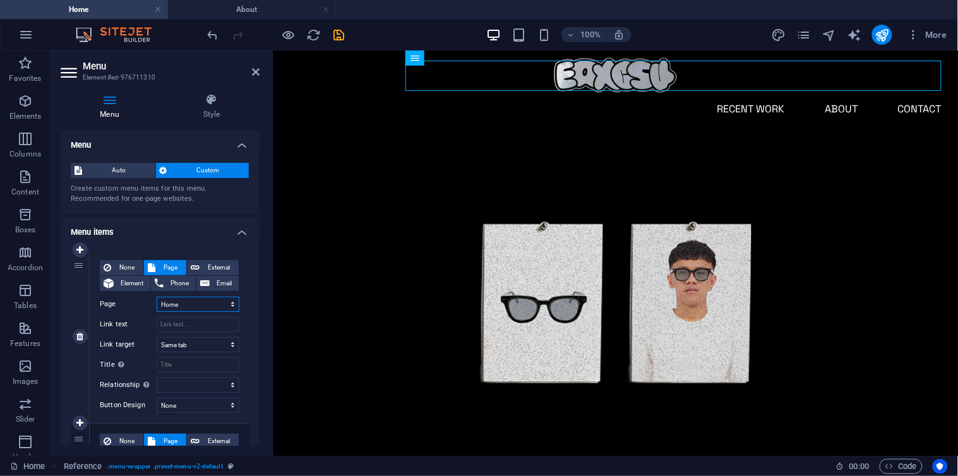
click at [157, 297] on select "Home Recent Work About Contact" at bounding box center [198, 304] width 83 height 15
select select
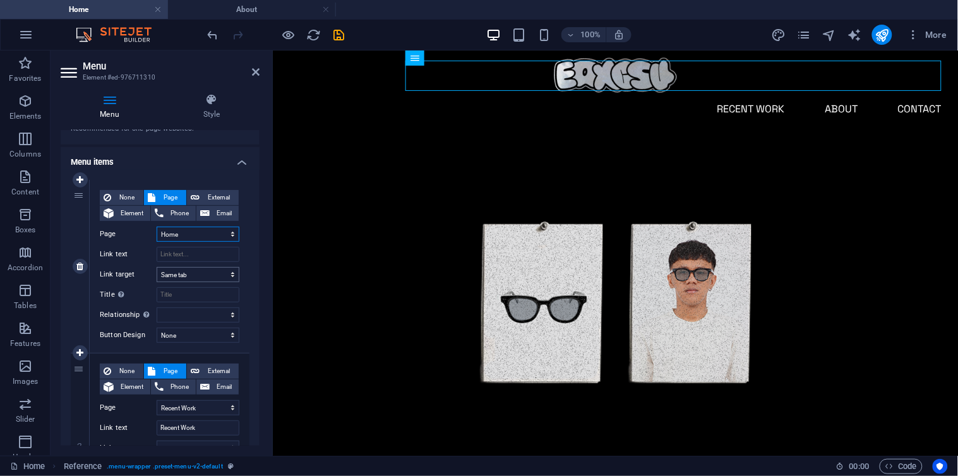
scroll to position [0, 0]
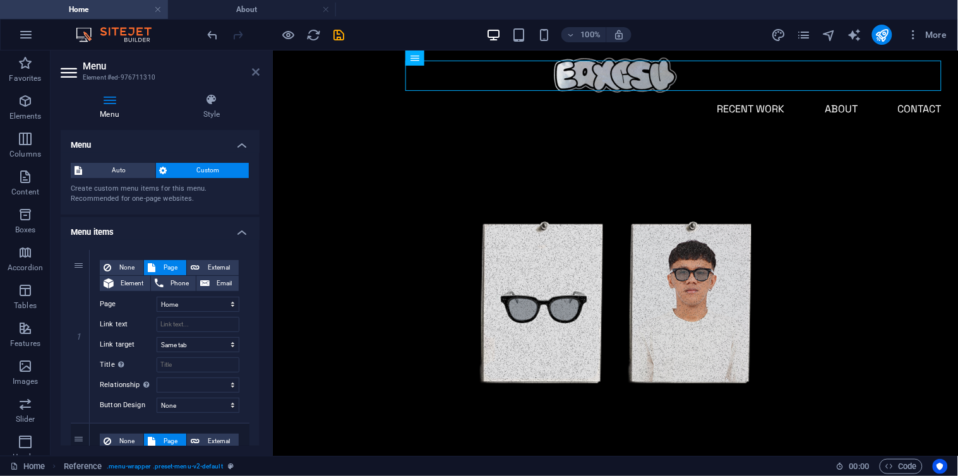
click at [255, 71] on icon at bounding box center [256, 72] width 8 height 10
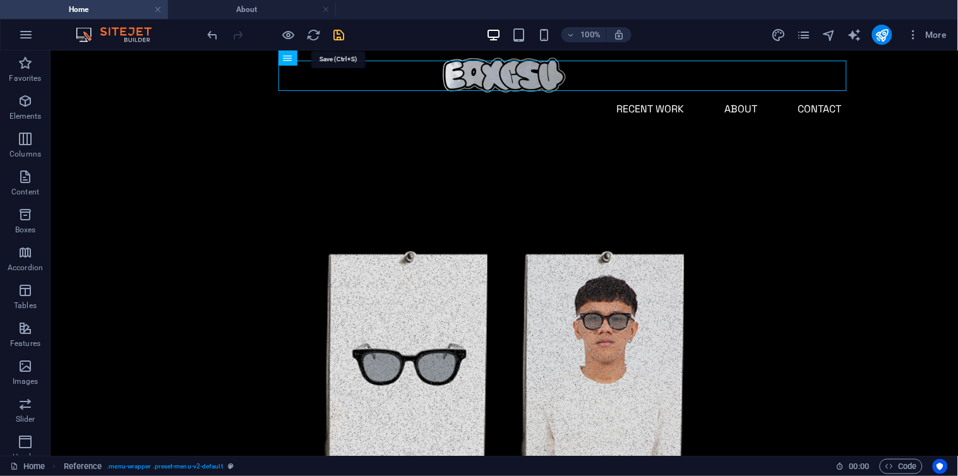
click at [337, 40] on icon "save" at bounding box center [339, 35] width 15 height 15
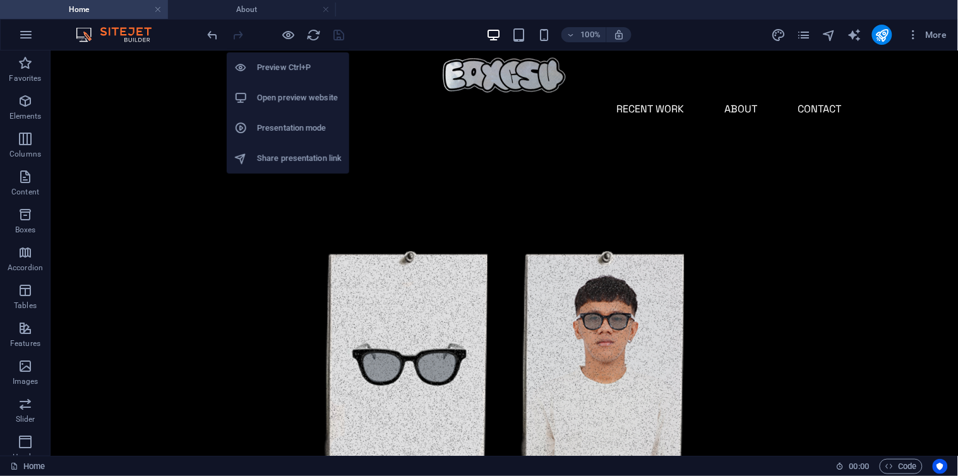
click at [301, 76] on li "Preview Ctrl+P" at bounding box center [288, 67] width 123 height 30
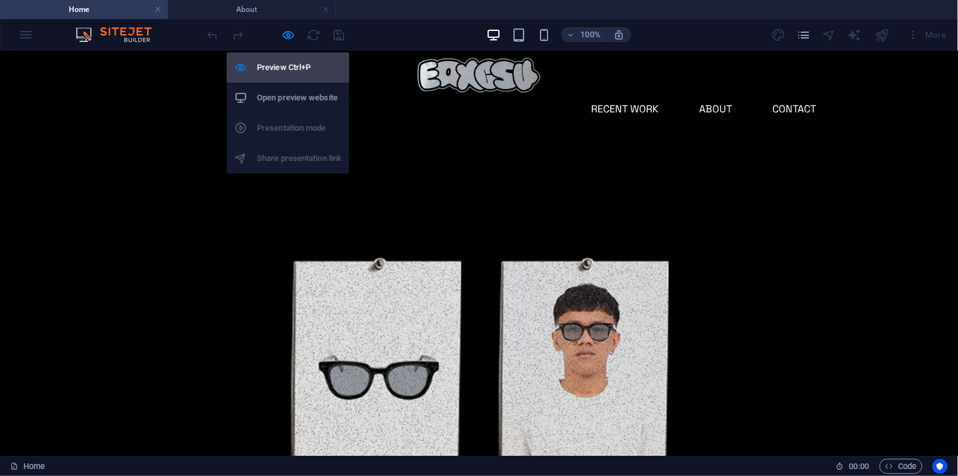
click at [305, 70] on h6 "Preview Ctrl+P" at bounding box center [299, 67] width 85 height 15
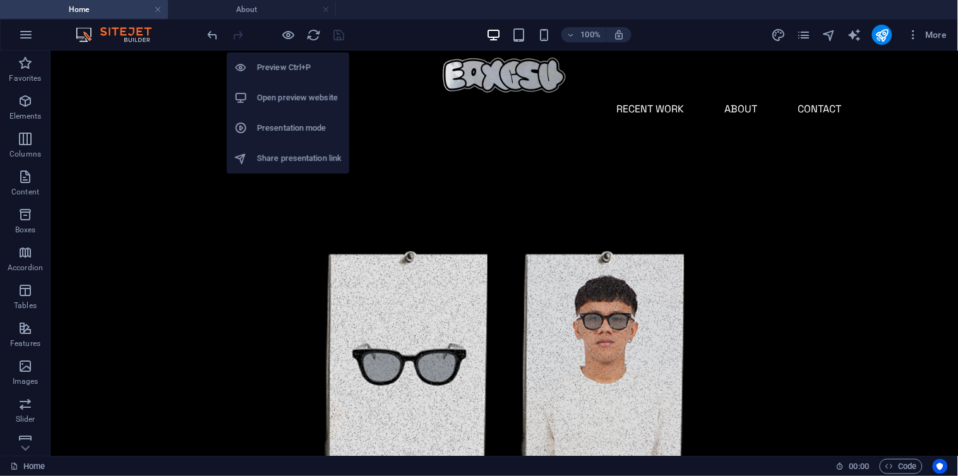
click at [301, 116] on li "Presentation mode" at bounding box center [288, 128] width 123 height 30
click at [304, 99] on h6 "Open preview website" at bounding box center [299, 97] width 85 height 15
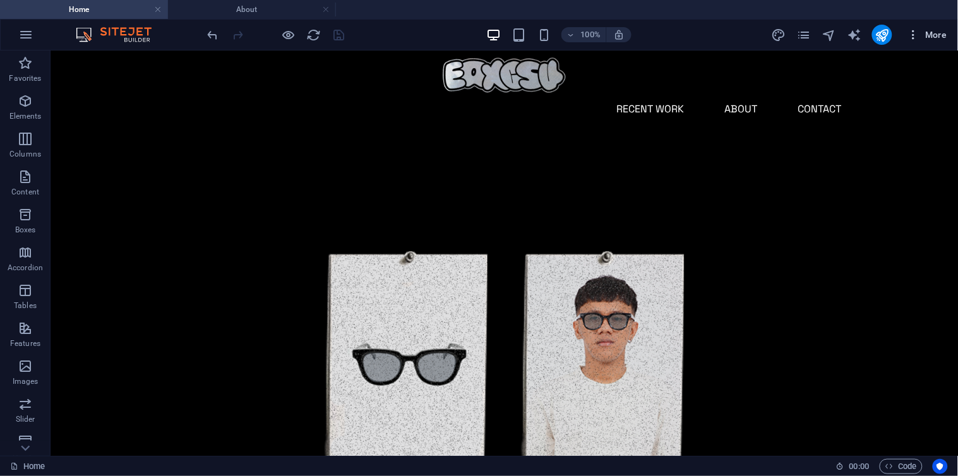
click at [938, 32] on span "More" at bounding box center [928, 34] width 40 height 13
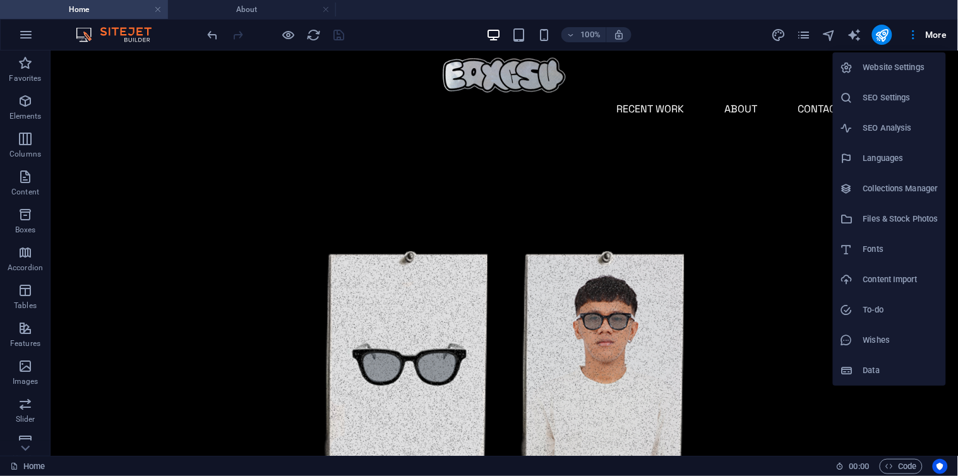
click at [914, 69] on h6 "Website Settings" at bounding box center [900, 67] width 75 height 15
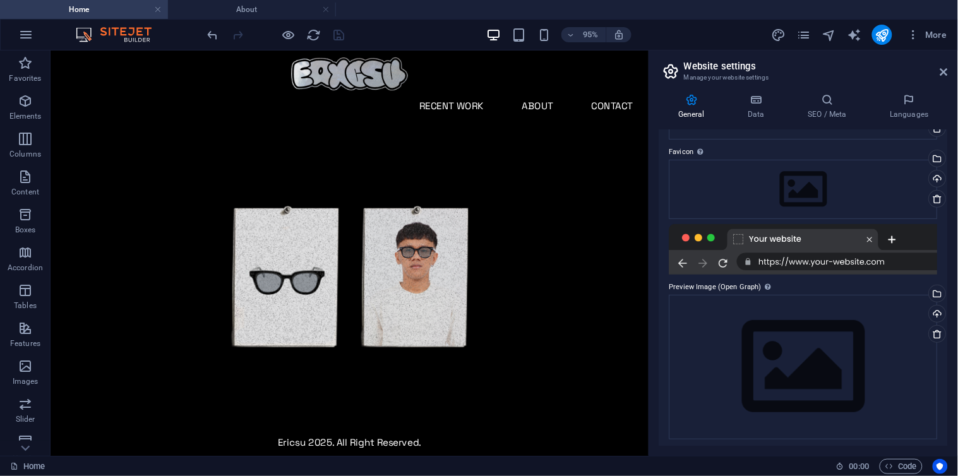
scroll to position [105, 0]
click at [769, 116] on h4 "Data" at bounding box center [759, 106] width 60 height 27
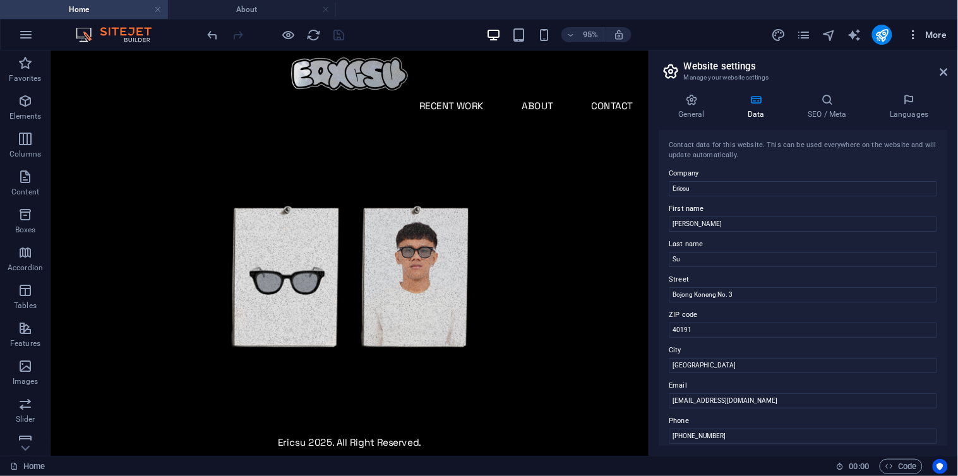
click at [930, 30] on span "More" at bounding box center [928, 34] width 40 height 13
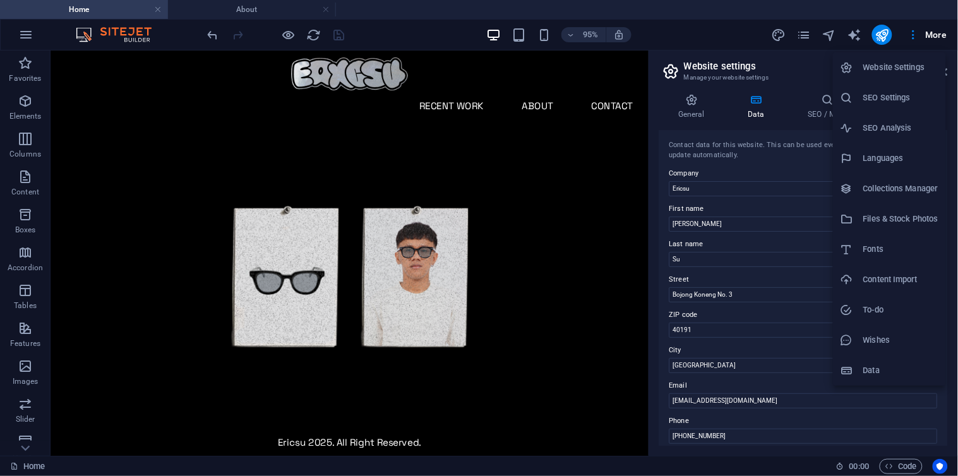
click at [938, 22] on div at bounding box center [479, 238] width 958 height 476
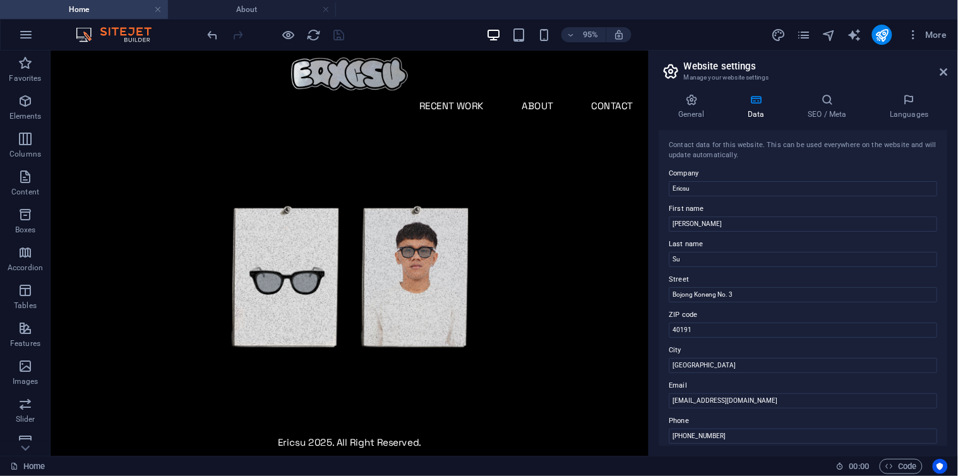
click at [939, 32] on div "Website Settings SEO Settings SEO Analysis Languages Collections Manager Files …" at bounding box center [479, 242] width 958 height 469
click at [940, 67] on icon at bounding box center [944, 72] width 8 height 10
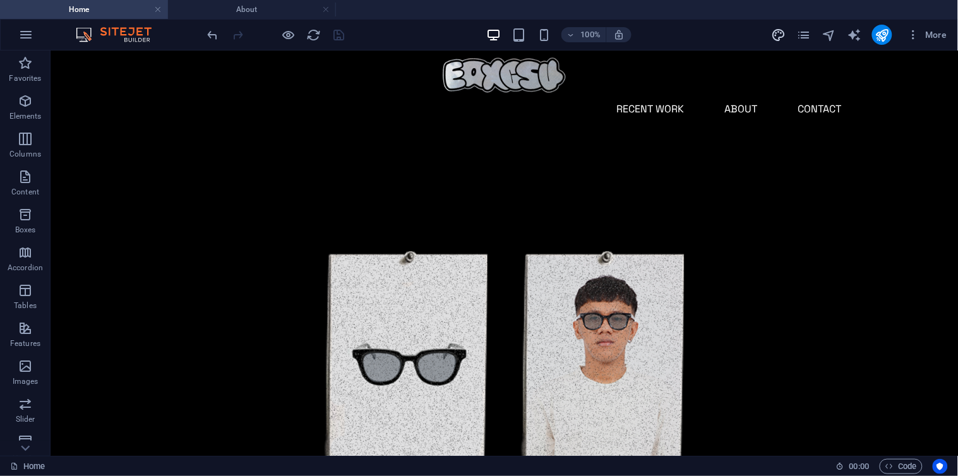
click at [786, 35] on icon "design" at bounding box center [778, 35] width 15 height 15
select select "px"
select select "400"
select select "px"
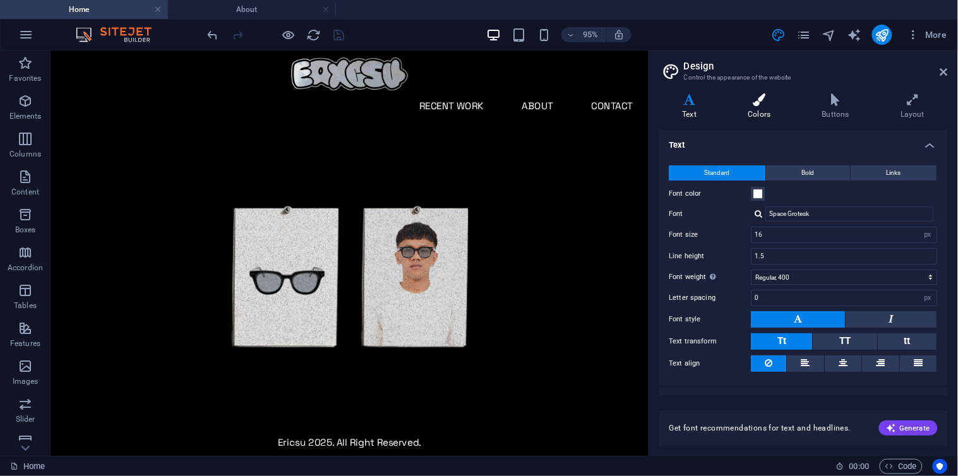
click at [761, 102] on icon at bounding box center [759, 99] width 69 height 13
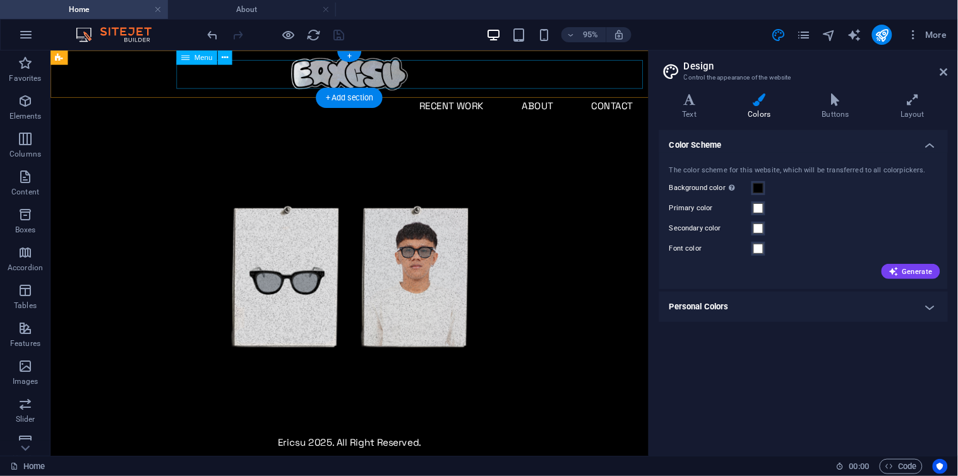
click at [484, 93] on nav "Recent Work About Contact" at bounding box center [364, 108] width 617 height 30
select select
select select "1"
select select
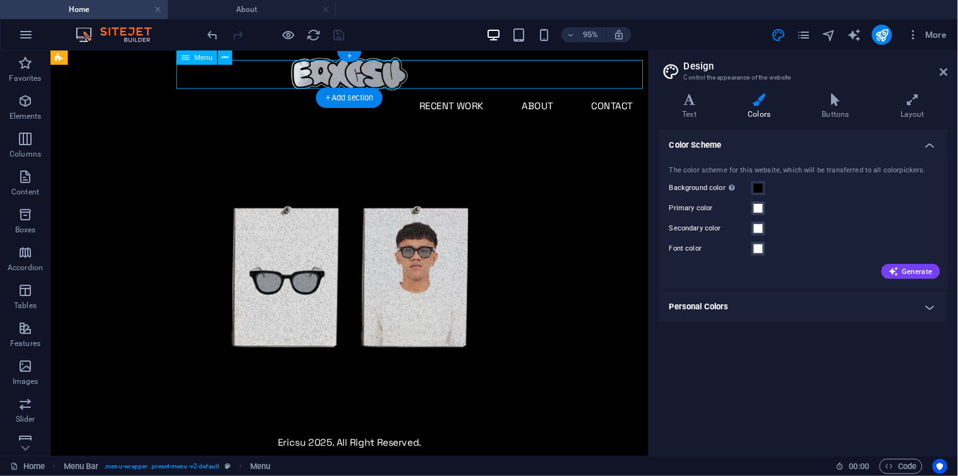
select select "2"
select select
select select "3"
select select
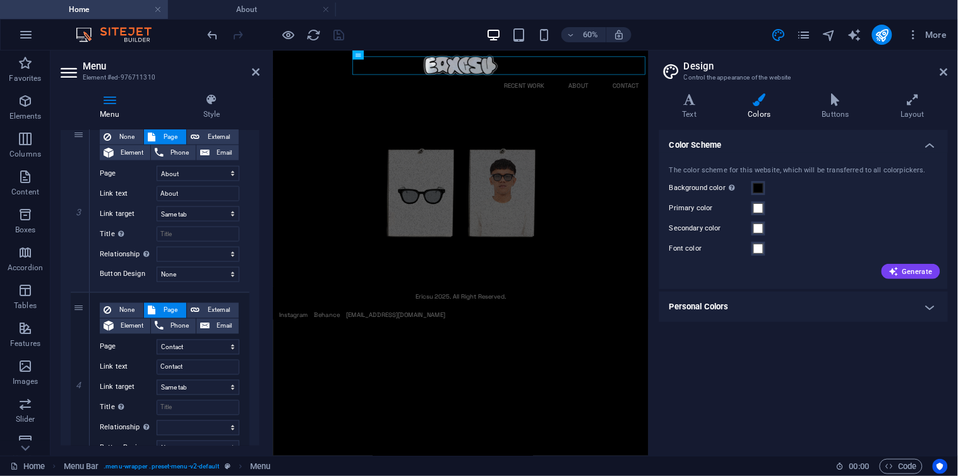
scroll to position [532, 0]
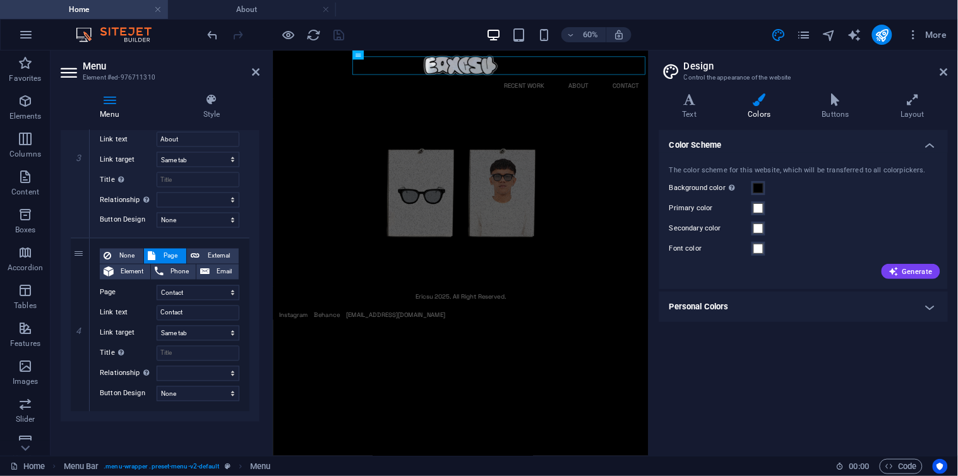
click at [222, 90] on div "Menu Style Menu Auto Custom Create custom menu items for this menu. Recommended…" at bounding box center [160, 269] width 219 height 373
click at [219, 103] on icon at bounding box center [212, 99] width 96 height 13
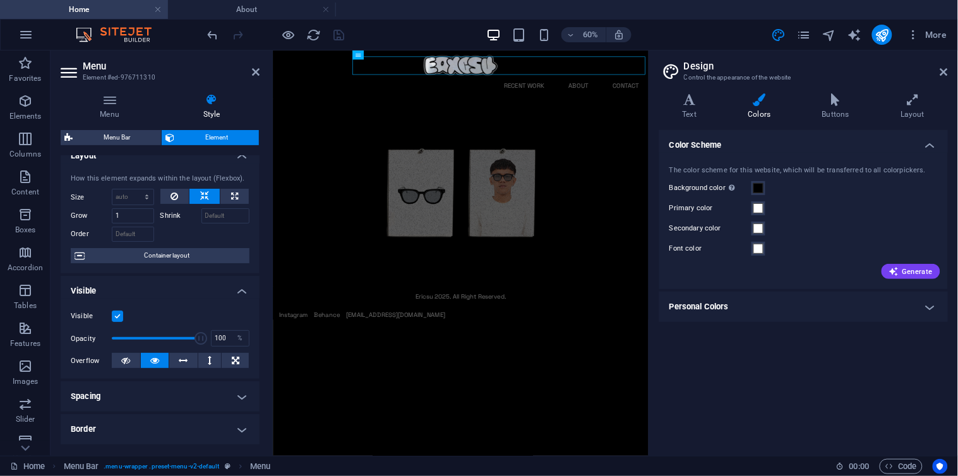
scroll to position [0, 0]
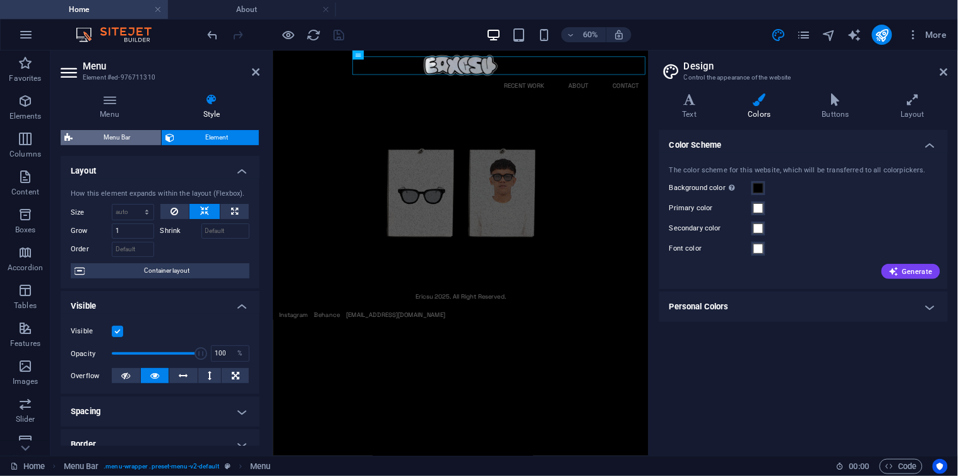
click at [127, 140] on span "Menu Bar" at bounding box center [116, 137] width 81 height 15
select select "px"
select select "preset-menu-v2-default"
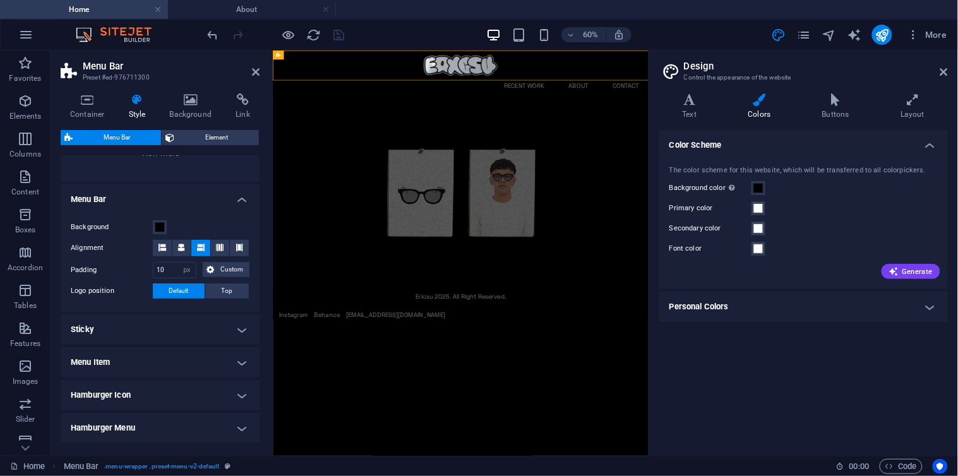
scroll to position [125, 0]
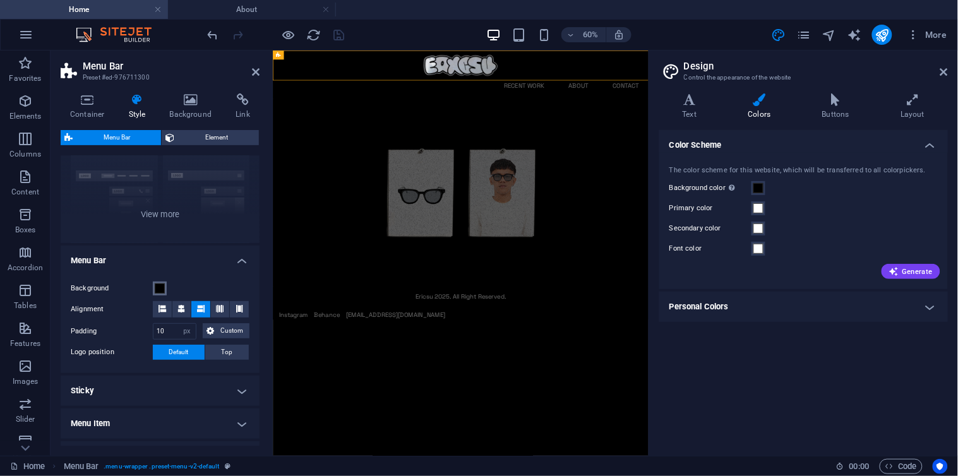
click at [160, 287] on span at bounding box center [160, 289] width 10 height 10
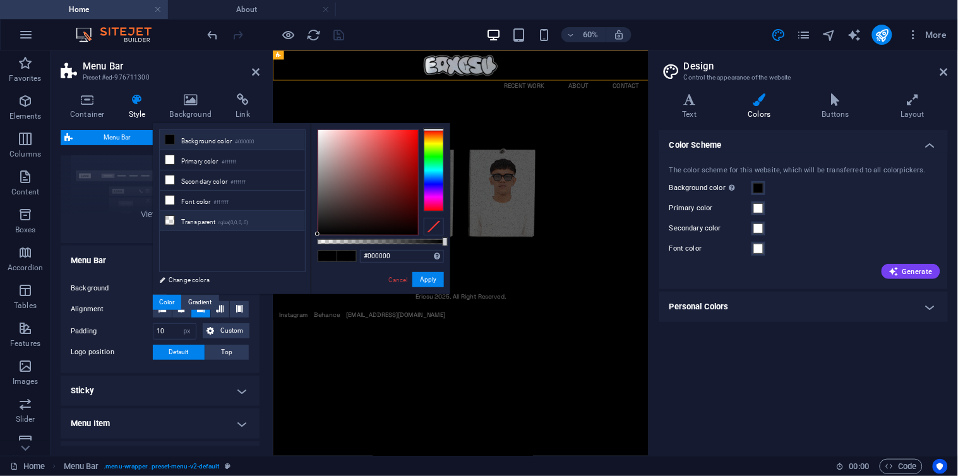
click at [222, 225] on small "rgba(0,0,0,.0)" at bounding box center [234, 223] width 30 height 9
type input "rgba(0, 0, 0, 0)"
click at [431, 275] on button "Apply" at bounding box center [428, 279] width 32 height 15
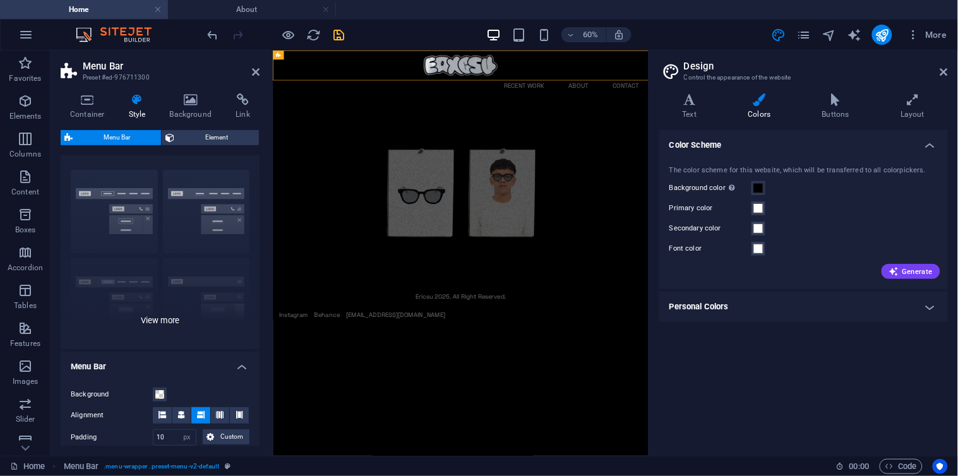
scroll to position [0, 0]
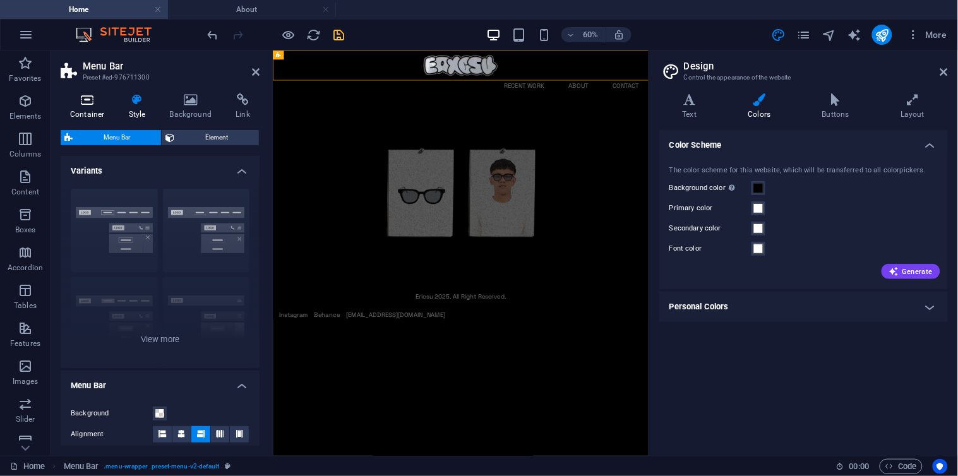
click at [92, 110] on h4 "Container" at bounding box center [90, 106] width 59 height 27
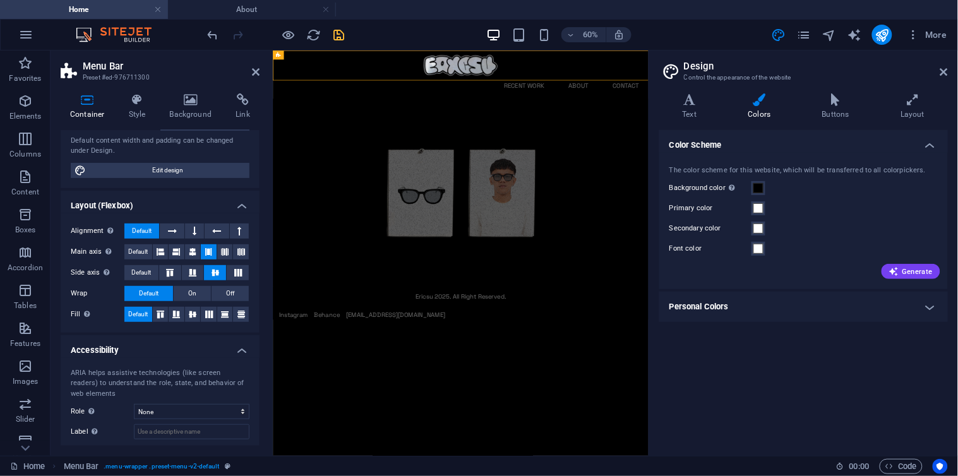
scroll to position [173, 0]
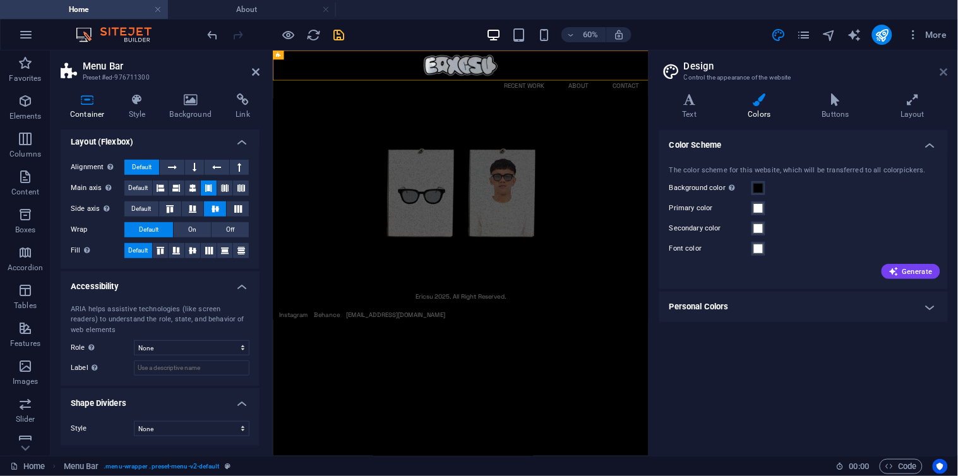
click at [944, 67] on icon at bounding box center [944, 72] width 8 height 10
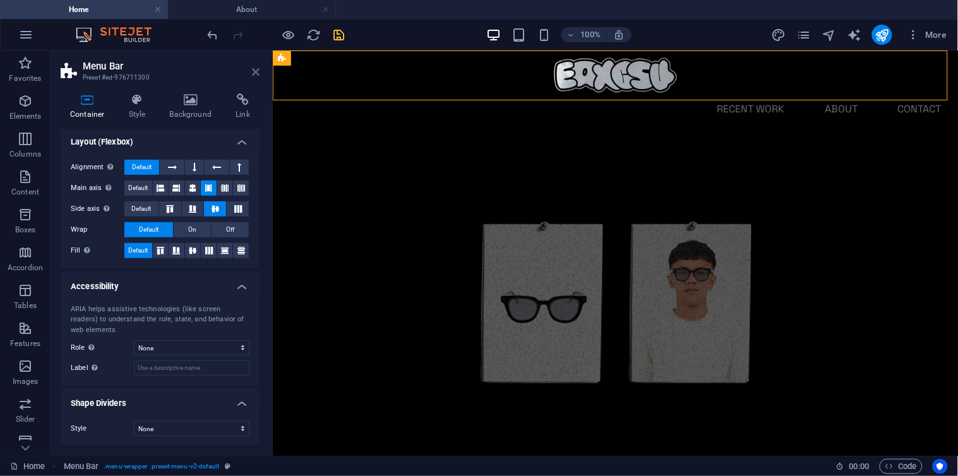
click at [253, 68] on icon at bounding box center [256, 72] width 8 height 10
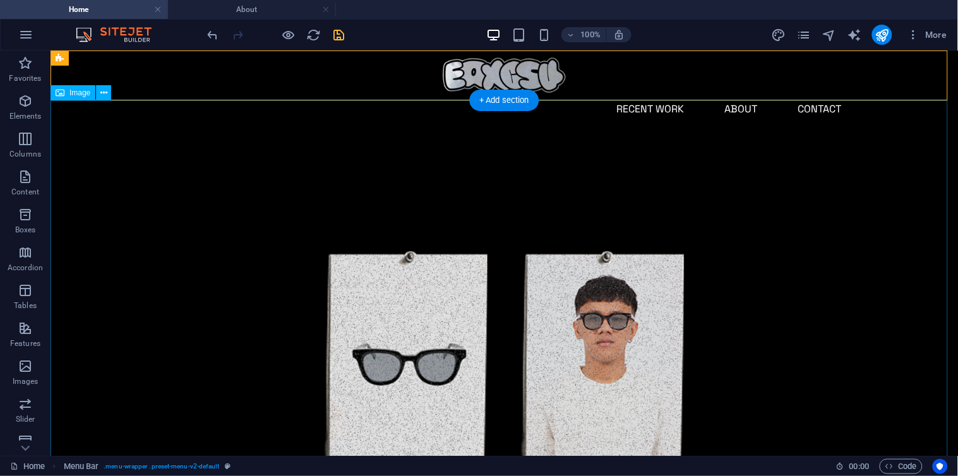
click at [211, 203] on figure at bounding box center [504, 357] width 908 height 454
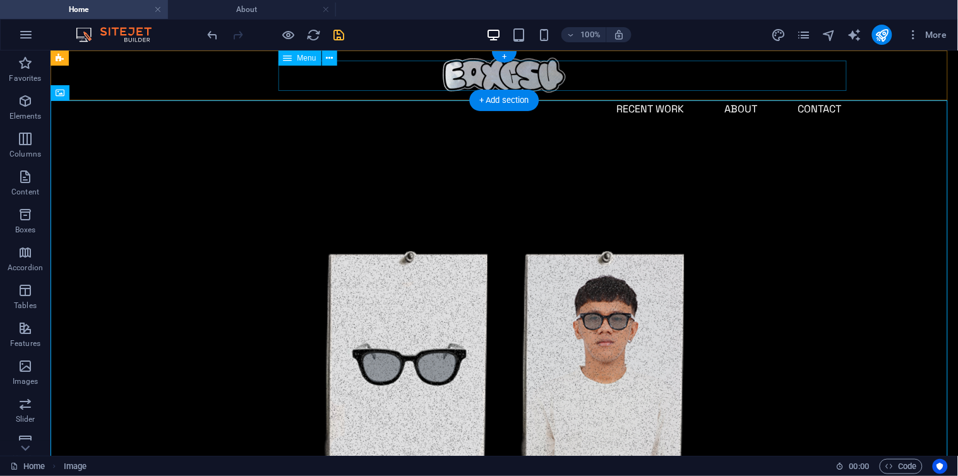
click at [634, 93] on nav "Recent Work About Contact" at bounding box center [504, 108] width 695 height 30
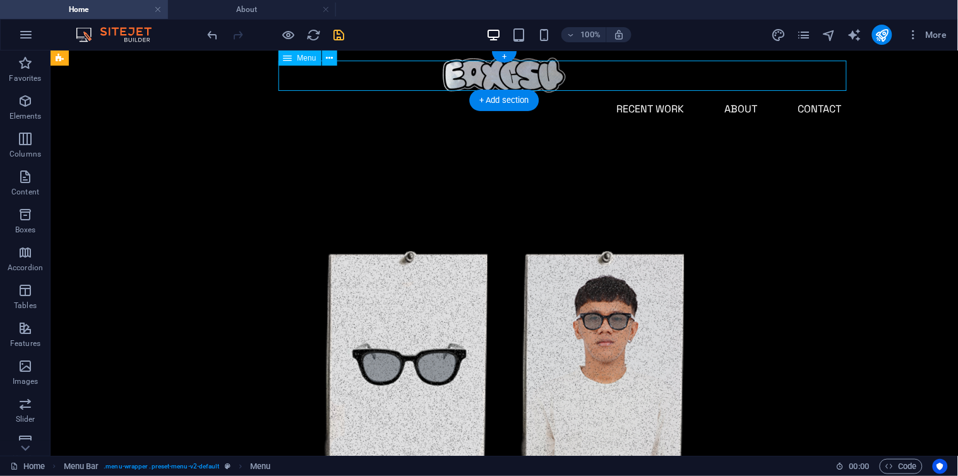
click at [634, 93] on nav "Recent Work About Contact" at bounding box center [504, 108] width 695 height 30
select select
select select "1"
select select
select select "2"
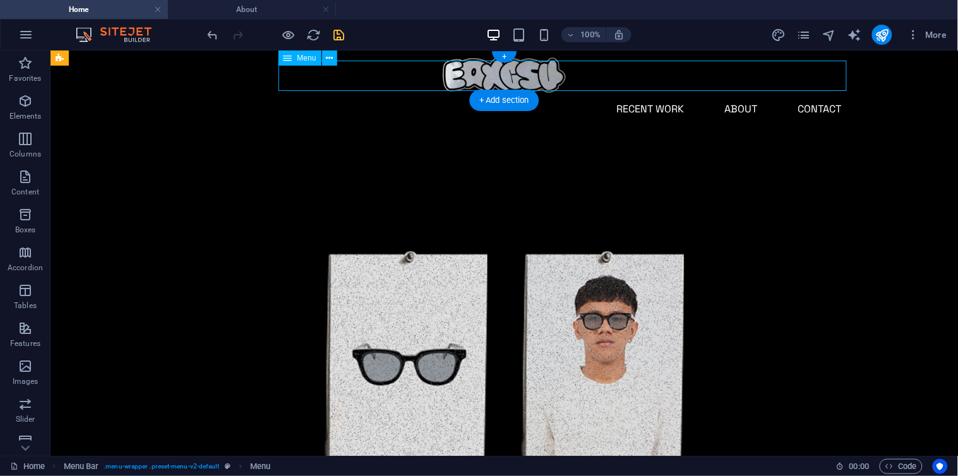
select select
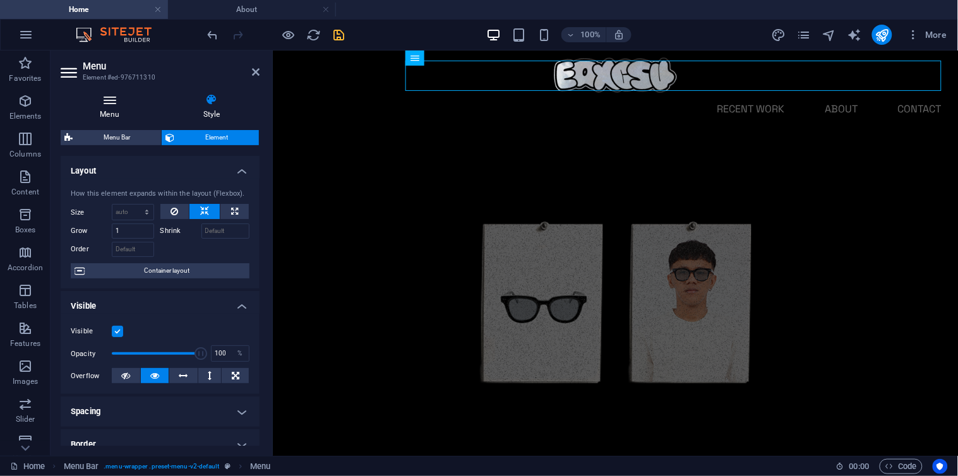
click at [130, 108] on h4 "Menu" at bounding box center [112, 106] width 103 height 27
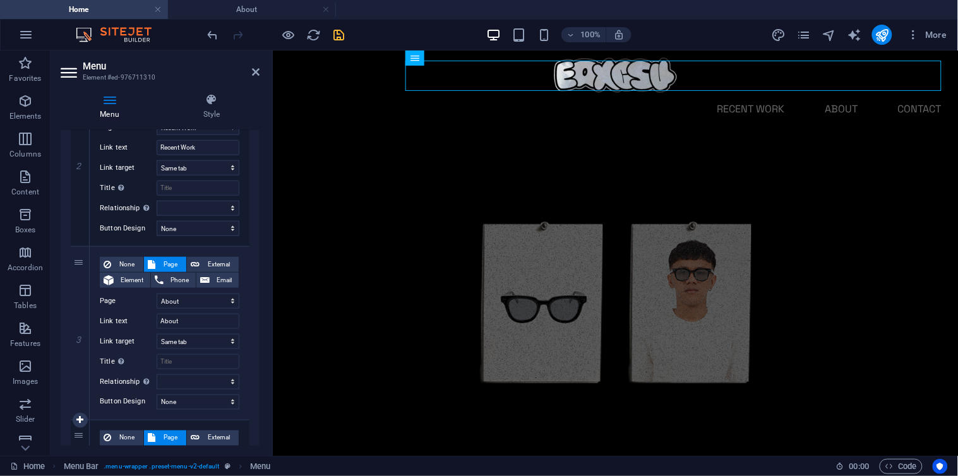
scroll to position [532, 0]
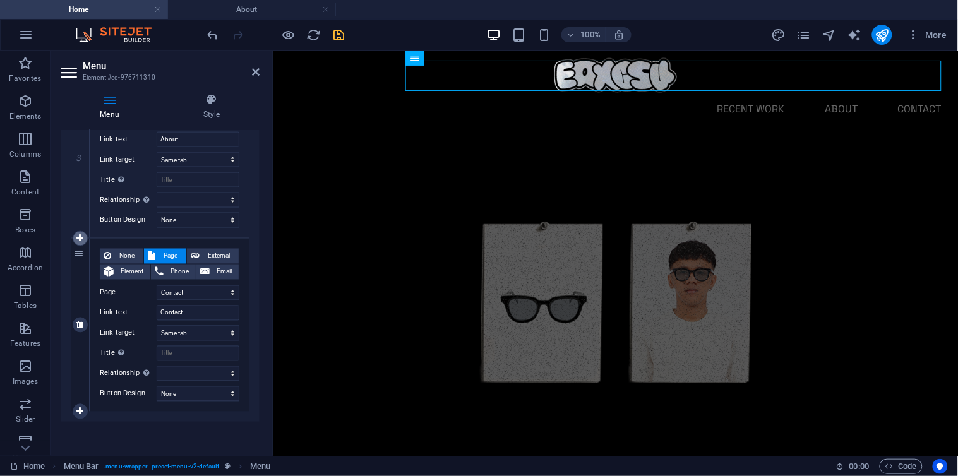
click at [79, 241] on icon at bounding box center [79, 238] width 7 height 9
select select
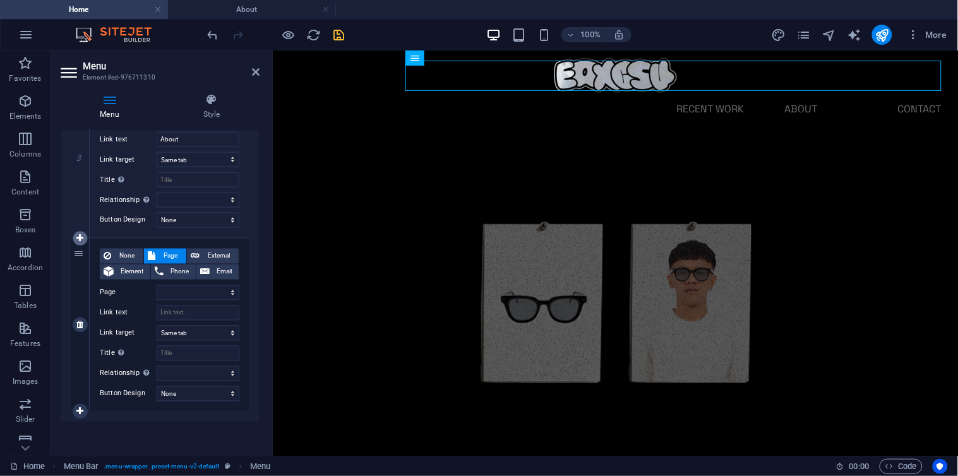
select select "3"
select select
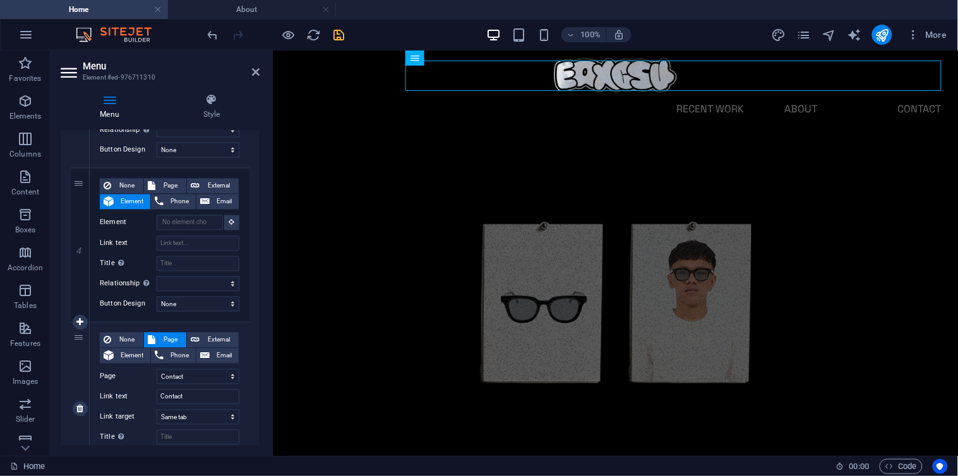
scroll to position [673, 0]
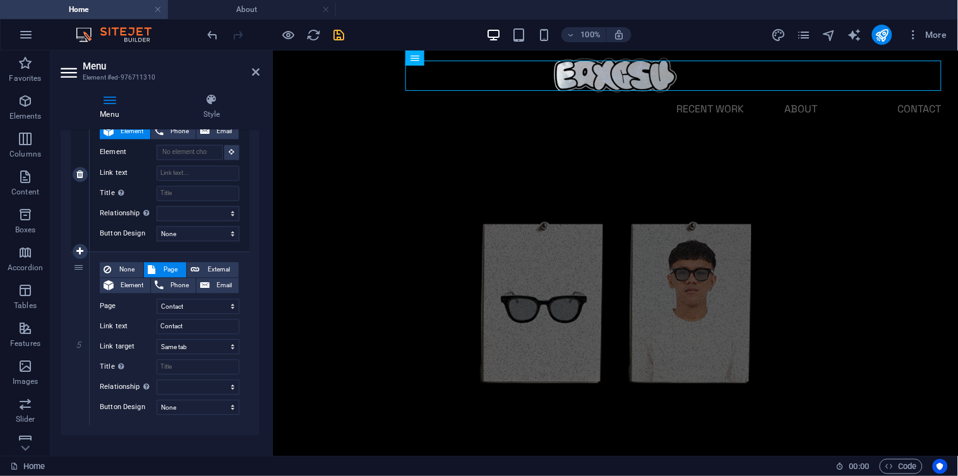
select select
select select "3"
type input "Contact"
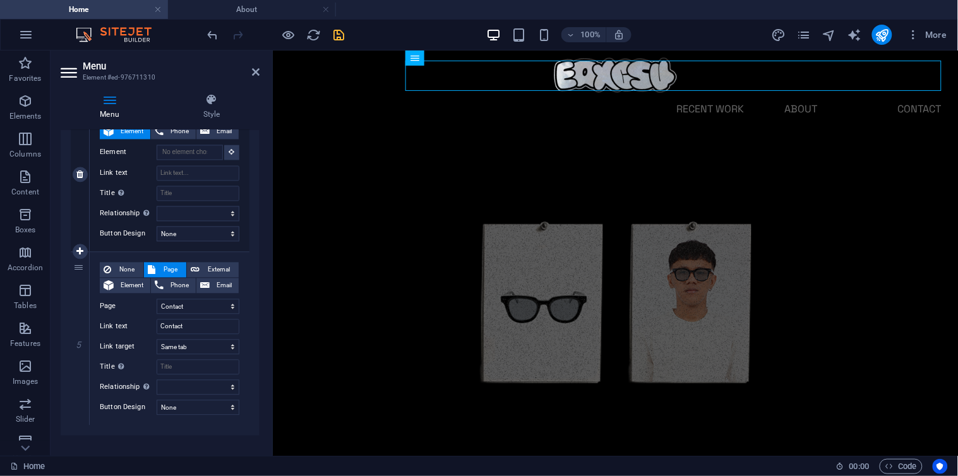
select select
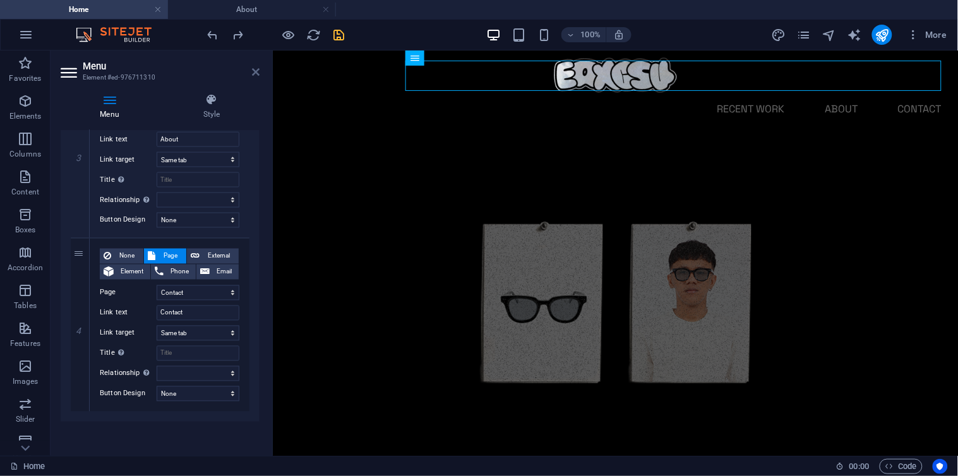
drag, startPoint x: 254, startPoint y: 68, endPoint x: 210, endPoint y: 19, distance: 65.8
click at [254, 68] on icon at bounding box center [256, 72] width 8 height 10
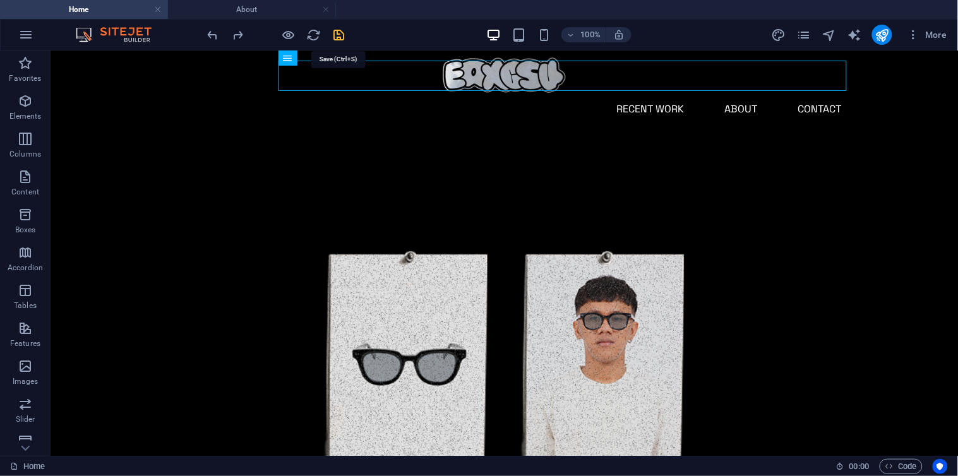
click at [341, 39] on icon "save" at bounding box center [339, 35] width 15 height 15
